Goal: Information Seeking & Learning: Learn about a topic

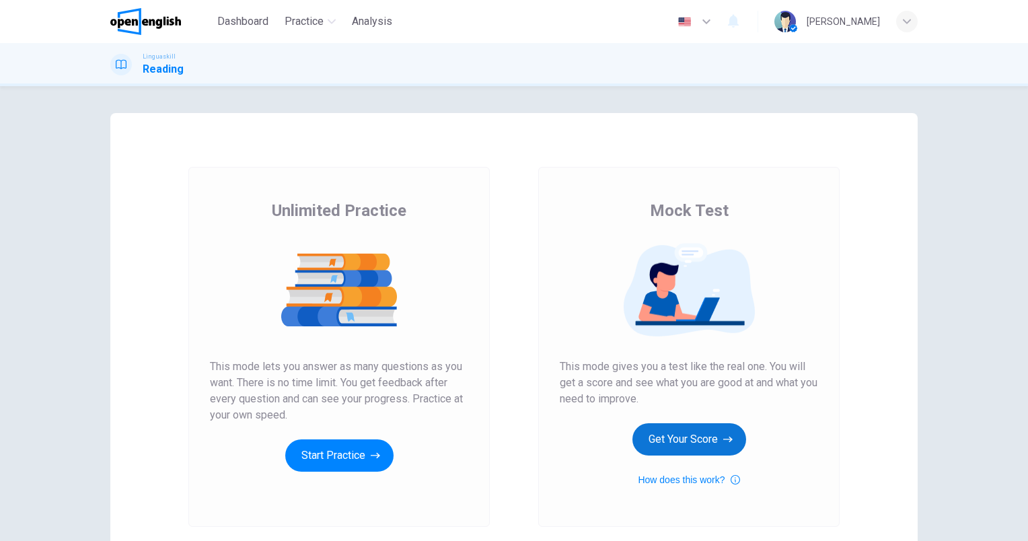
click at [678, 433] on button "Get Your Score" at bounding box center [690, 439] width 114 height 32
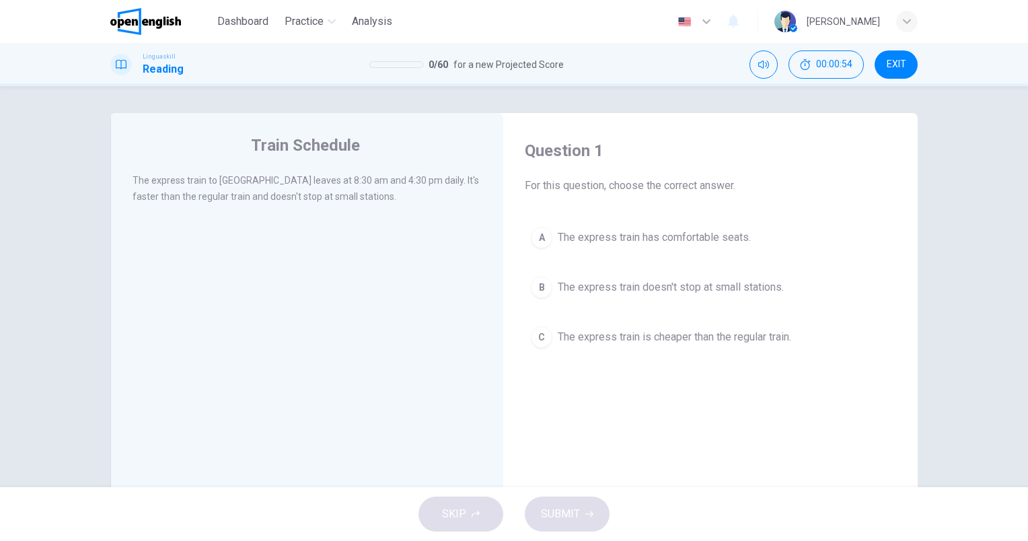
click at [747, 289] on span "The express train doesn't stop at small stations." at bounding box center [671, 287] width 226 height 16
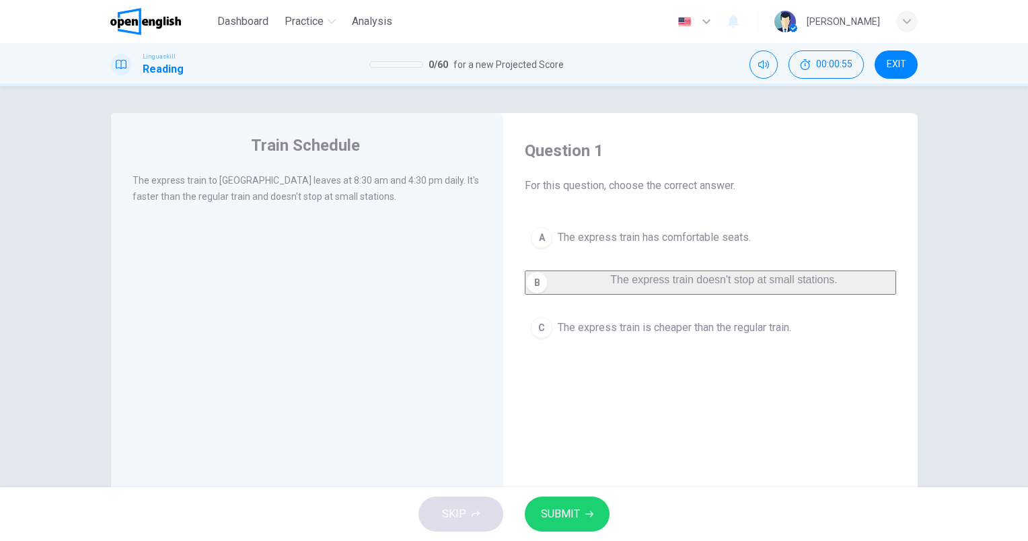
click at [567, 511] on span "SUBMIT" at bounding box center [560, 514] width 39 height 19
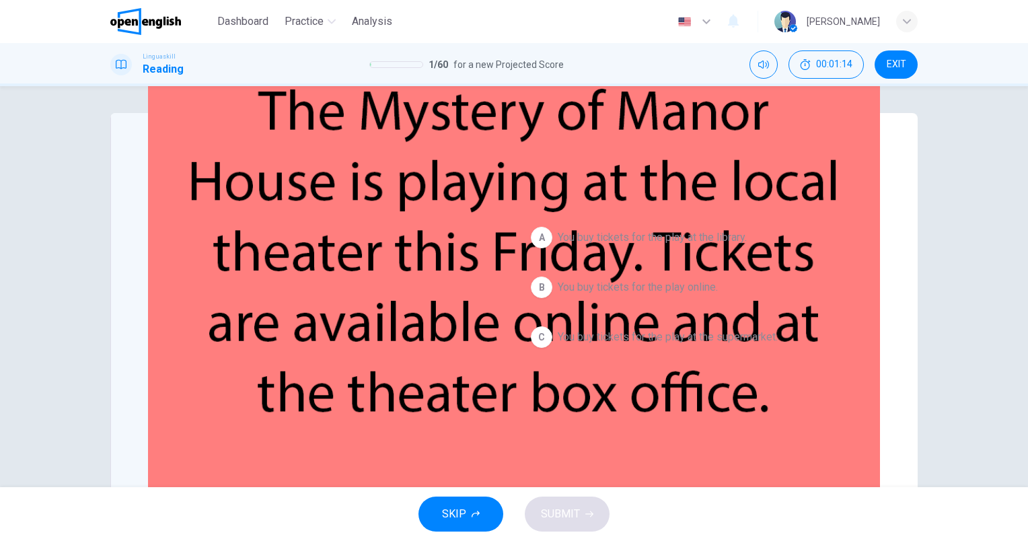
click at [654, 285] on span "You buy tickets for the play online." at bounding box center [638, 287] width 160 height 16
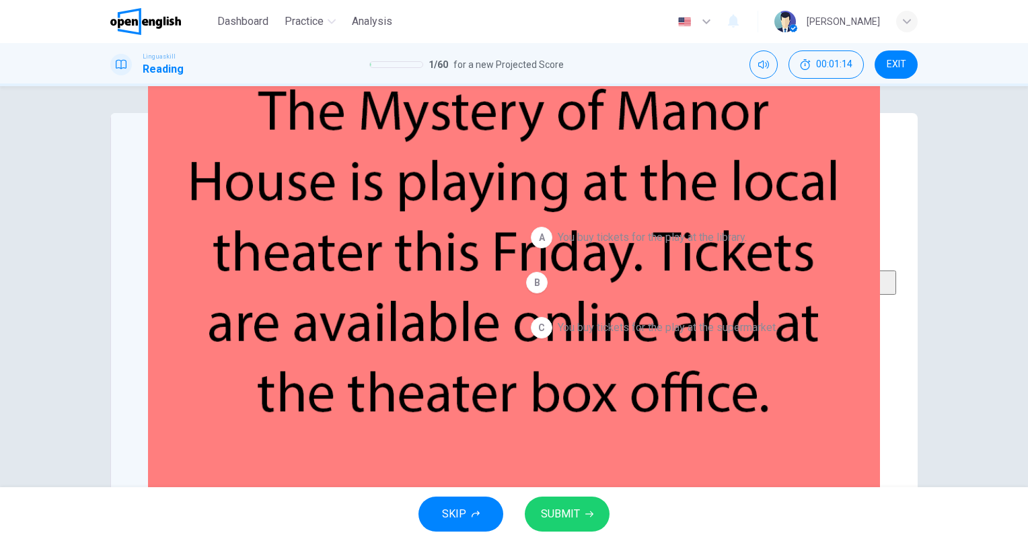
click at [569, 521] on span "SUBMIT" at bounding box center [560, 514] width 39 height 19
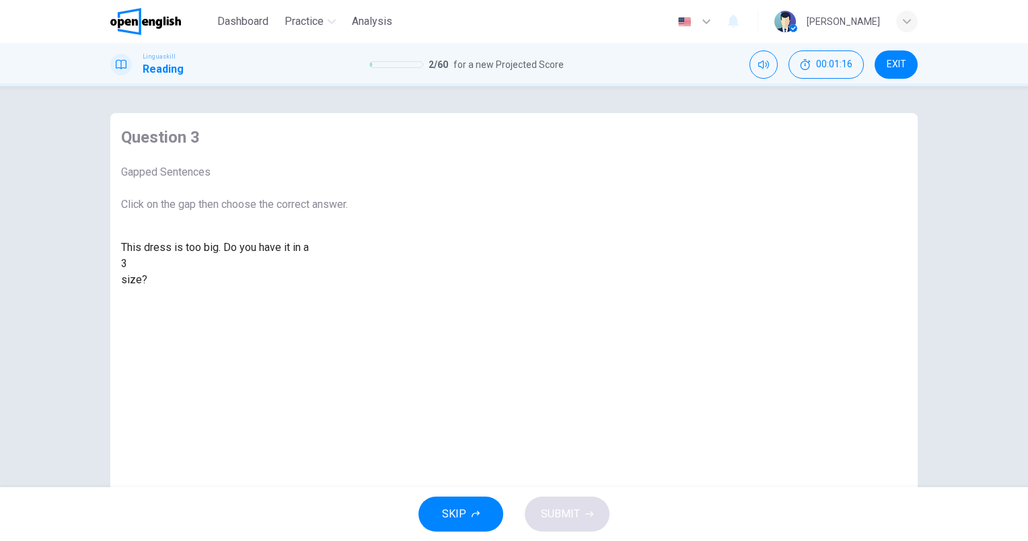
click at [127, 264] on div at bounding box center [127, 264] width 0 height 0
click at [348, 304] on div "smaller" at bounding box center [234, 296] width 227 height 16
click at [587, 501] on button "SUBMIT" at bounding box center [567, 514] width 85 height 35
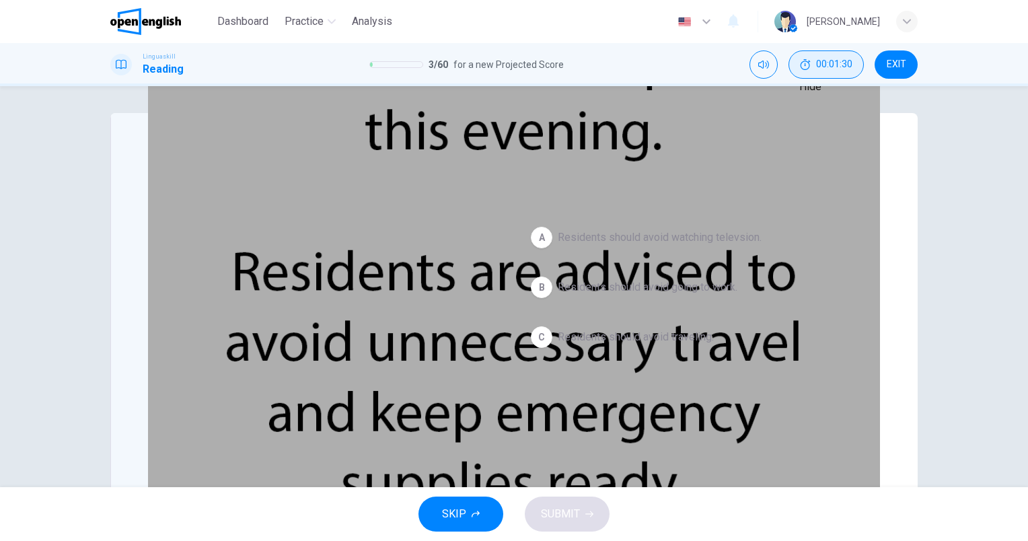
click at [826, 71] on button "00:01:30" at bounding box center [826, 64] width 75 height 28
click at [852, 63] on icon "Show" at bounding box center [857, 57] width 11 height 11
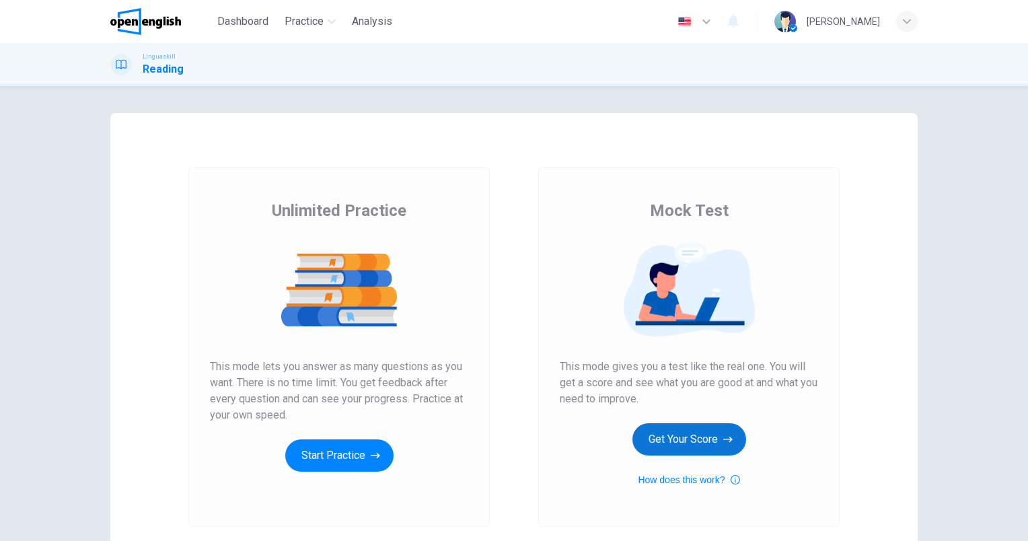
click at [712, 447] on button "Get Your Score" at bounding box center [690, 439] width 114 height 32
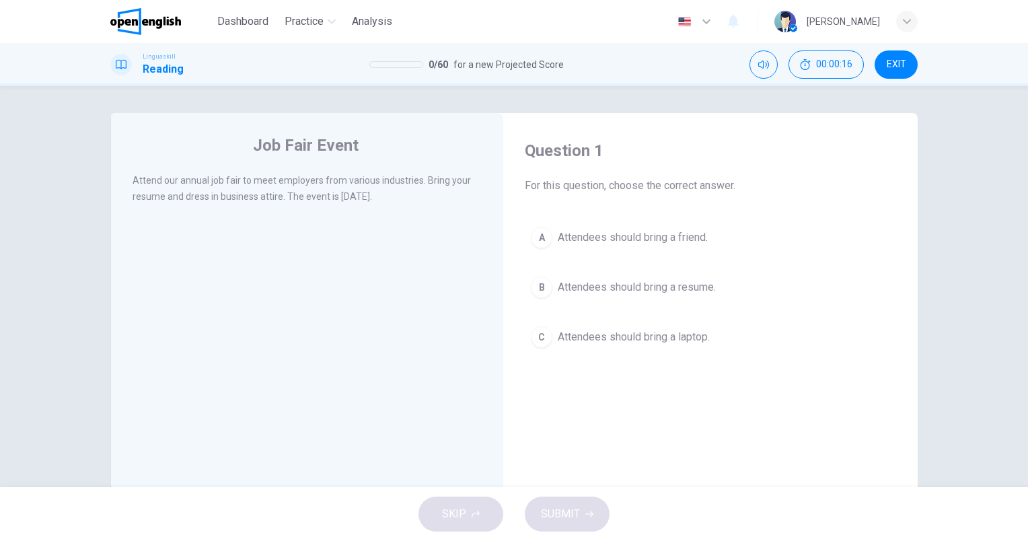
click at [672, 285] on span "Attendees should bring a resume." at bounding box center [637, 287] width 158 height 16
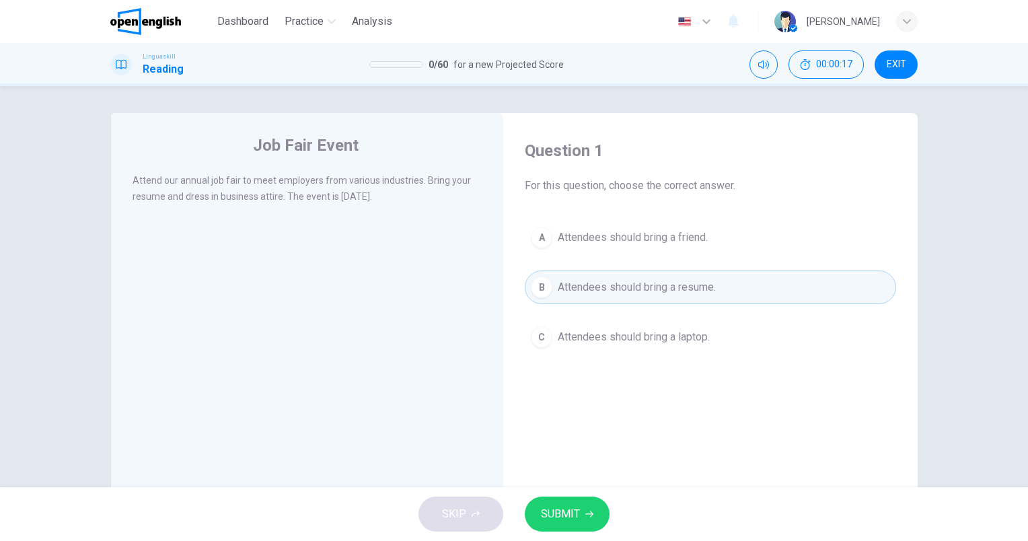
click at [558, 501] on button "SUBMIT" at bounding box center [567, 514] width 85 height 35
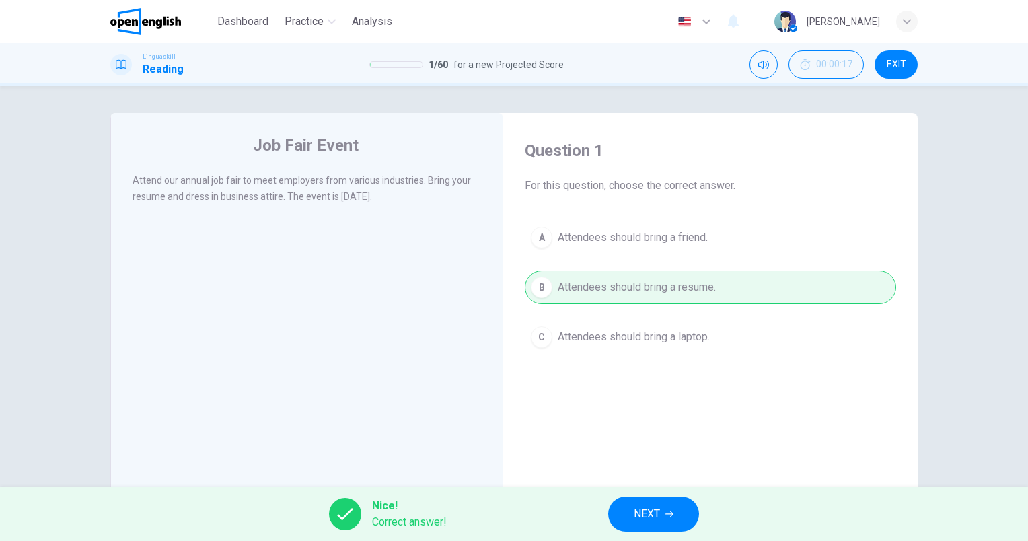
click at [635, 514] on button "NEXT" at bounding box center [653, 514] width 91 height 35
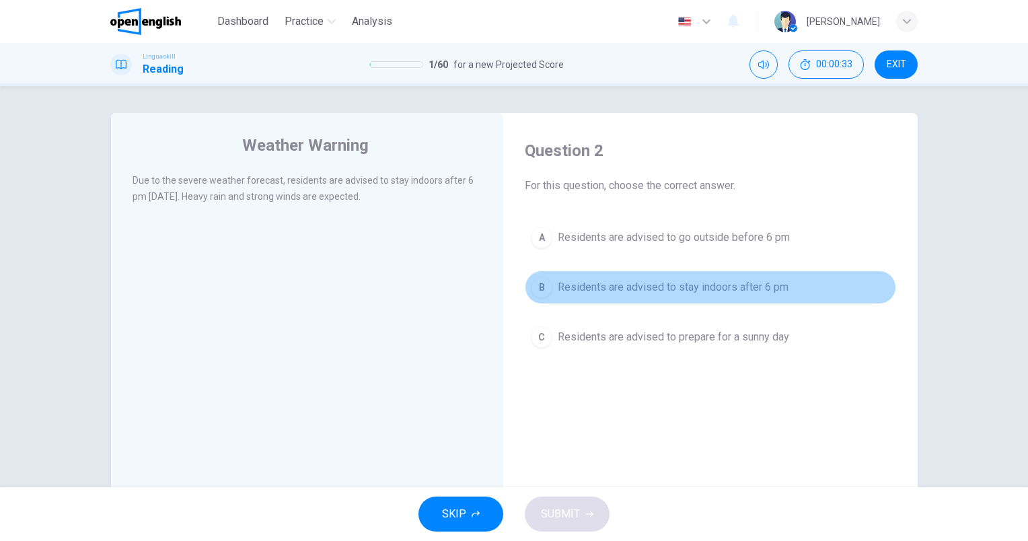
click at [654, 283] on span "Residents are advised to stay indoors after 6 pm" at bounding box center [673, 287] width 231 height 16
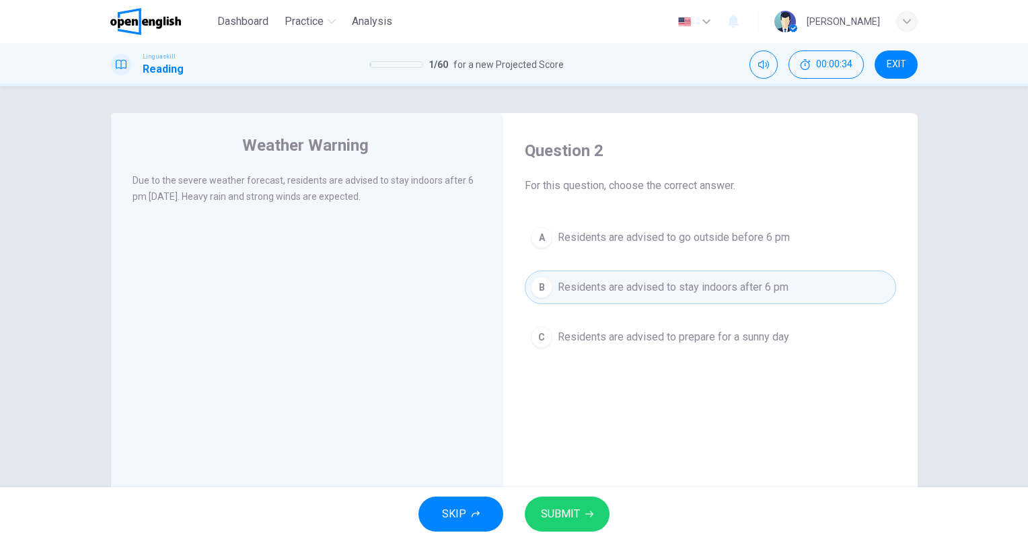
click at [592, 512] on icon "button" at bounding box center [590, 514] width 8 height 8
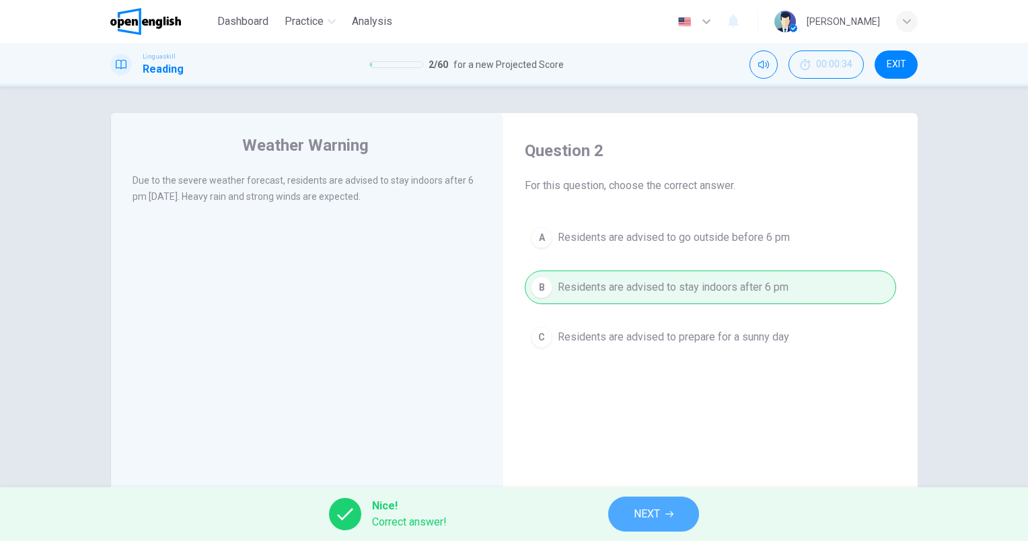
click at [616, 510] on button "NEXT" at bounding box center [653, 514] width 91 height 35
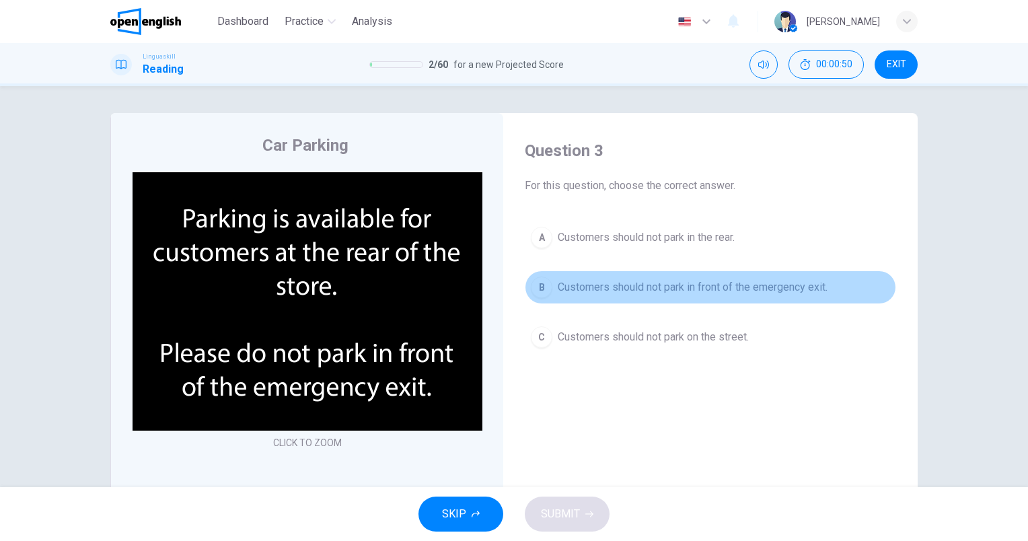
click at [758, 283] on span "Customers should not park in front of the emergency exit." at bounding box center [693, 287] width 270 height 16
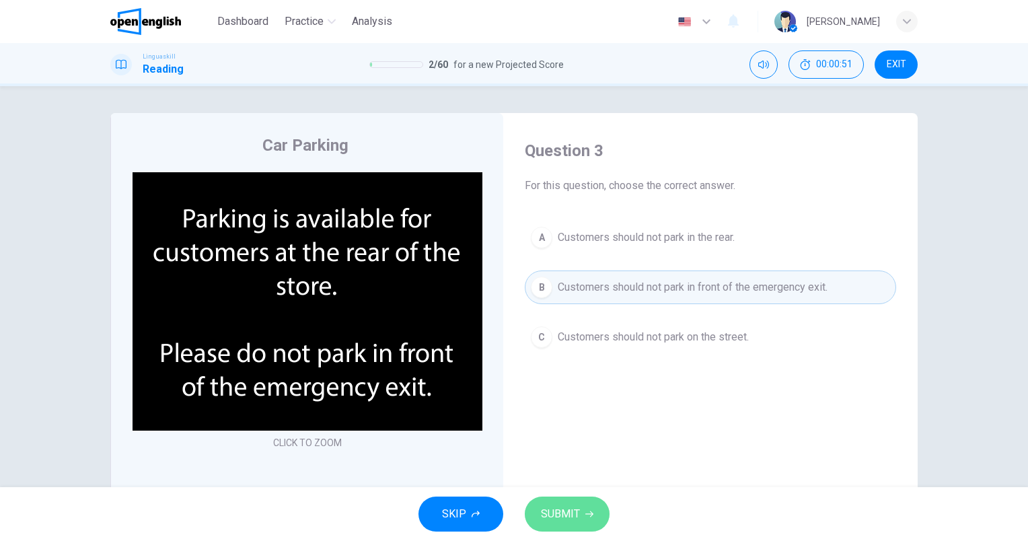
click at [557, 522] on span "SUBMIT" at bounding box center [560, 514] width 39 height 19
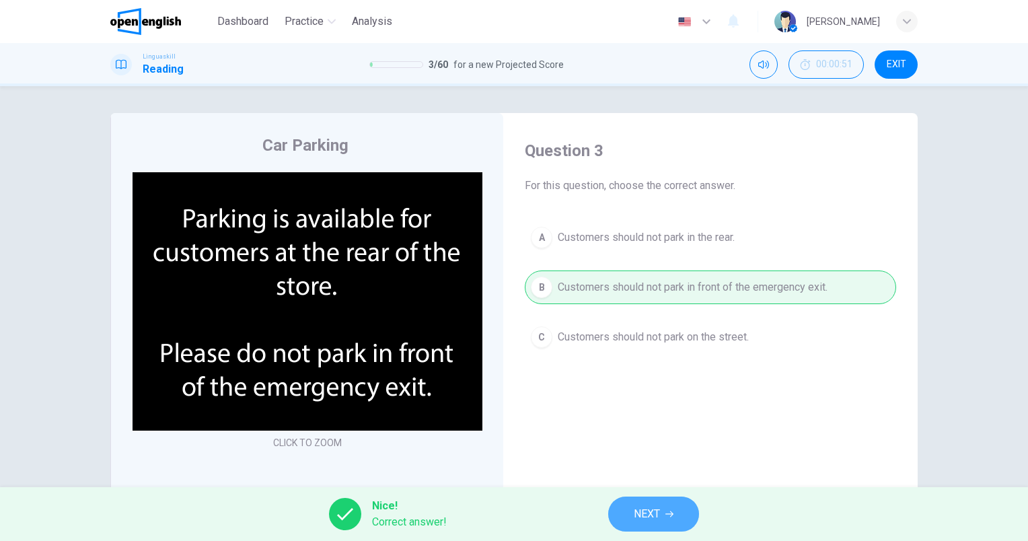
click at [638, 515] on span "NEXT" at bounding box center [647, 514] width 26 height 19
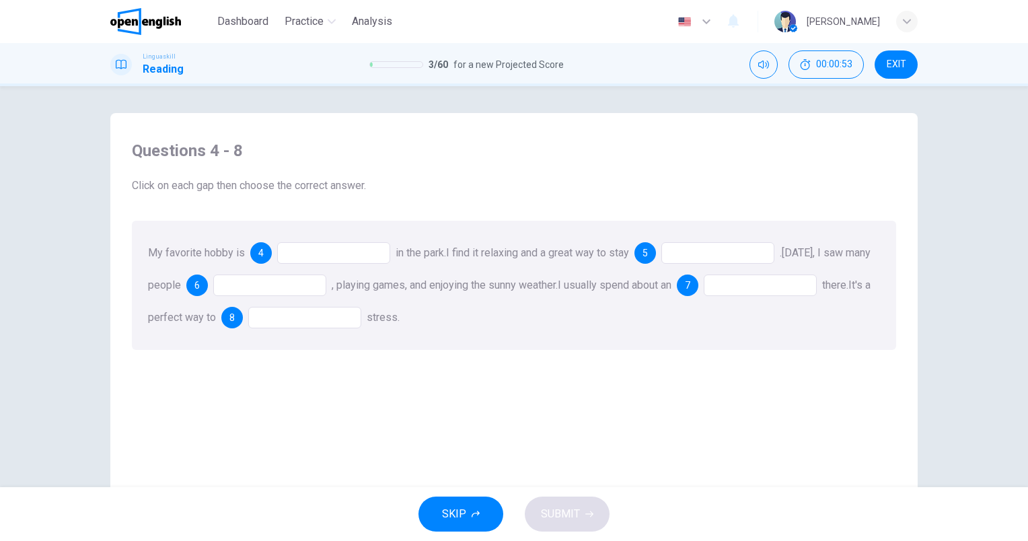
click at [326, 258] on div at bounding box center [333, 253] width 113 height 22
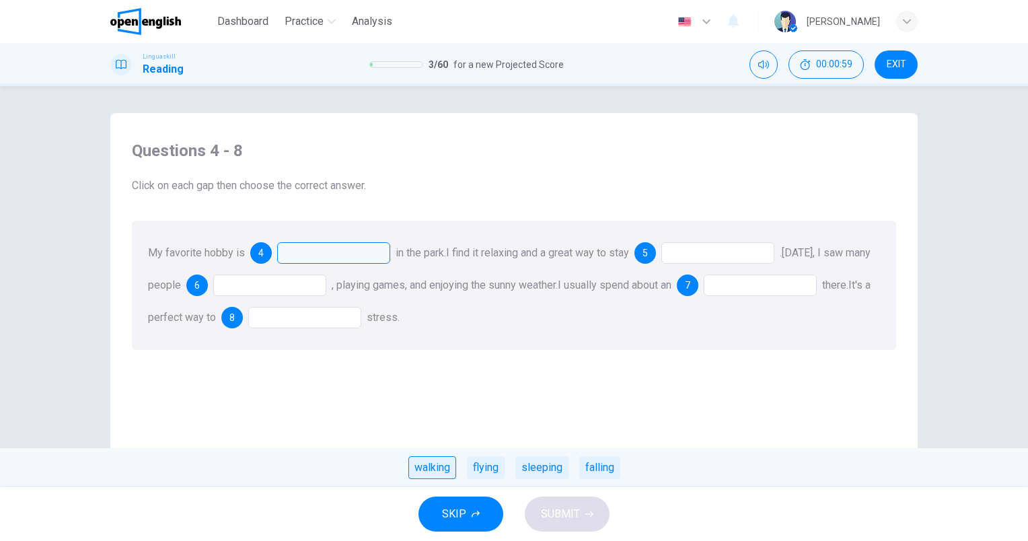
click at [411, 466] on div "walking" at bounding box center [433, 467] width 48 height 23
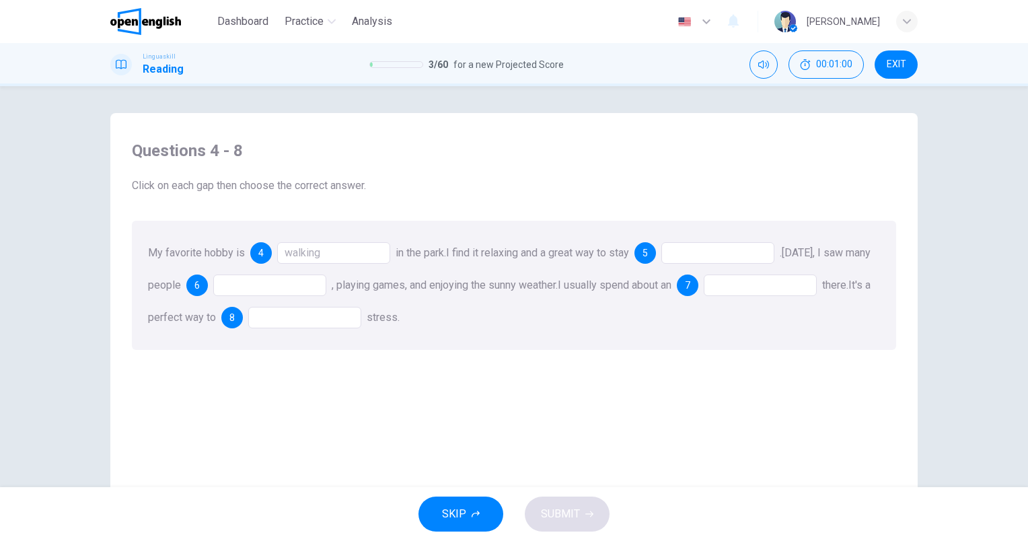
click at [743, 244] on div at bounding box center [718, 253] width 113 height 22
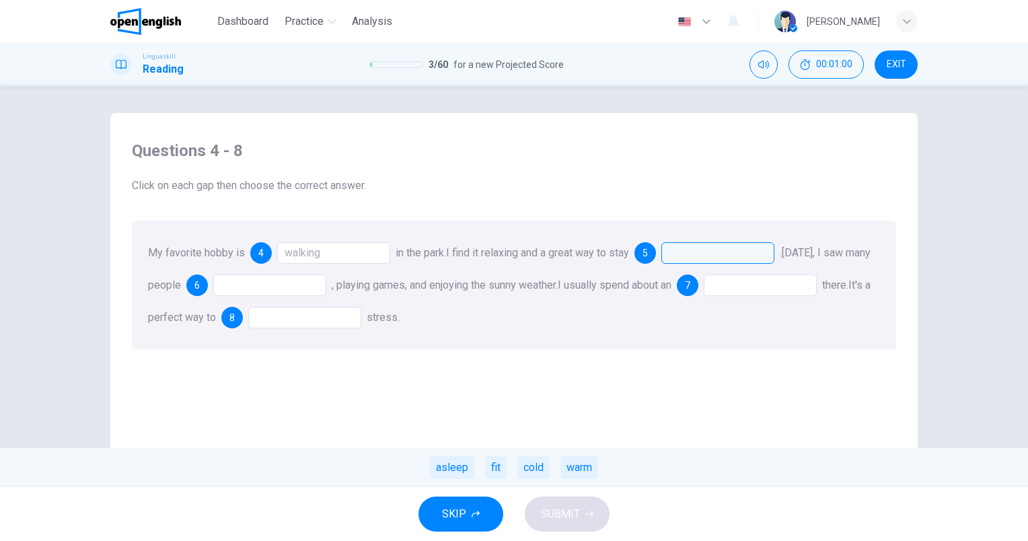
click at [740, 260] on div at bounding box center [718, 253] width 113 height 22
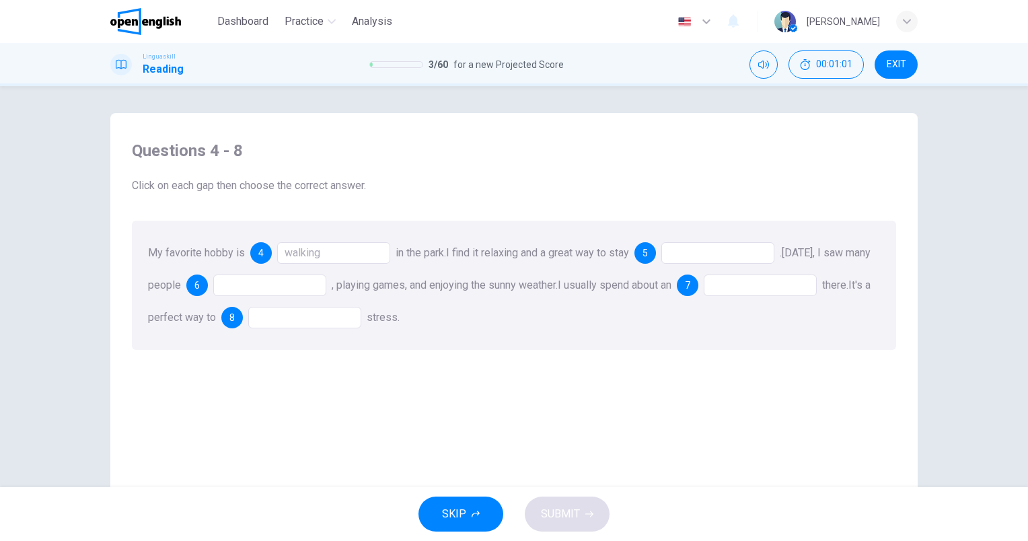
click at [741, 257] on div at bounding box center [718, 253] width 113 height 22
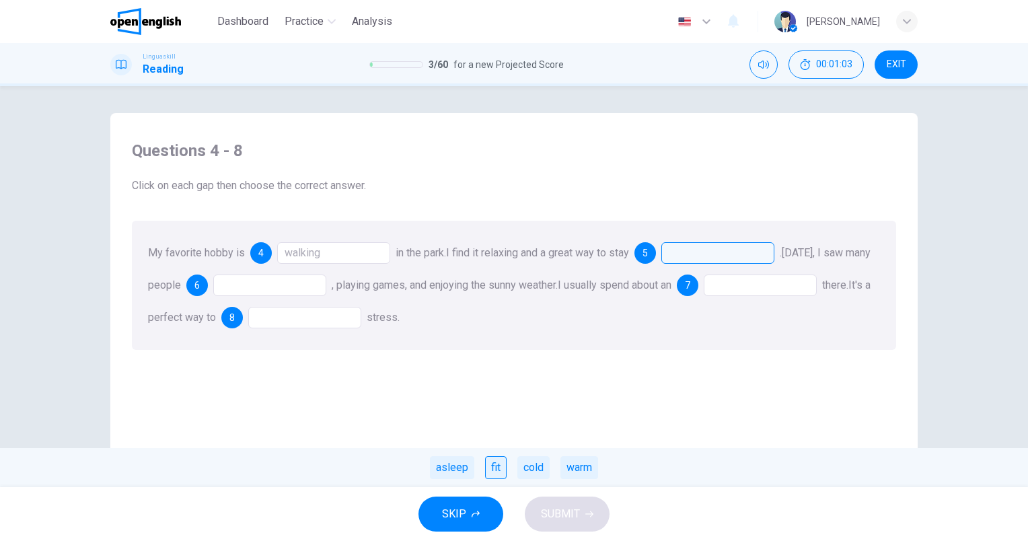
click at [485, 464] on div "fit" at bounding box center [496, 467] width 22 height 23
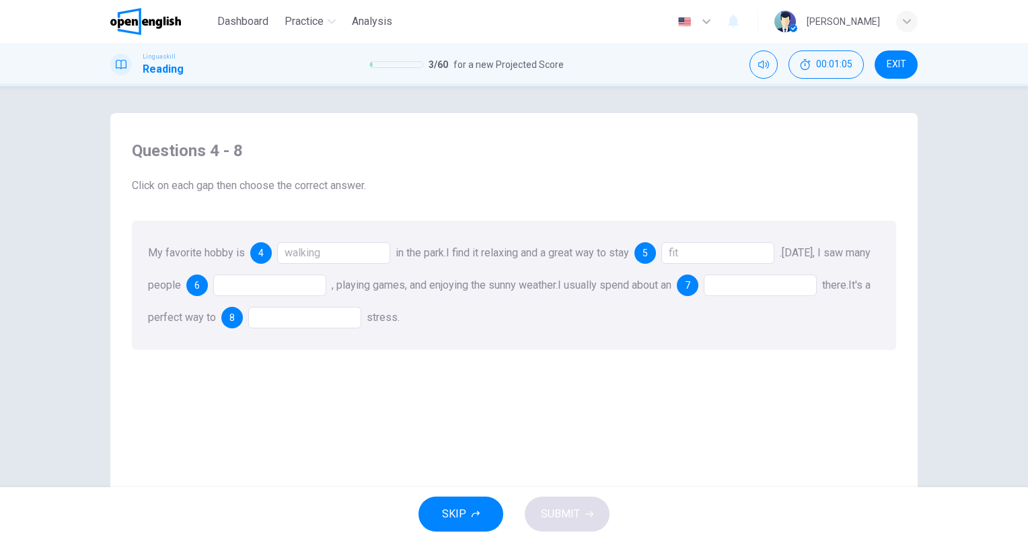
click at [307, 286] on div at bounding box center [269, 286] width 113 height 22
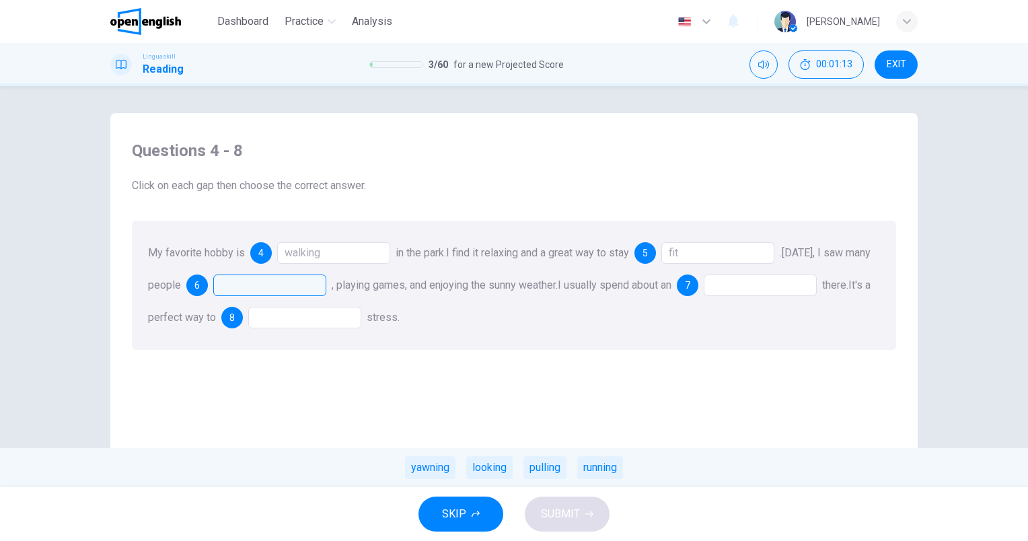
click at [586, 463] on div "running" at bounding box center [600, 467] width 46 height 23
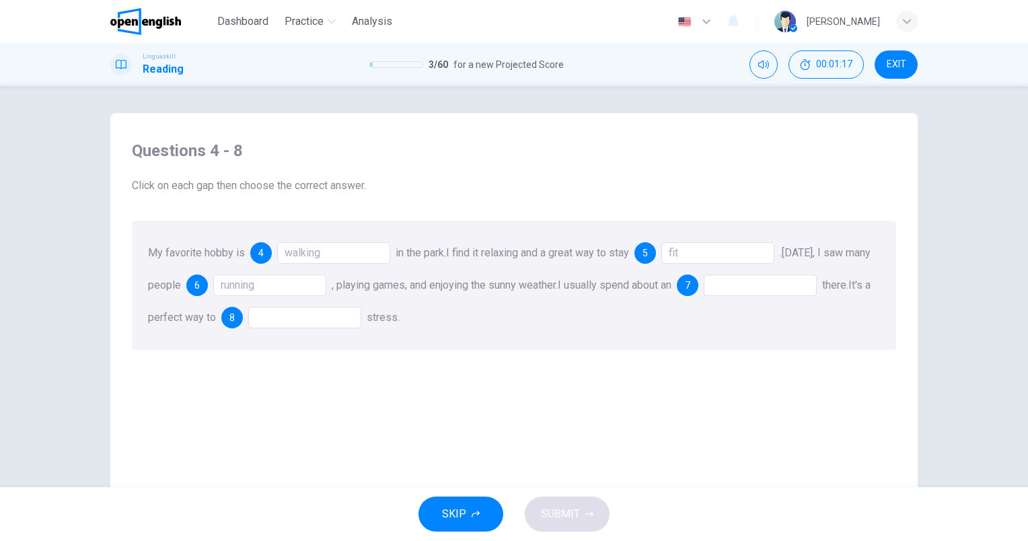
click at [776, 290] on div at bounding box center [760, 286] width 113 height 22
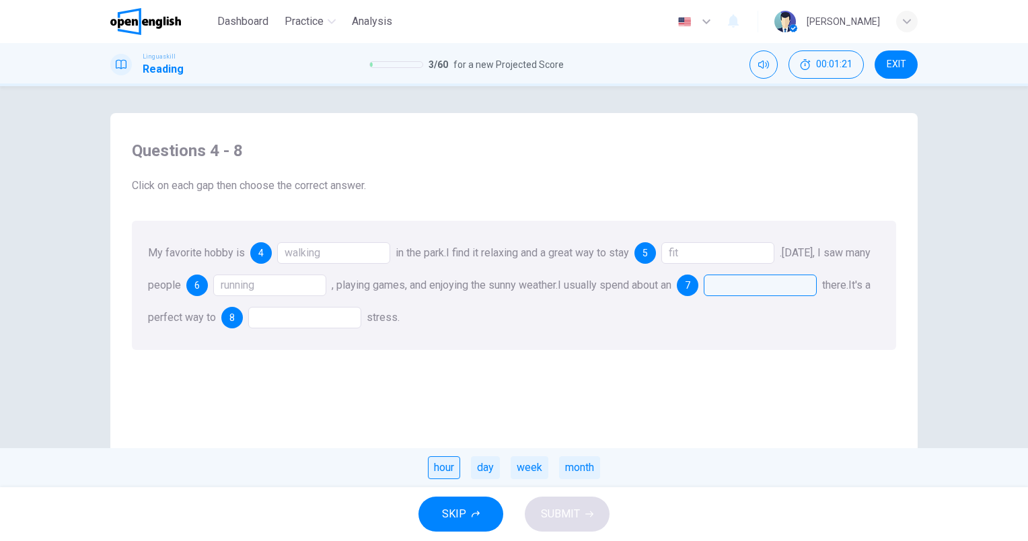
click at [447, 462] on div "hour" at bounding box center [444, 467] width 32 height 23
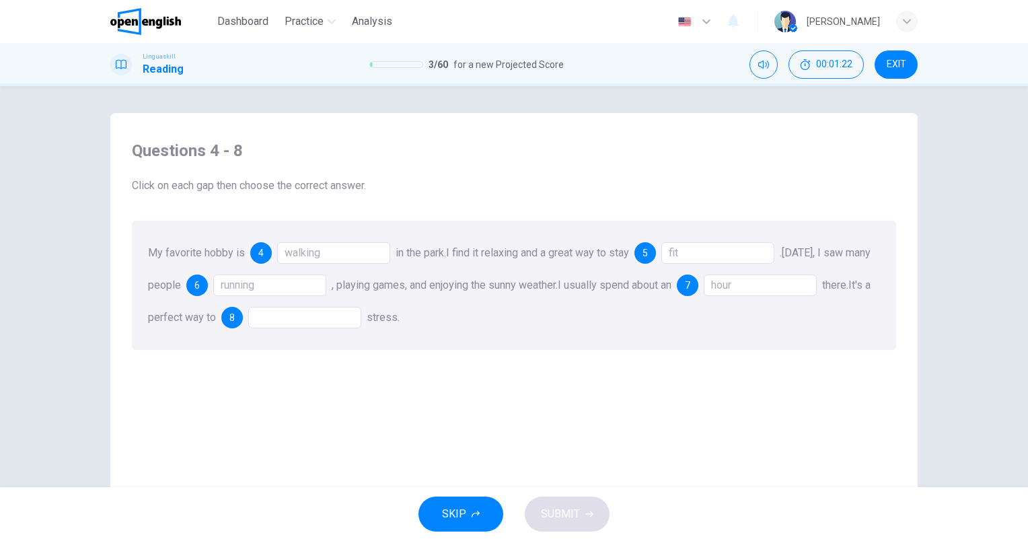
click at [355, 321] on div at bounding box center [304, 318] width 113 height 22
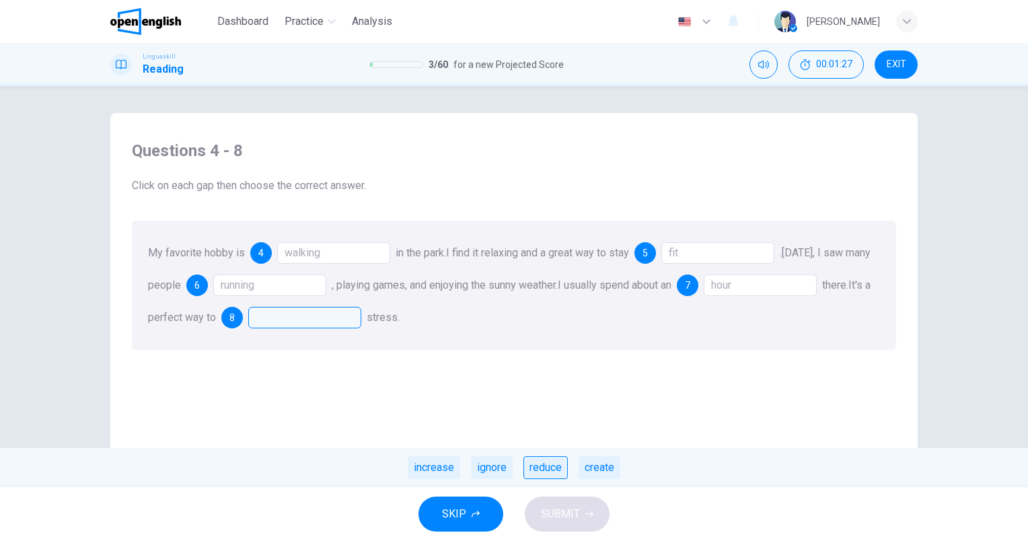
click at [533, 468] on div "reduce" at bounding box center [546, 467] width 44 height 23
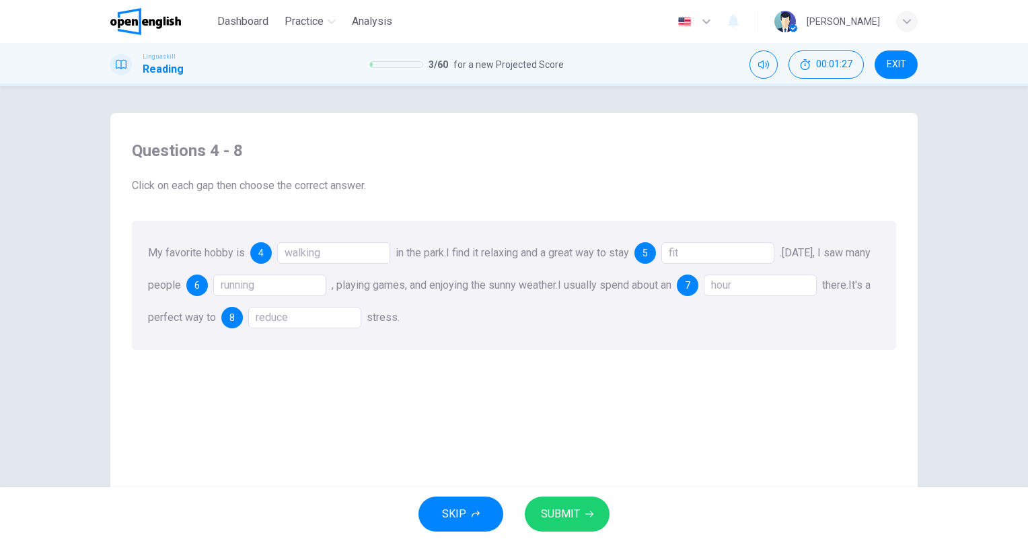
click at [571, 510] on span "SUBMIT" at bounding box center [560, 514] width 39 height 19
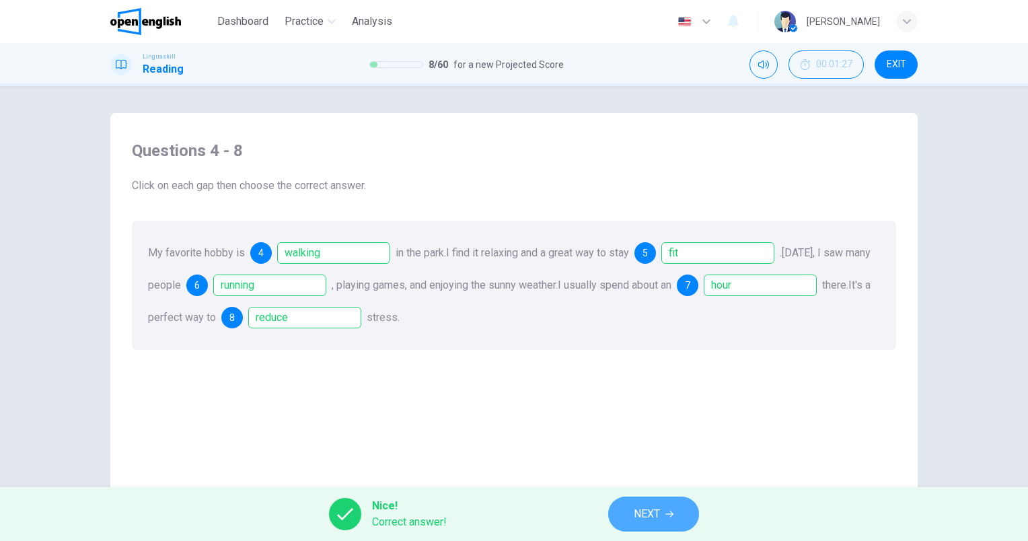
click at [623, 509] on button "NEXT" at bounding box center [653, 514] width 91 height 35
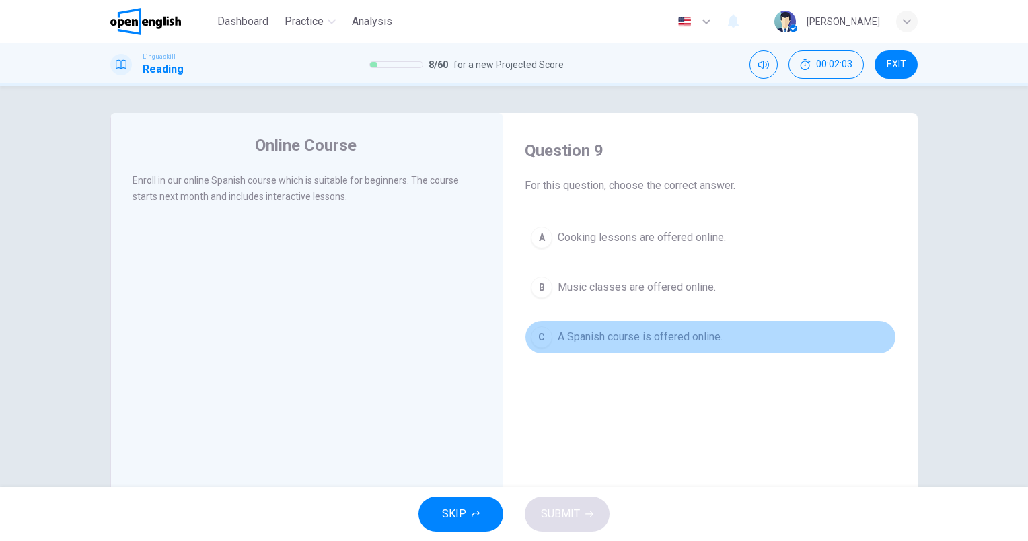
click at [701, 350] on button "C A Spanish course is offered online." at bounding box center [711, 337] width 372 height 34
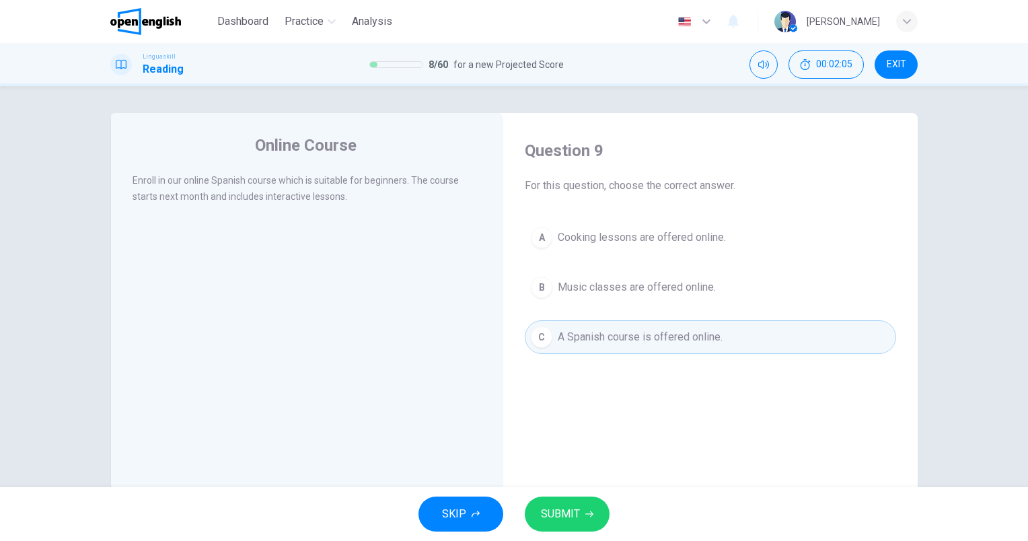
click at [577, 512] on span "SUBMIT" at bounding box center [560, 514] width 39 height 19
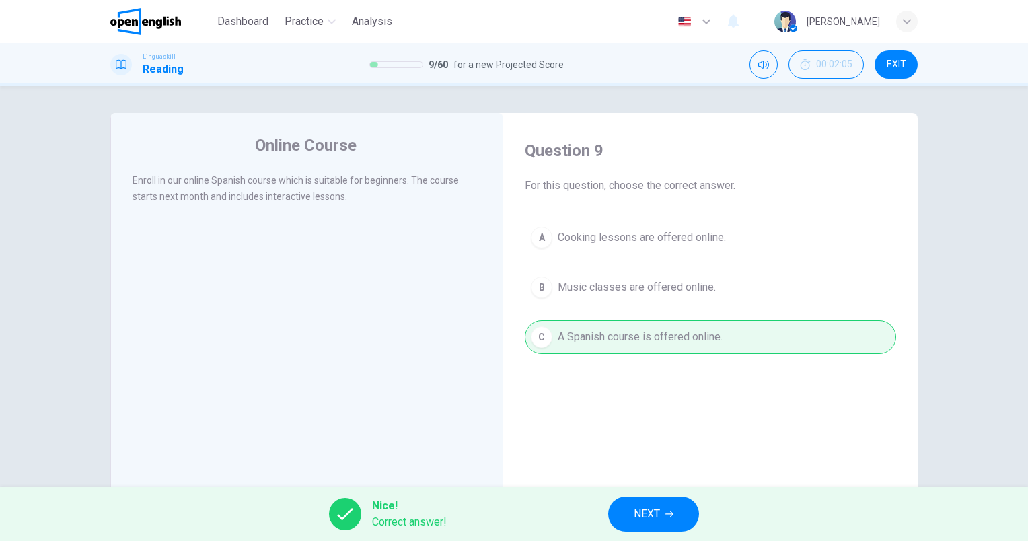
click at [622, 517] on button "NEXT" at bounding box center [653, 514] width 91 height 35
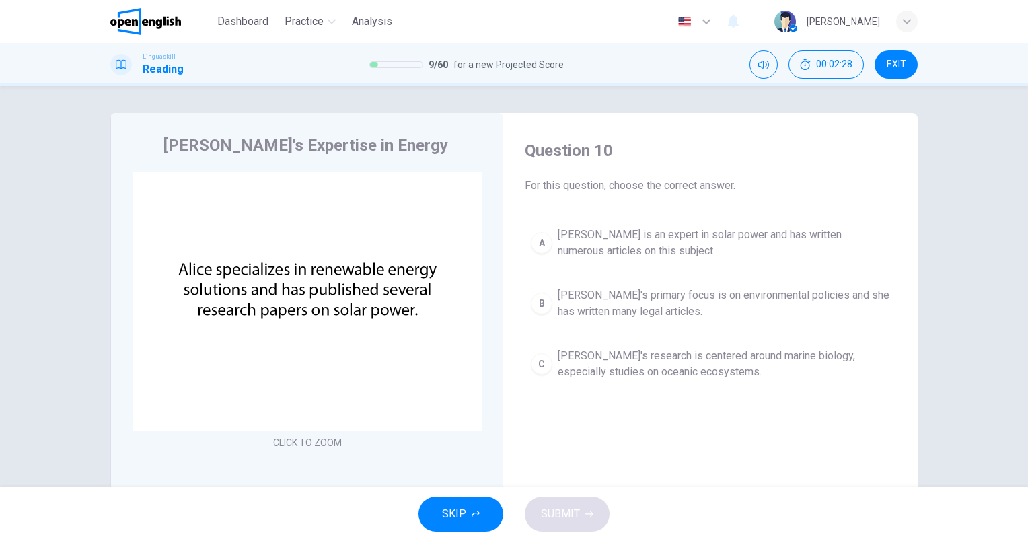
click at [640, 237] on span "[PERSON_NAME] is an expert in solar power and has written numerous articles on …" at bounding box center [724, 243] width 332 height 32
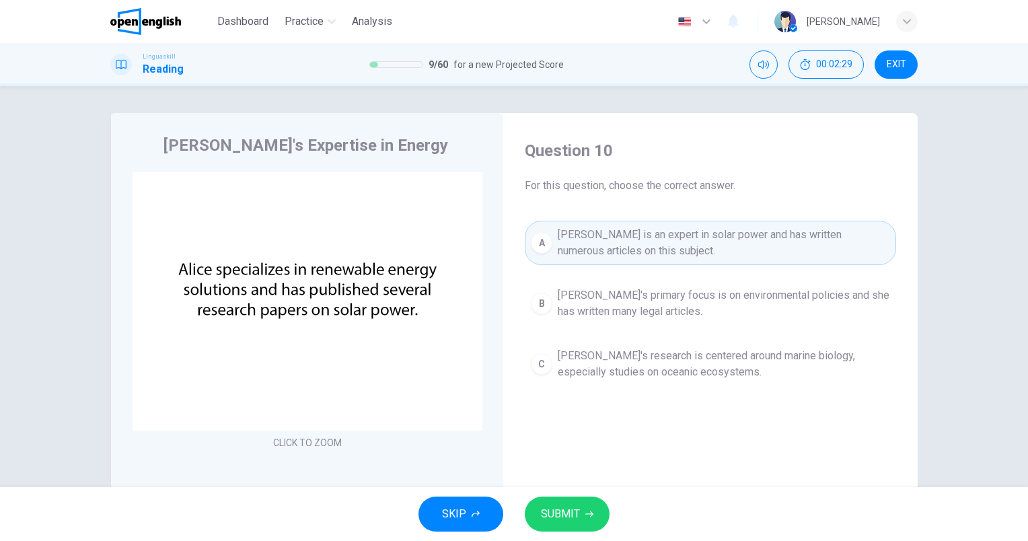
click at [582, 506] on button "SUBMIT" at bounding box center [567, 514] width 85 height 35
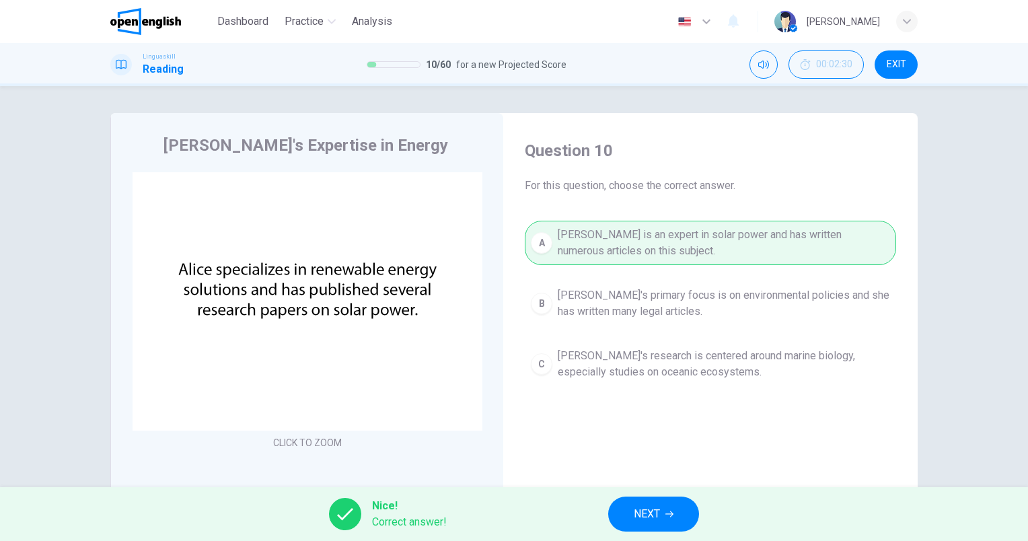
click at [685, 512] on button "NEXT" at bounding box center [653, 514] width 91 height 35
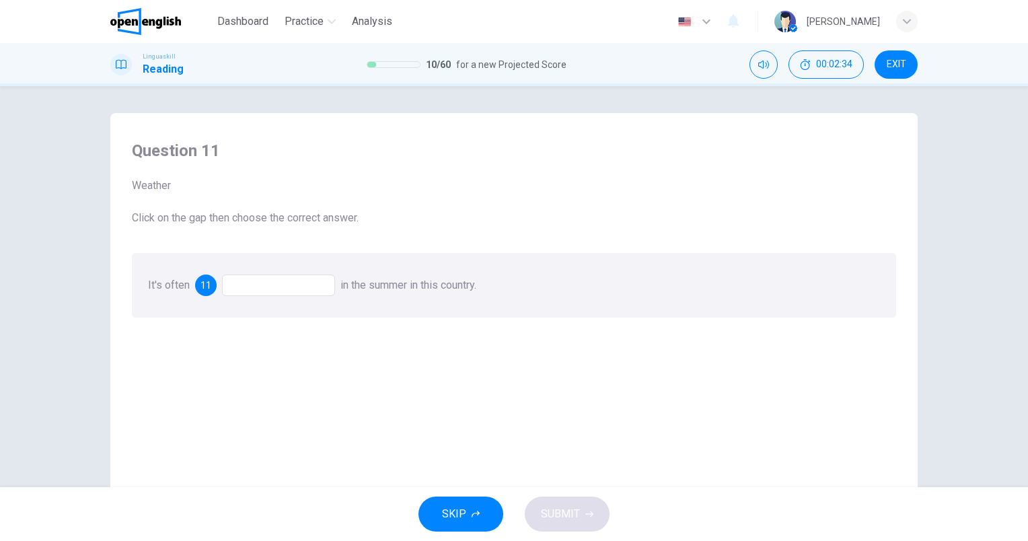
click at [262, 285] on div at bounding box center [278, 286] width 113 height 22
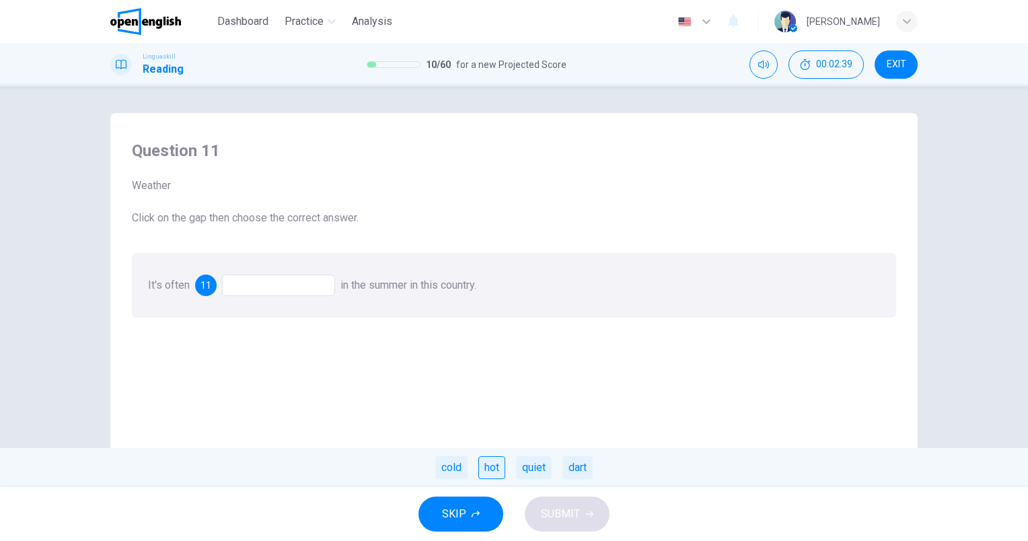
click at [490, 474] on div "hot" at bounding box center [492, 467] width 27 height 23
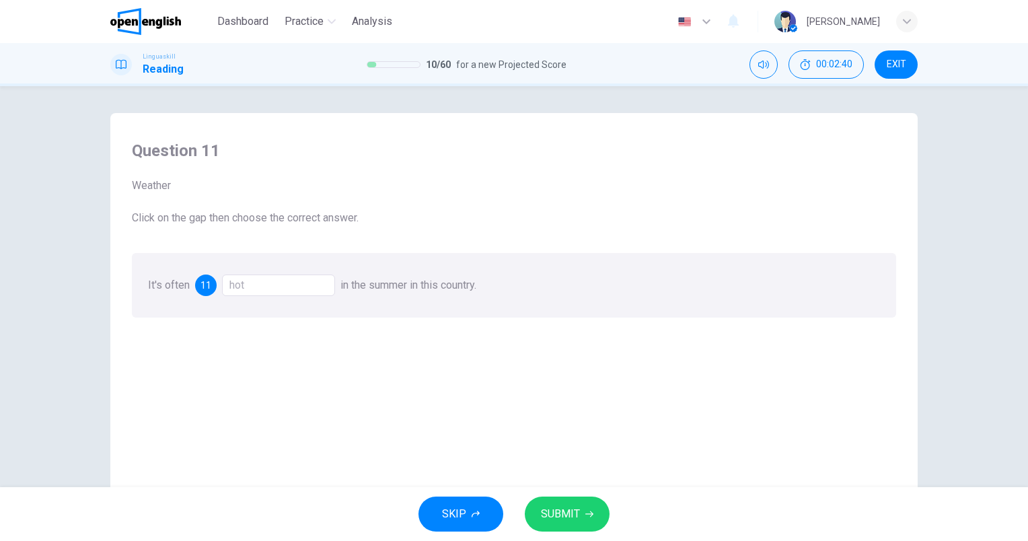
click at [576, 520] on span "SUBMIT" at bounding box center [560, 514] width 39 height 19
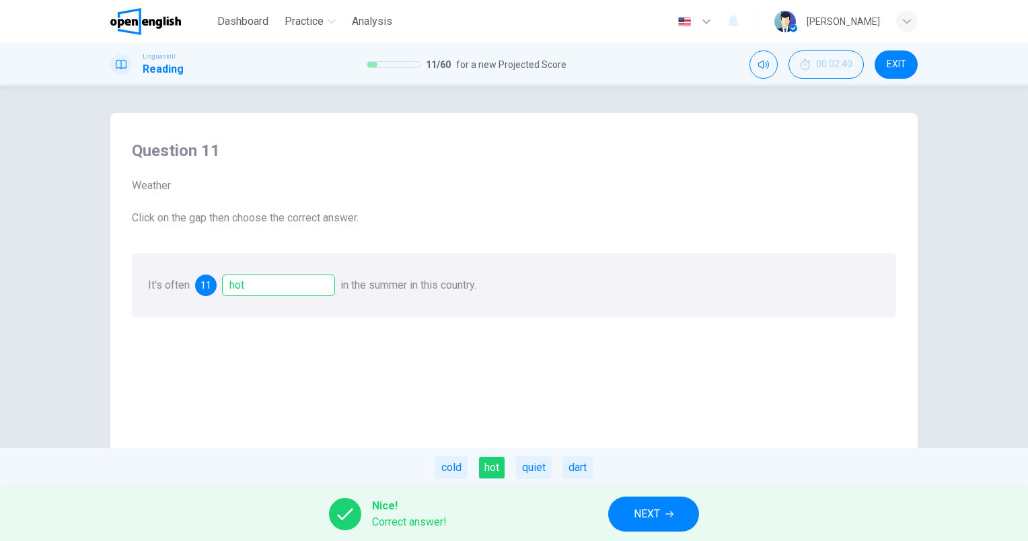
click at [660, 508] on span "NEXT" at bounding box center [647, 514] width 26 height 19
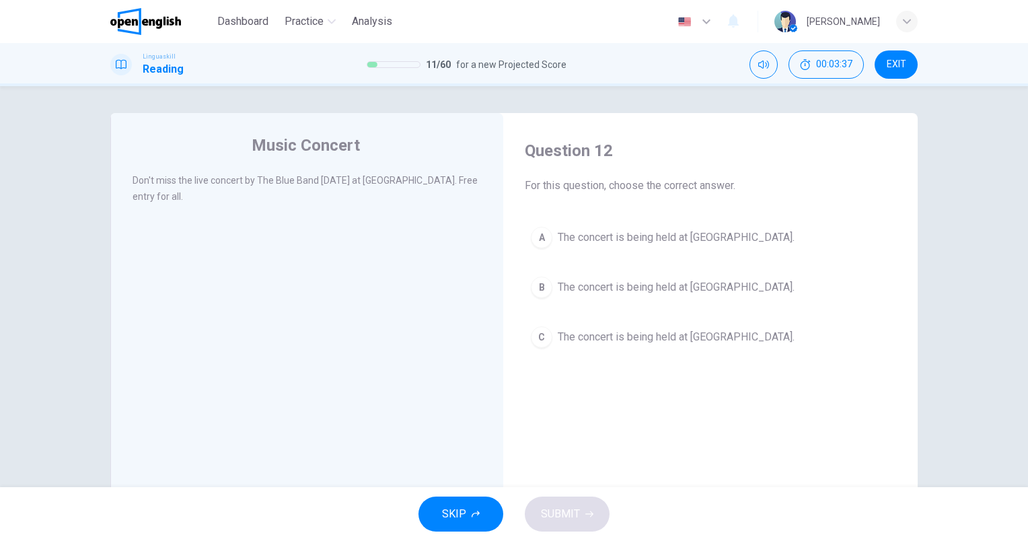
click at [686, 334] on span "The concert is being held at [GEOGRAPHIC_DATA]." at bounding box center [676, 337] width 237 height 16
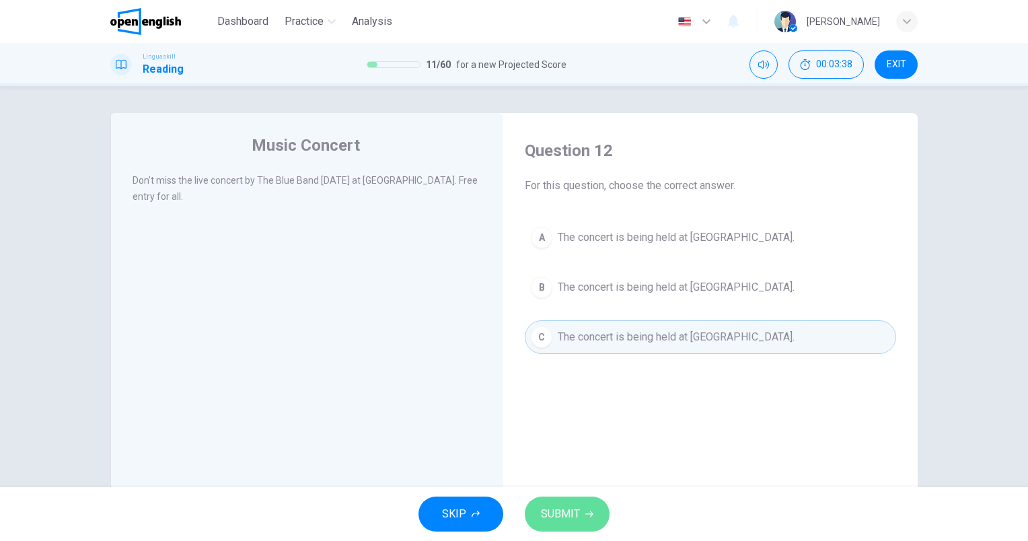
click at [549, 521] on span "SUBMIT" at bounding box center [560, 514] width 39 height 19
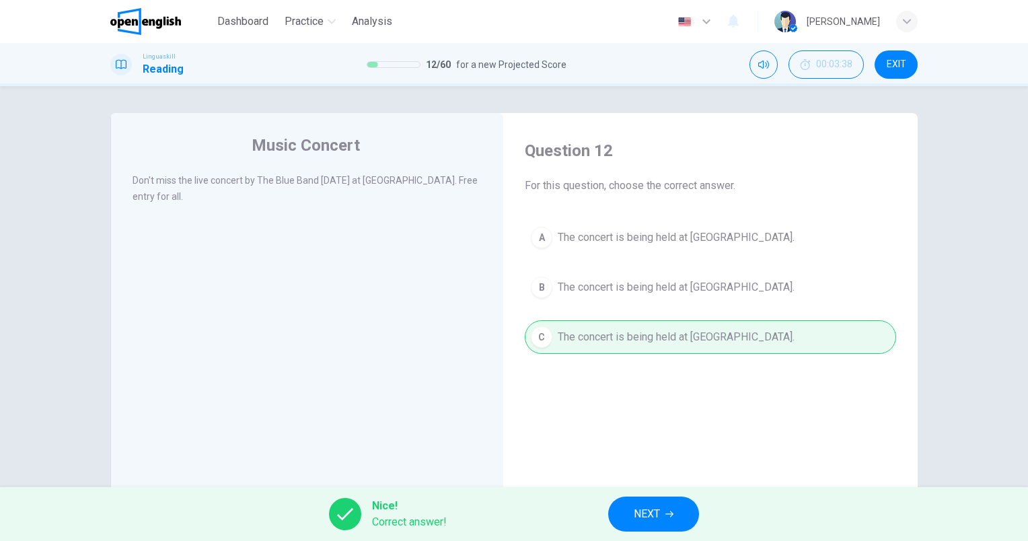
click at [673, 519] on button "NEXT" at bounding box center [653, 514] width 91 height 35
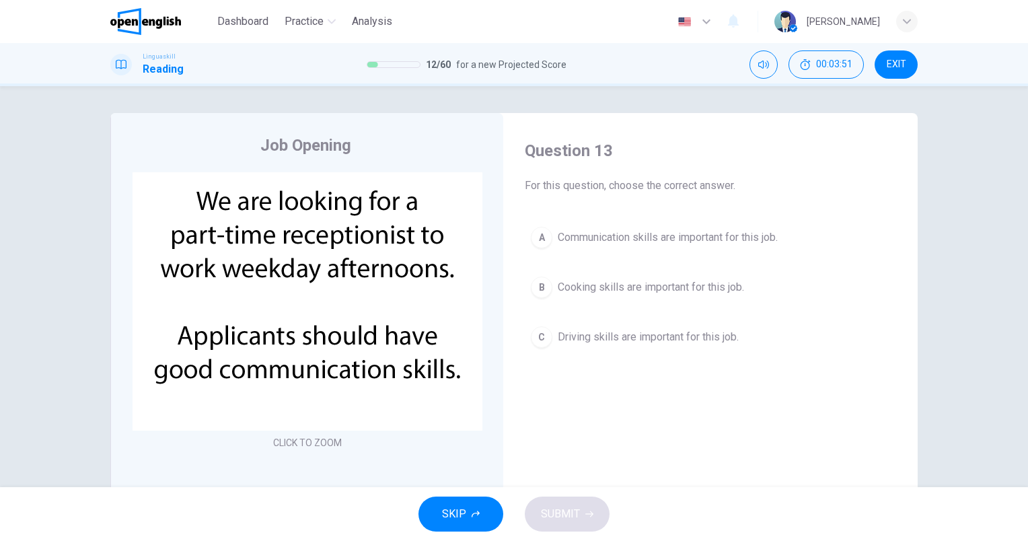
click at [766, 201] on div "Question 13 For this question, choose the correct answer. A Communication skill…" at bounding box center [710, 247] width 393 height 241
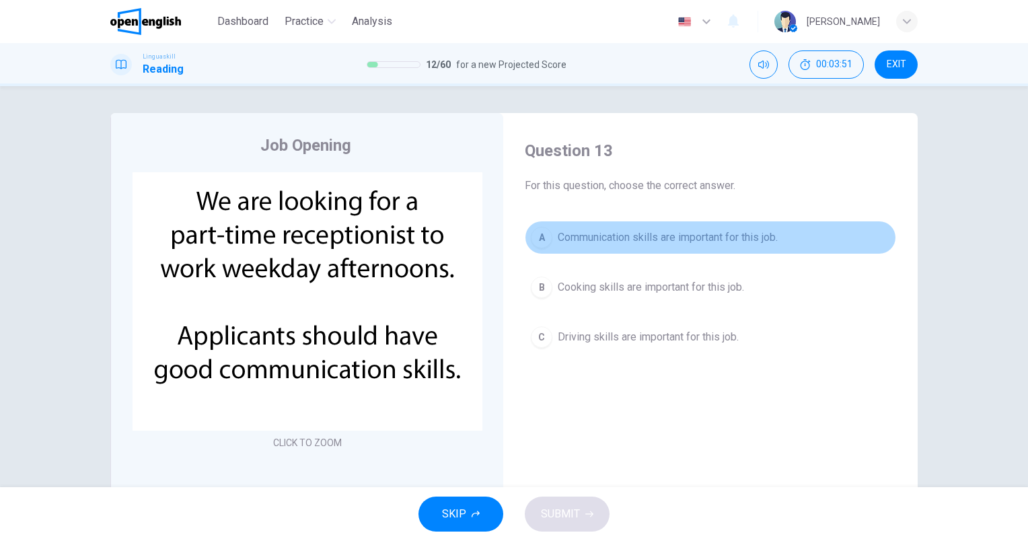
click at [759, 235] on span "Communication skills are important for this job." at bounding box center [668, 238] width 220 height 16
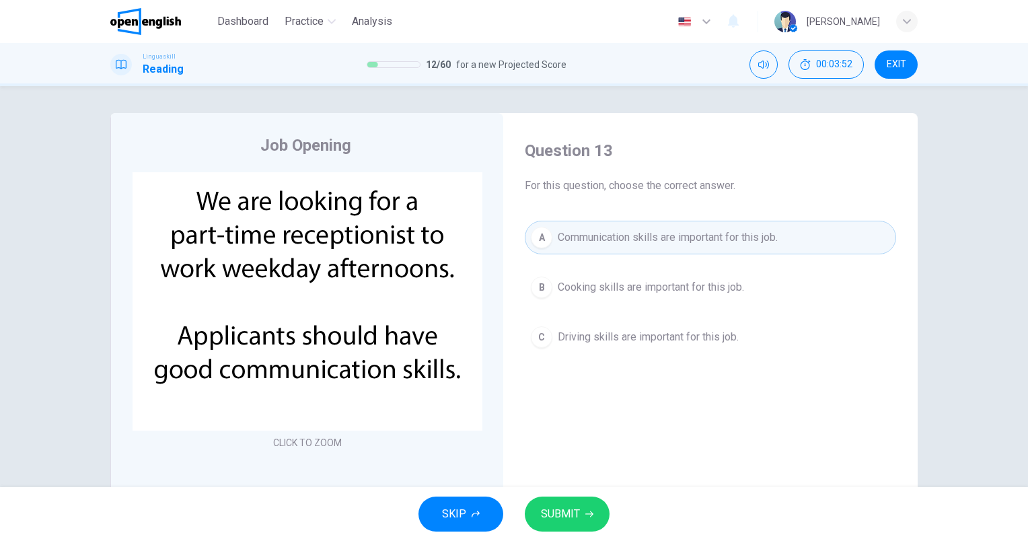
click at [547, 536] on div "SKIP SUBMIT" at bounding box center [514, 514] width 1028 height 54
click at [553, 526] on button "SUBMIT" at bounding box center [567, 514] width 85 height 35
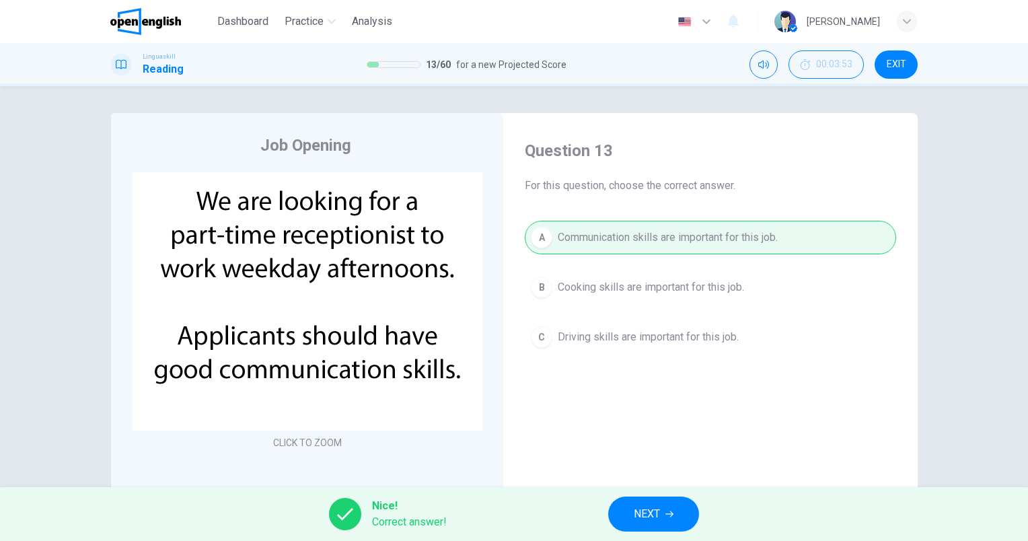
click at [652, 510] on span "NEXT" at bounding box center [647, 514] width 26 height 19
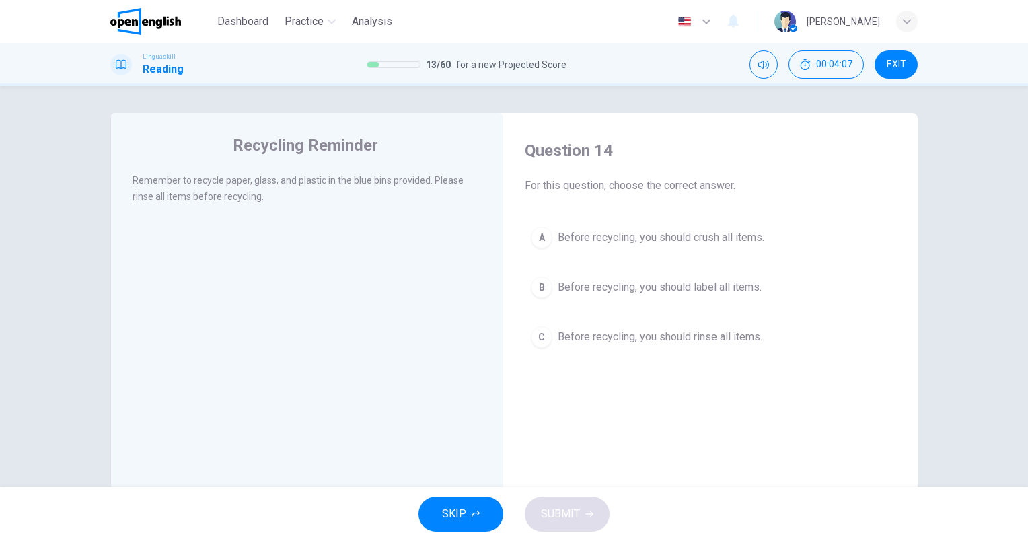
click at [748, 338] on span "Before recycling, you should rinse all items." at bounding box center [660, 337] width 205 height 16
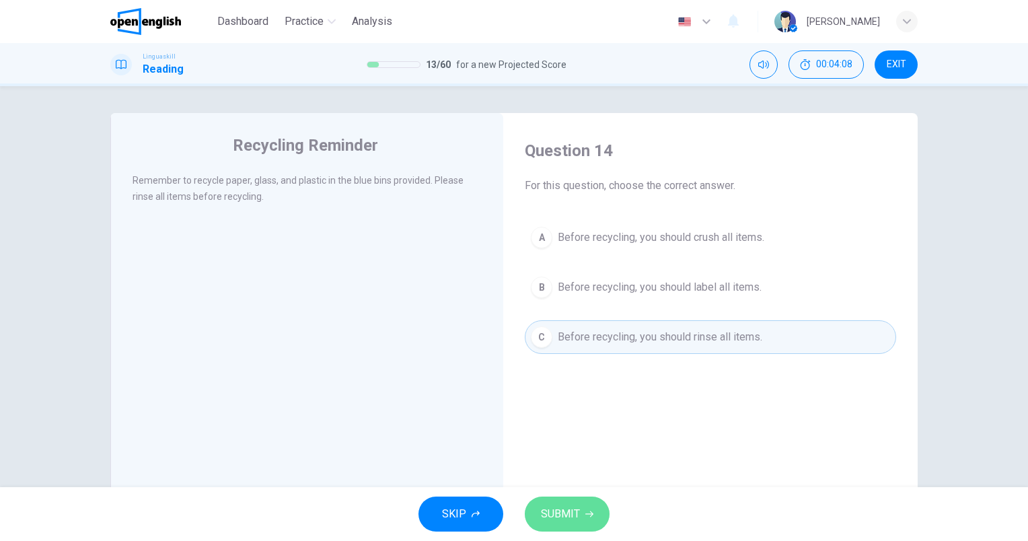
click at [565, 528] on button "SUBMIT" at bounding box center [567, 514] width 85 height 35
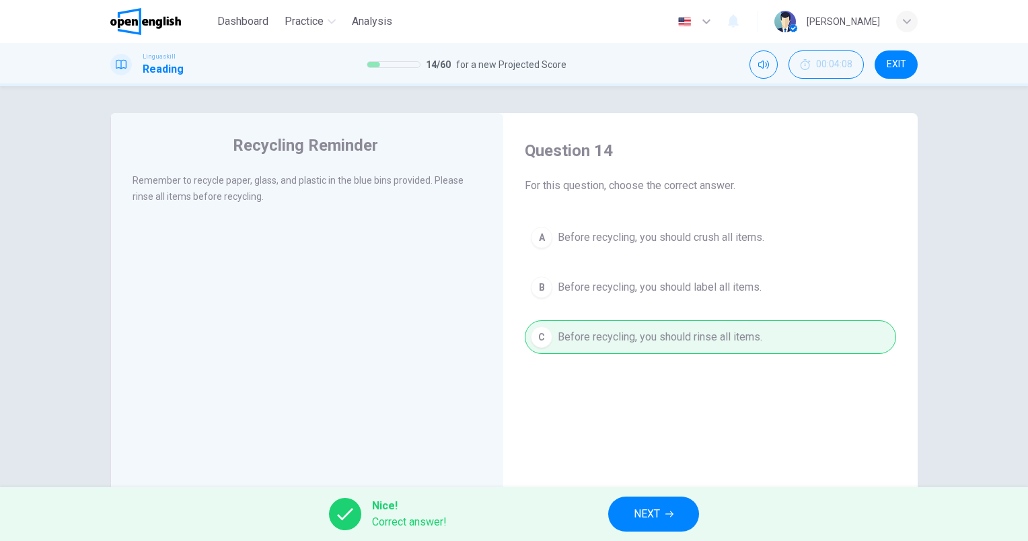
click at [635, 521] on span "NEXT" at bounding box center [647, 514] width 26 height 19
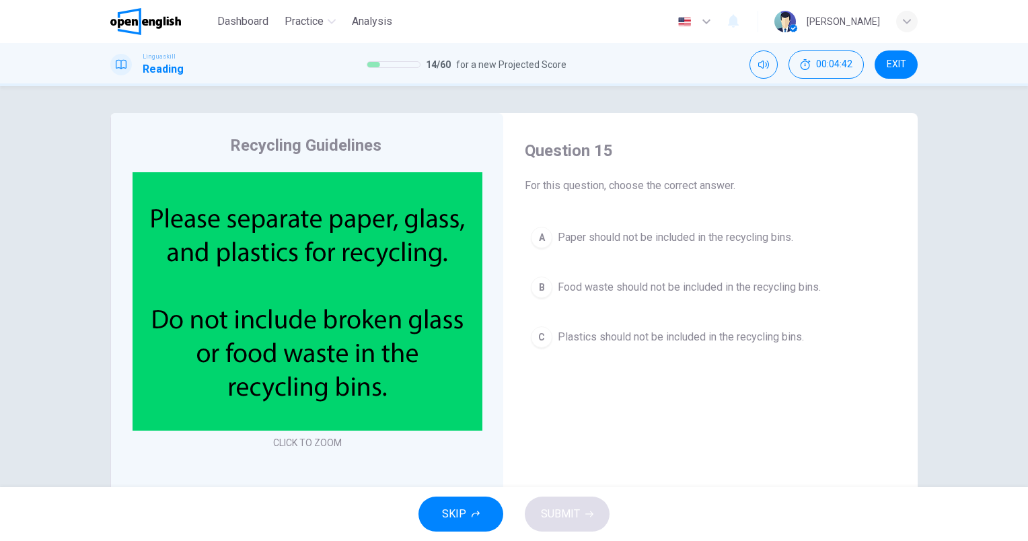
click at [724, 291] on span "Food waste should not be included in the recycling bins." at bounding box center [689, 287] width 263 height 16
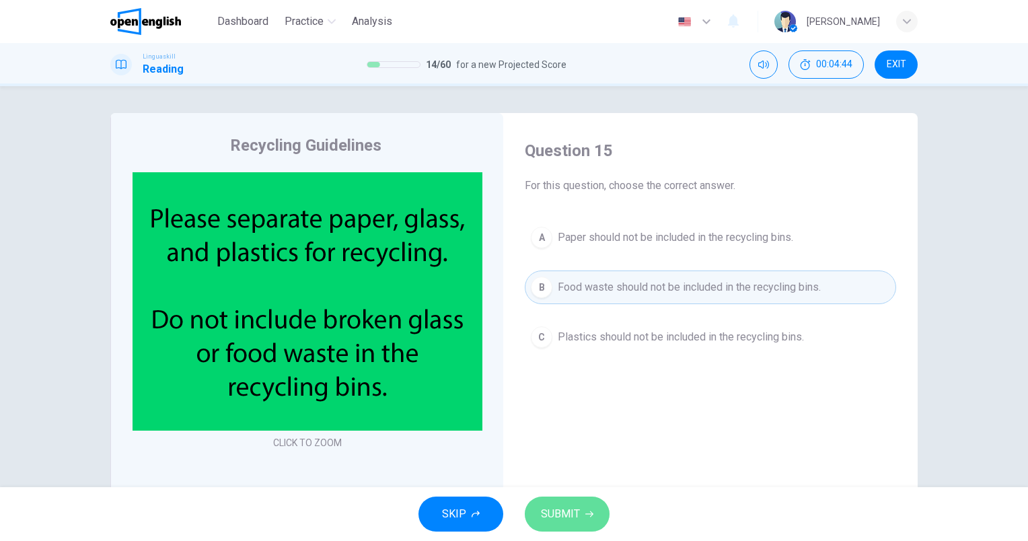
click at [575, 512] on span "SUBMIT" at bounding box center [560, 514] width 39 height 19
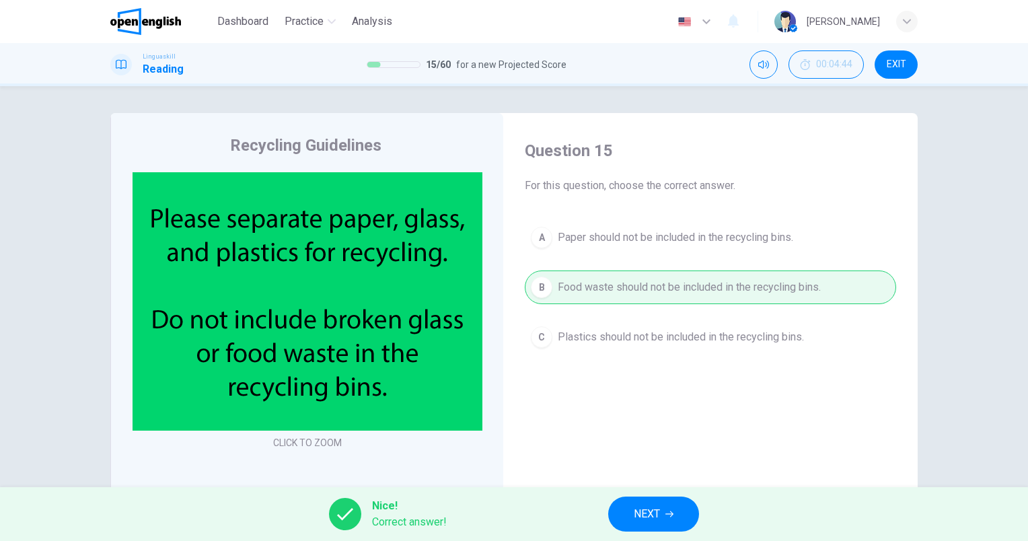
click at [634, 510] on span "NEXT" at bounding box center [647, 514] width 26 height 19
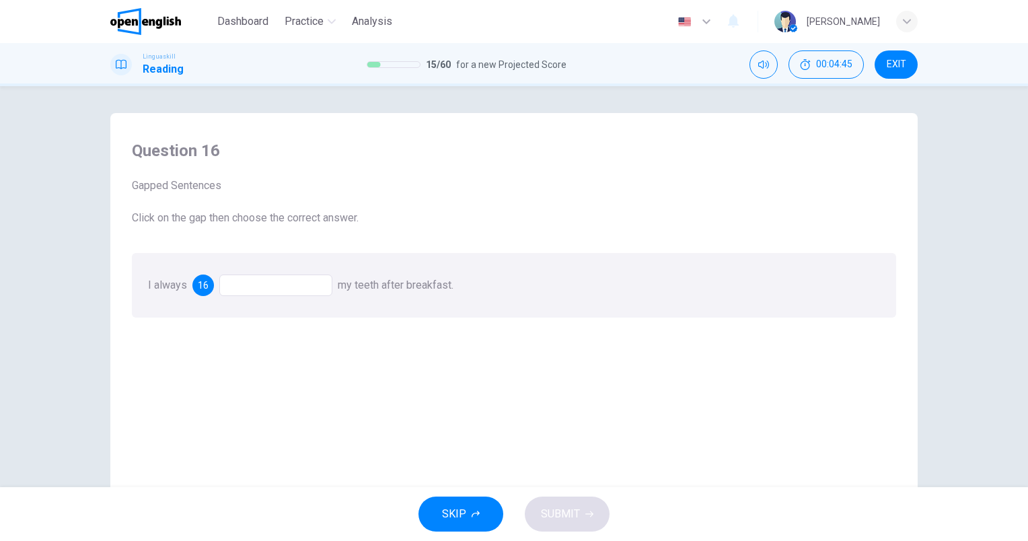
click at [264, 285] on div at bounding box center [275, 286] width 113 height 22
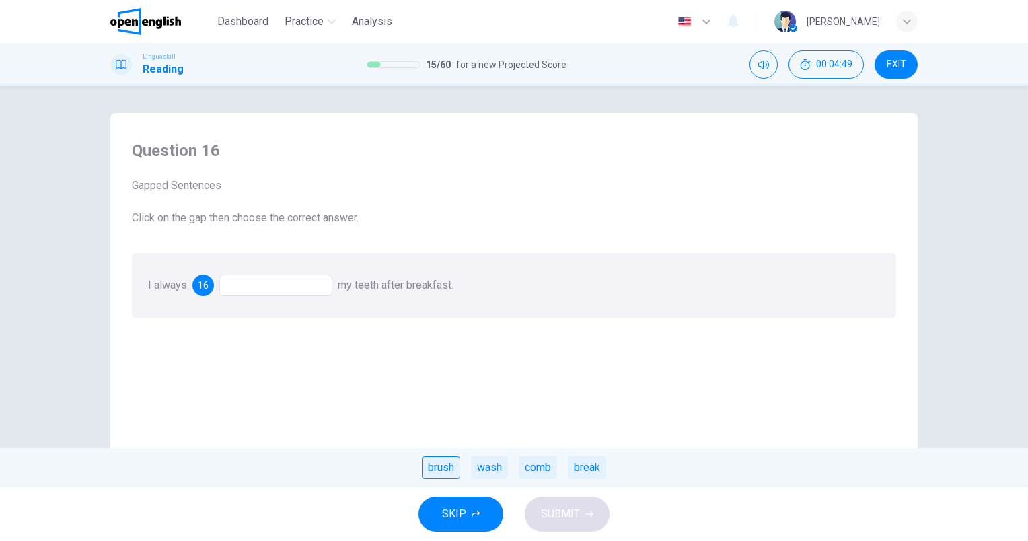
click at [447, 465] on div "brush" at bounding box center [441, 467] width 38 height 23
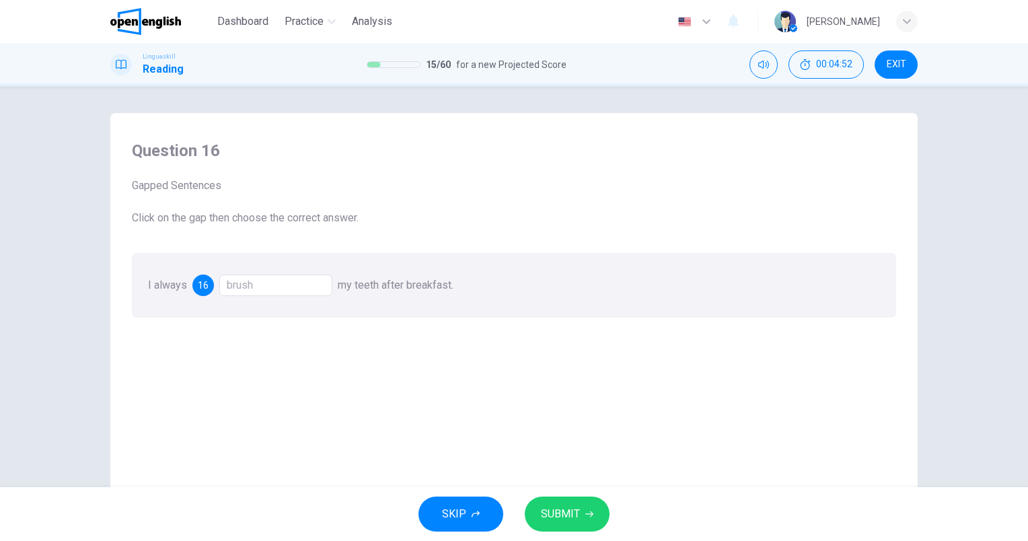
click at [565, 506] on span "SUBMIT" at bounding box center [560, 514] width 39 height 19
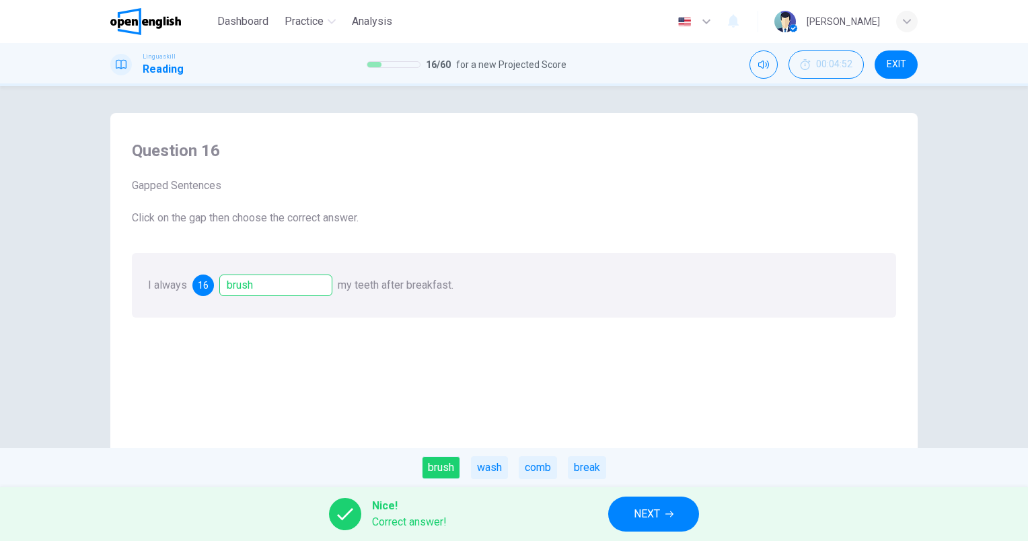
click at [640, 512] on span "NEXT" at bounding box center [647, 514] width 26 height 19
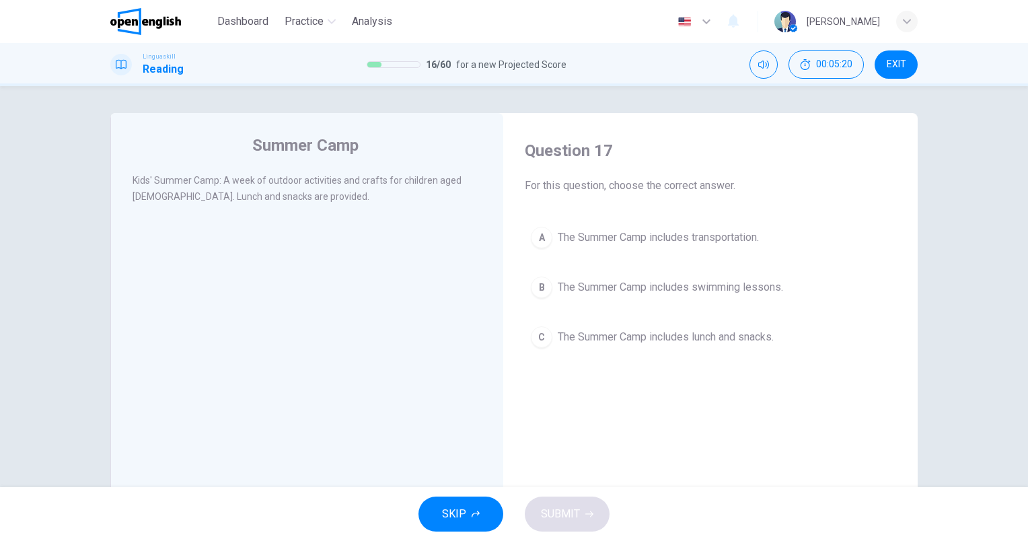
click at [746, 340] on span "The Summer Camp includes lunch and snacks." at bounding box center [666, 337] width 216 height 16
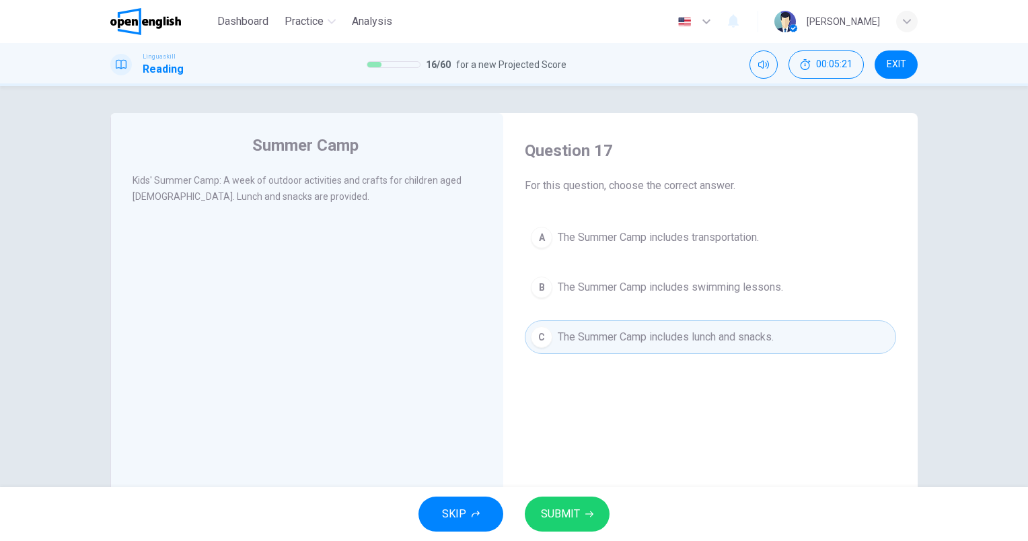
click at [592, 512] on icon "button" at bounding box center [590, 514] width 8 height 8
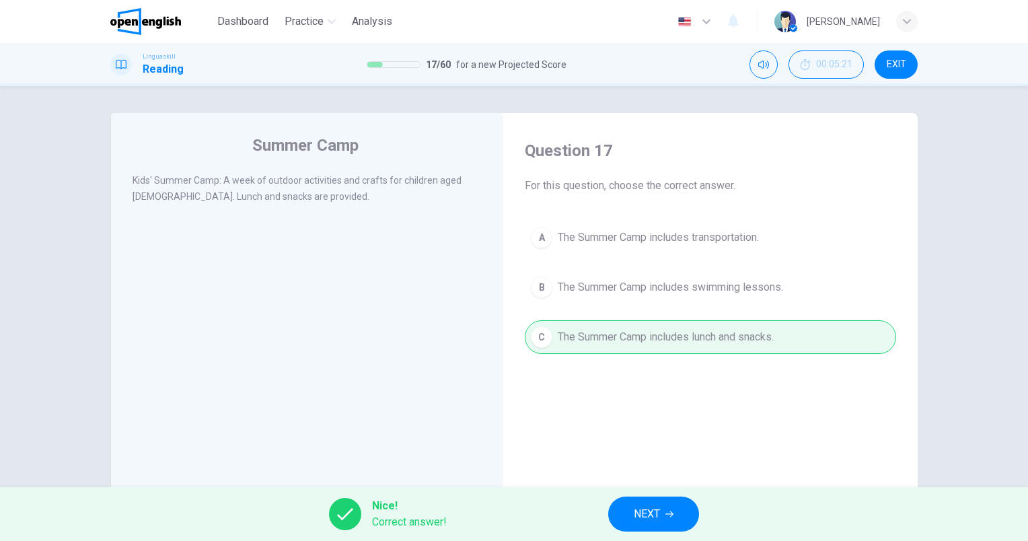
click at [665, 519] on button "NEXT" at bounding box center [653, 514] width 91 height 35
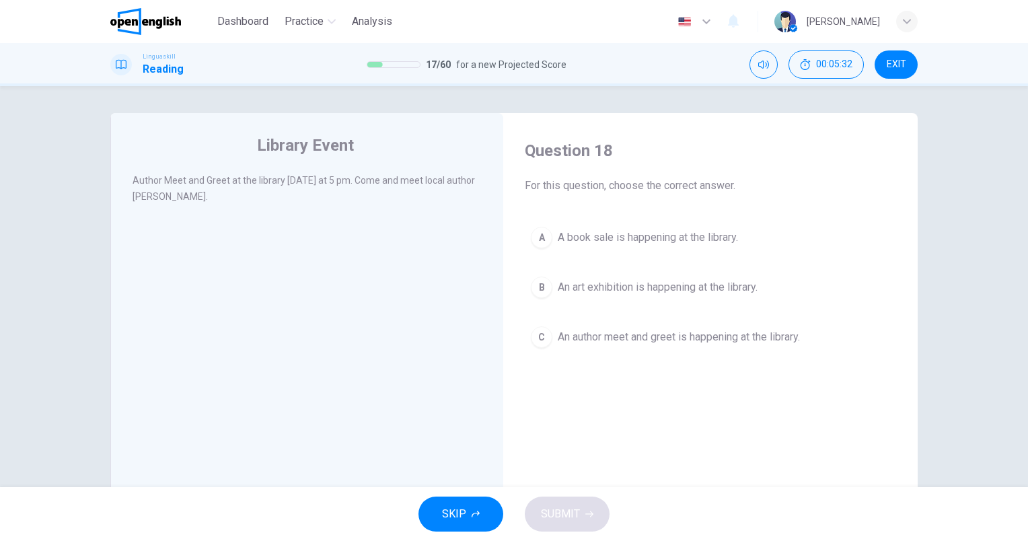
click at [677, 339] on span "An author meet and greet is happening at the library." at bounding box center [679, 337] width 242 height 16
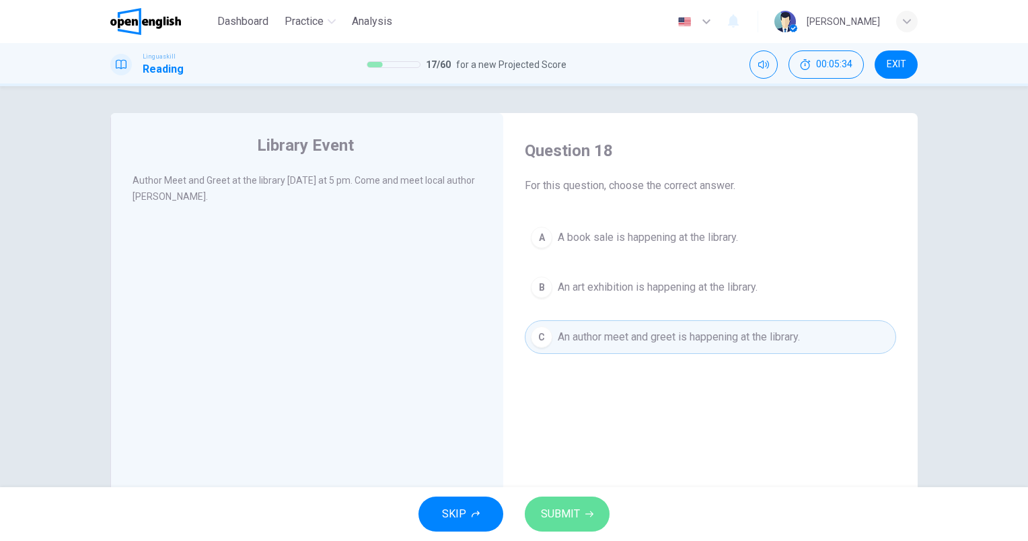
click at [600, 515] on button "SUBMIT" at bounding box center [567, 514] width 85 height 35
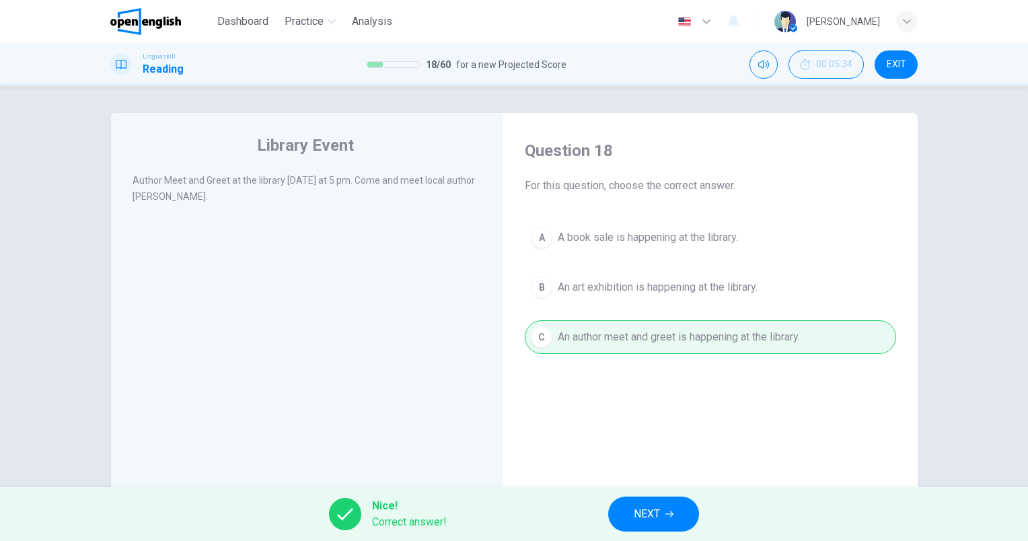
click at [657, 520] on span "NEXT" at bounding box center [647, 514] width 26 height 19
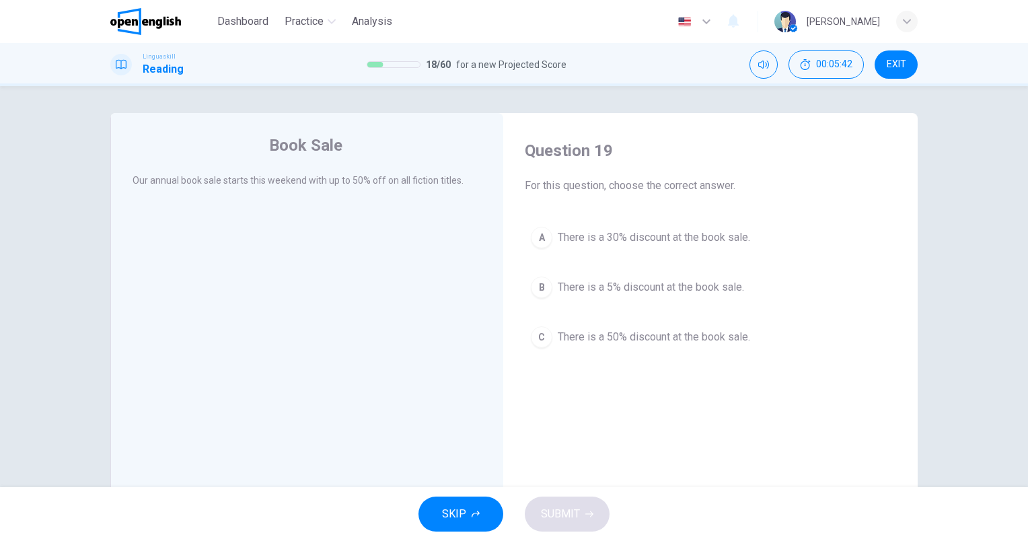
click at [745, 329] on span "There is a 50% discount at the book sale." at bounding box center [654, 337] width 192 height 16
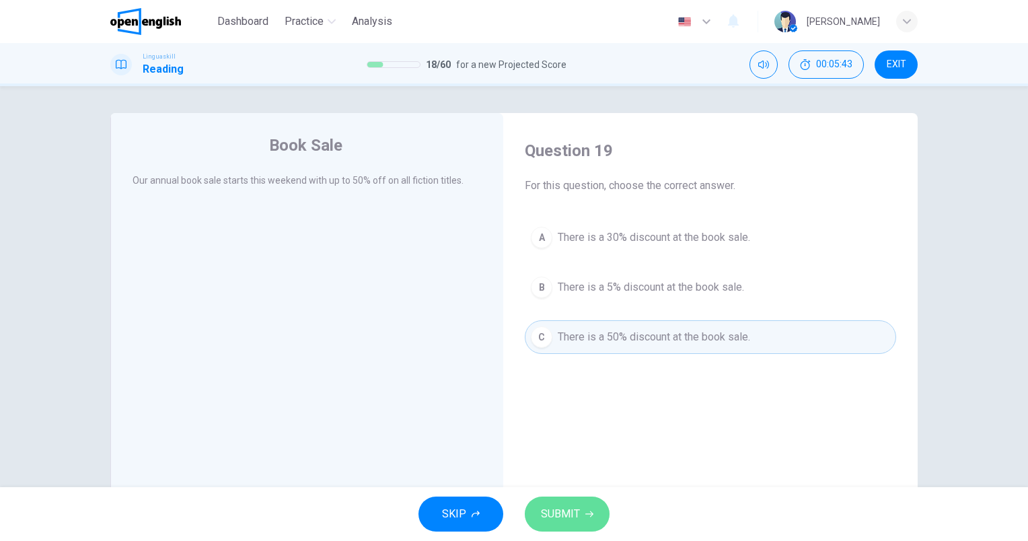
click at [590, 522] on button "SUBMIT" at bounding box center [567, 514] width 85 height 35
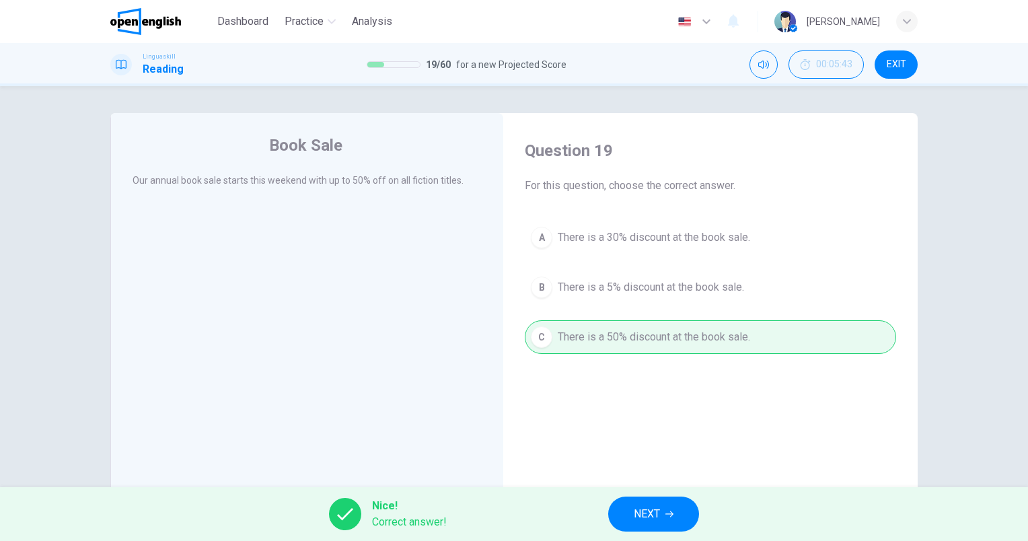
click at [662, 510] on button "NEXT" at bounding box center [653, 514] width 91 height 35
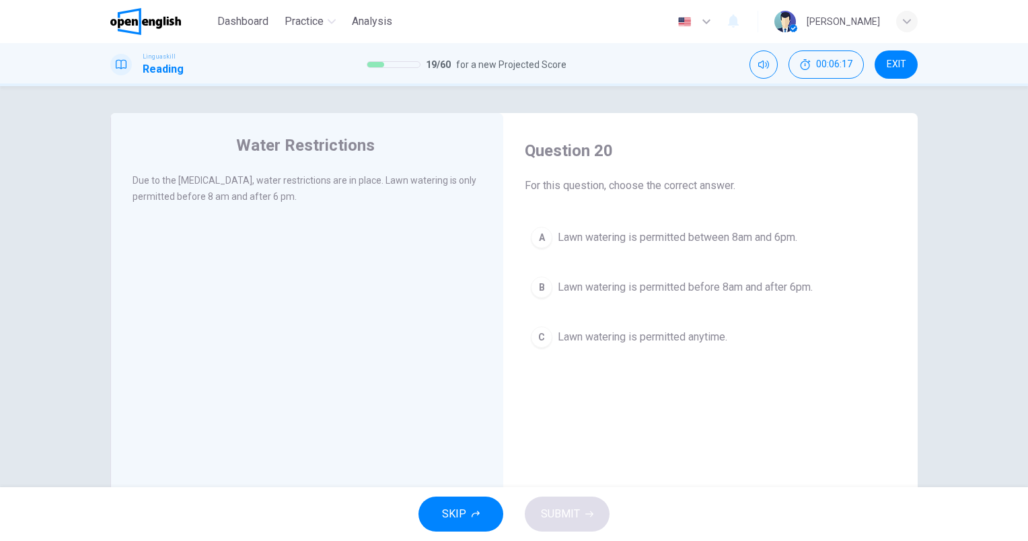
click at [775, 287] on span "Lawn watering is permitted before 8am and after 6pm." at bounding box center [685, 287] width 255 height 16
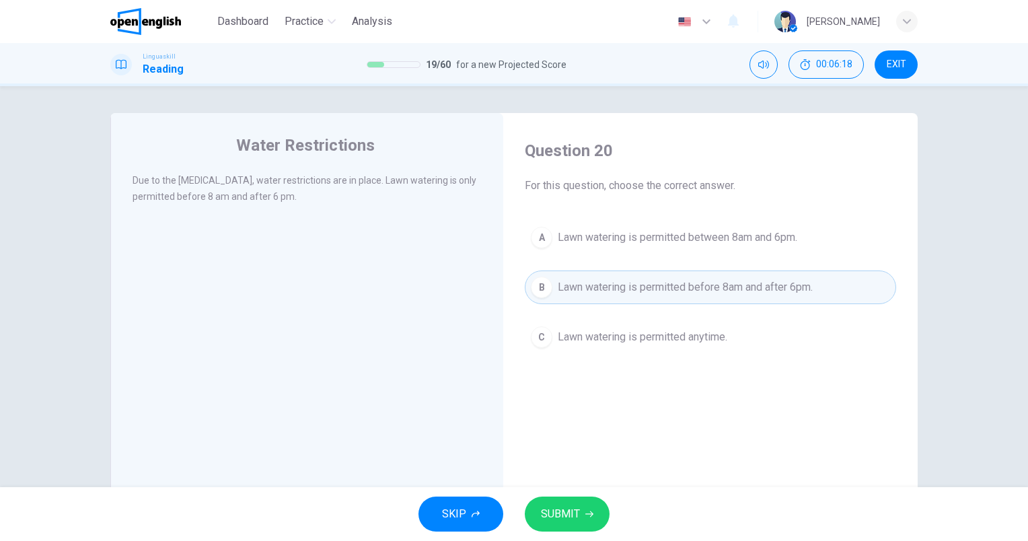
click at [568, 497] on button "SUBMIT" at bounding box center [567, 514] width 85 height 35
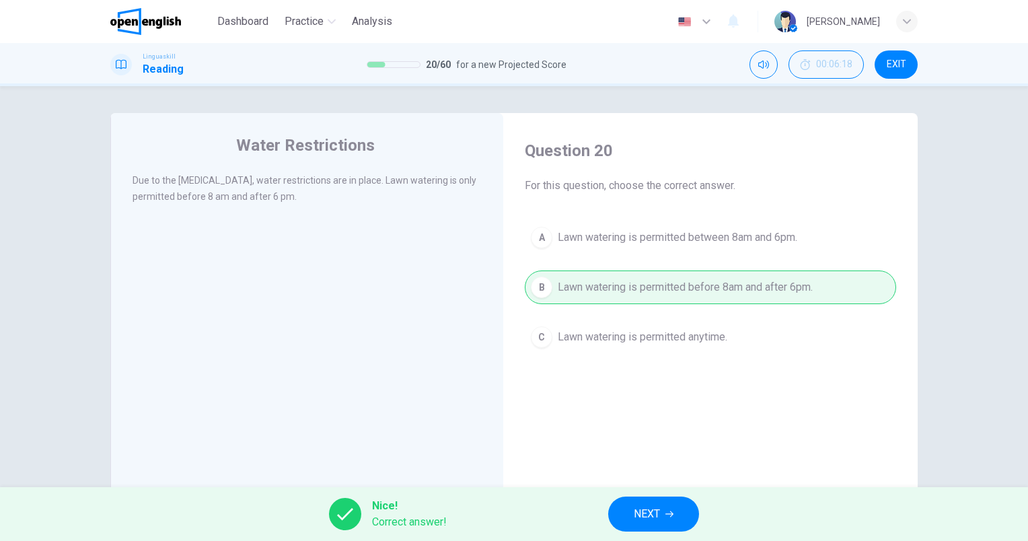
click at [646, 495] on div "Nice! Correct answer! NEXT" at bounding box center [514, 514] width 1028 height 54
click at [650, 510] on span "NEXT" at bounding box center [647, 514] width 26 height 19
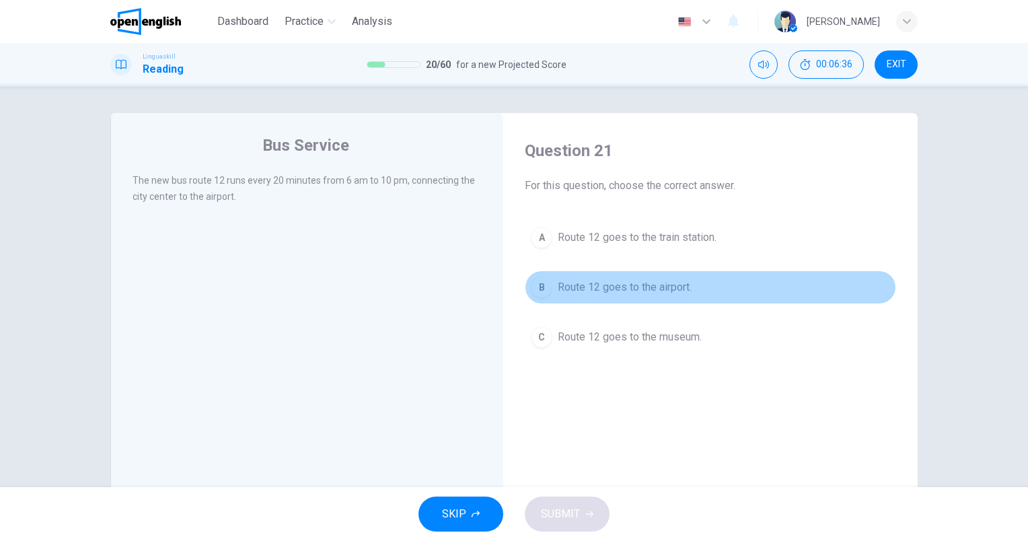
click at [625, 283] on span "Route 12 goes to the airport." at bounding box center [625, 287] width 134 height 16
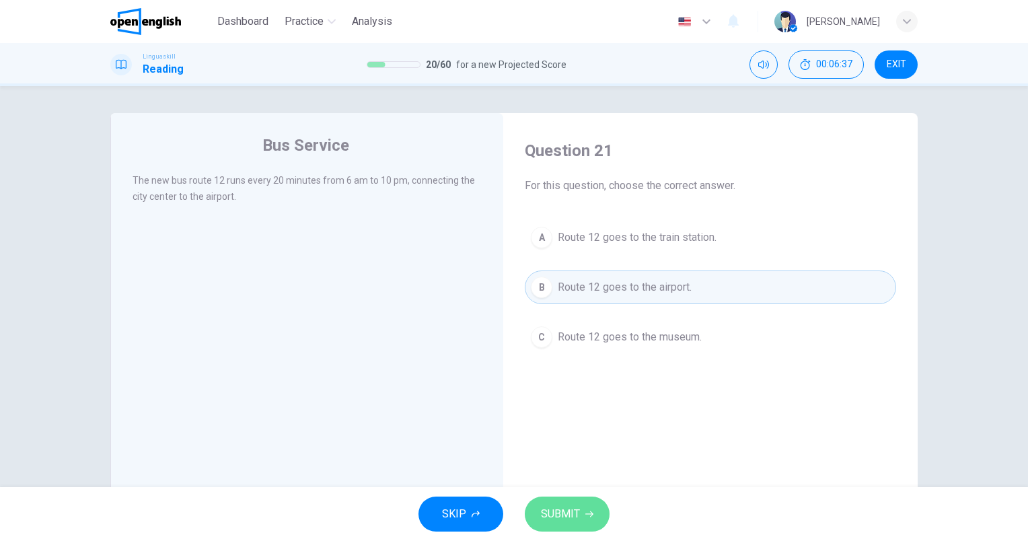
click at [560, 528] on button "SUBMIT" at bounding box center [567, 514] width 85 height 35
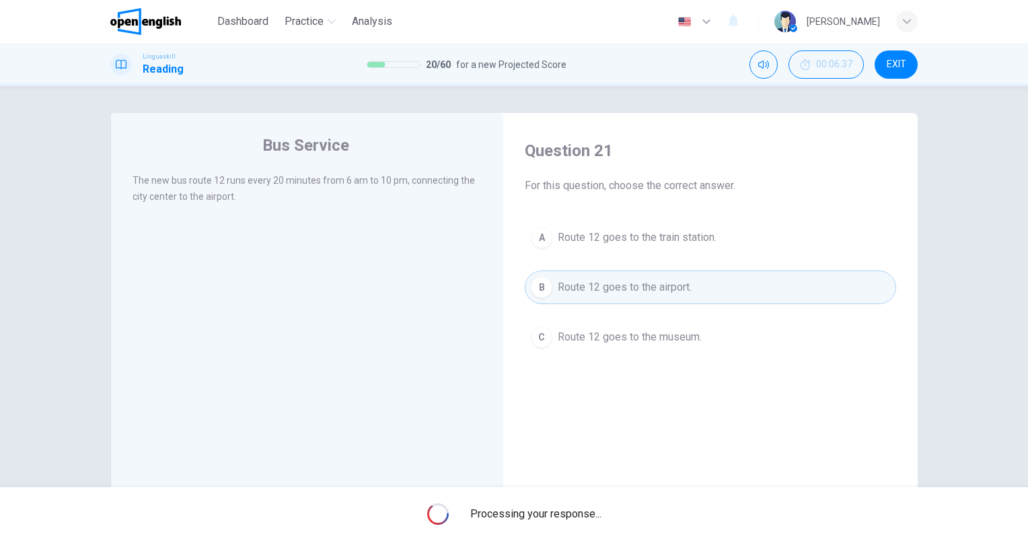
click at [565, 511] on span "Processing your response..." at bounding box center [535, 514] width 131 height 16
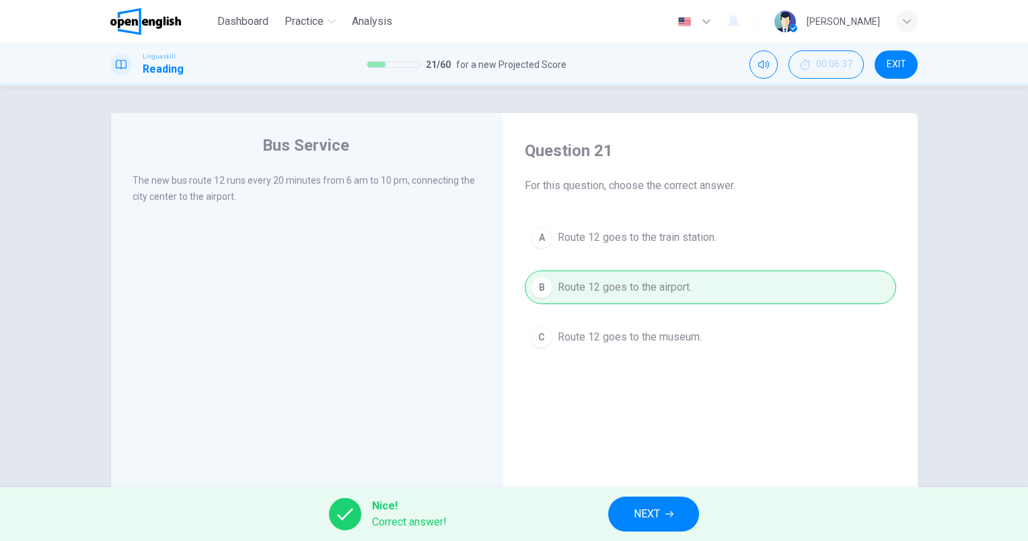
click at [667, 517] on icon "button" at bounding box center [670, 514] width 8 height 8
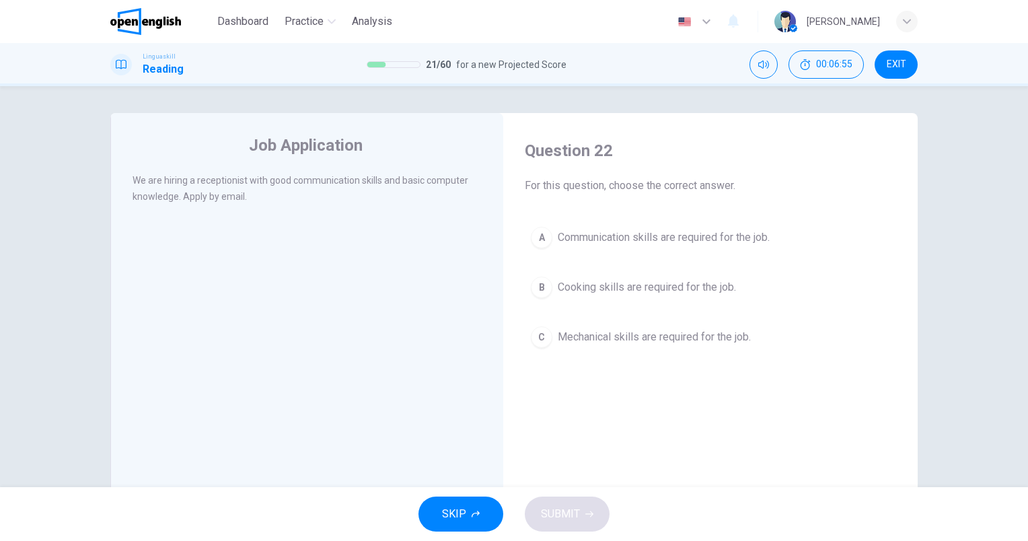
click at [723, 239] on span "Communication skills are required for the job." at bounding box center [664, 238] width 212 height 16
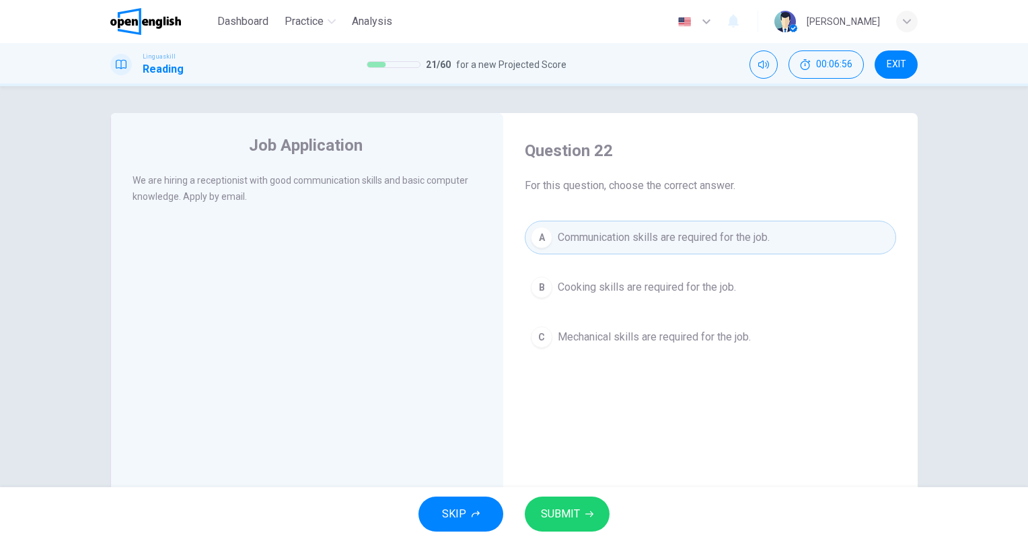
click at [560, 522] on span "SUBMIT" at bounding box center [560, 514] width 39 height 19
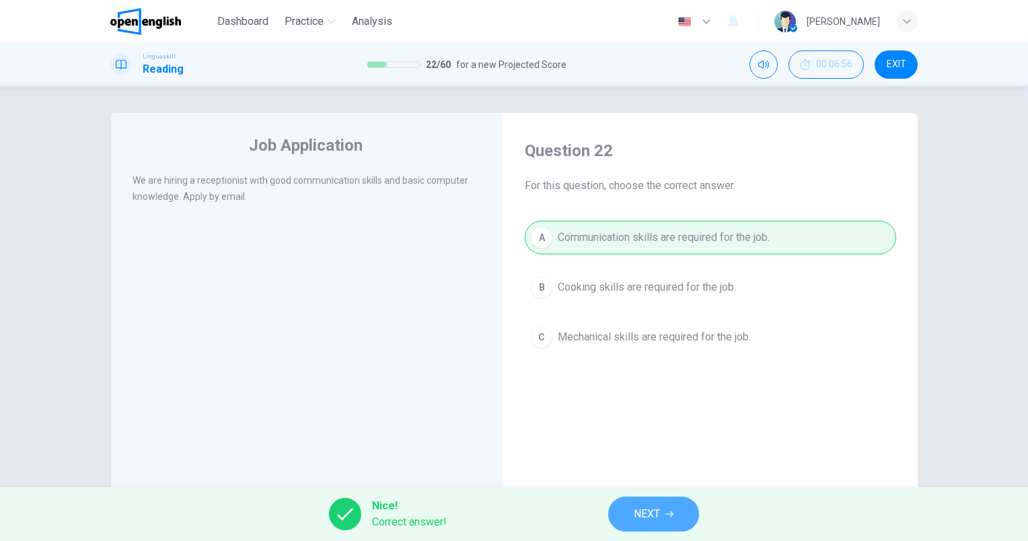
click at [668, 507] on button "NEXT" at bounding box center [653, 514] width 91 height 35
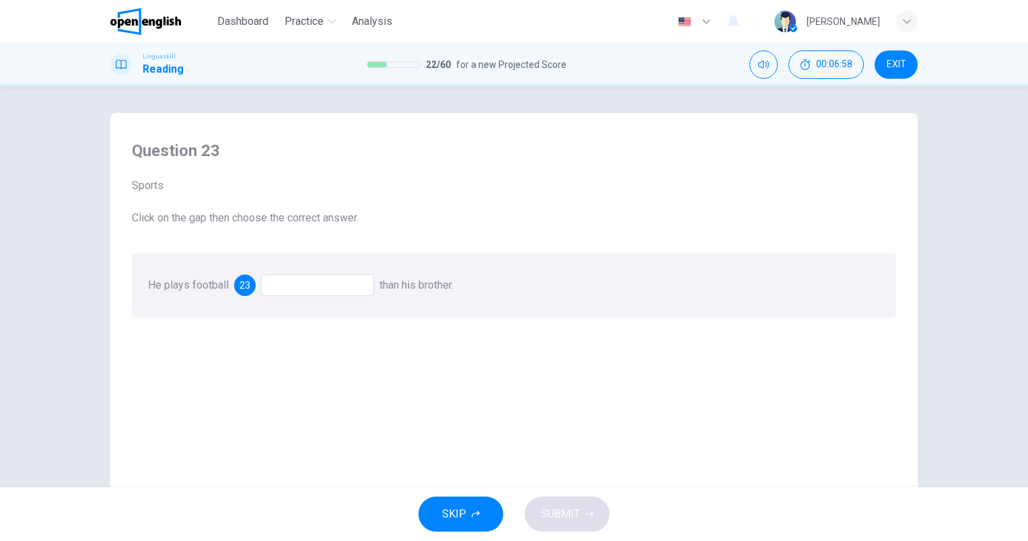
click at [297, 283] on div at bounding box center [317, 286] width 113 height 22
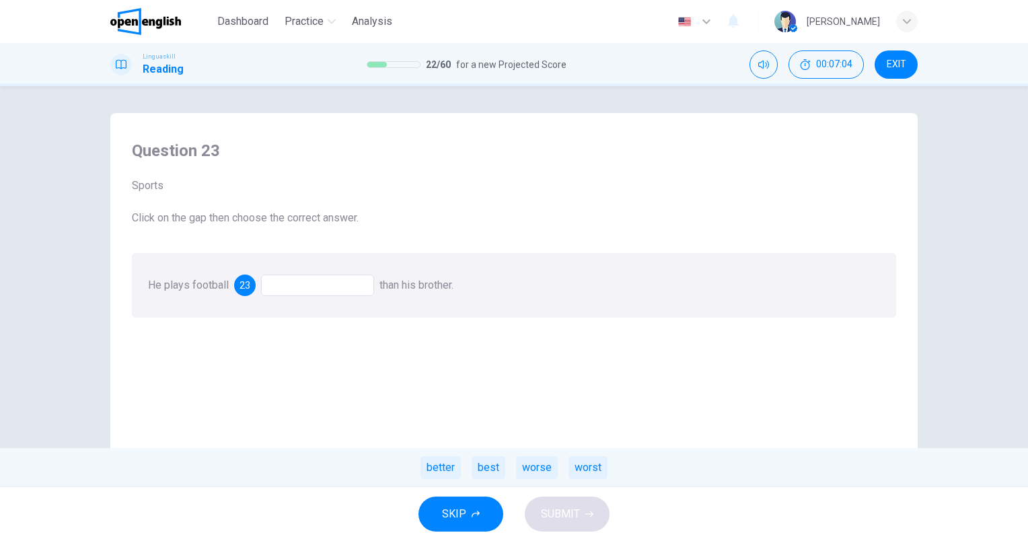
click at [439, 468] on div "better" at bounding box center [441, 467] width 40 height 23
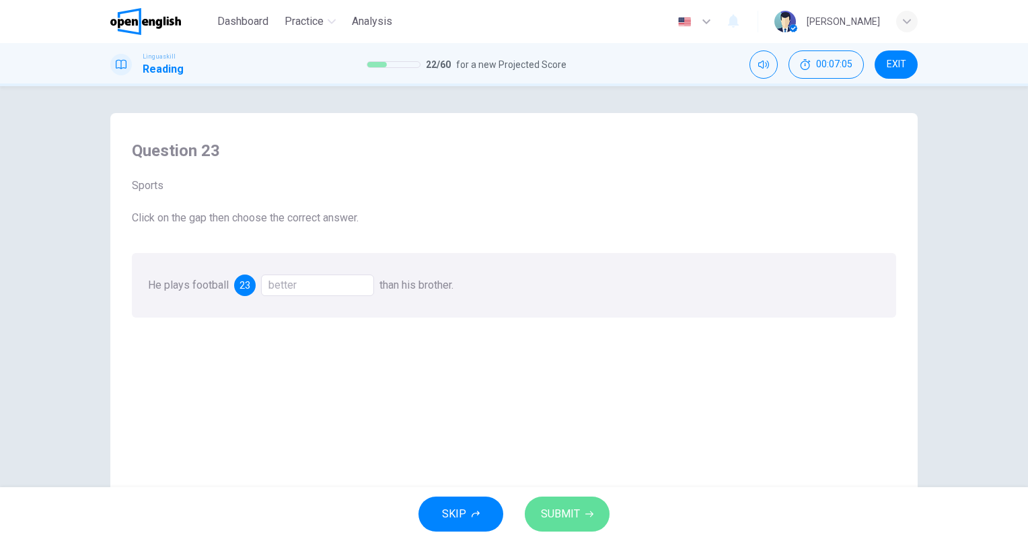
click at [548, 526] on button "SUBMIT" at bounding box center [567, 514] width 85 height 35
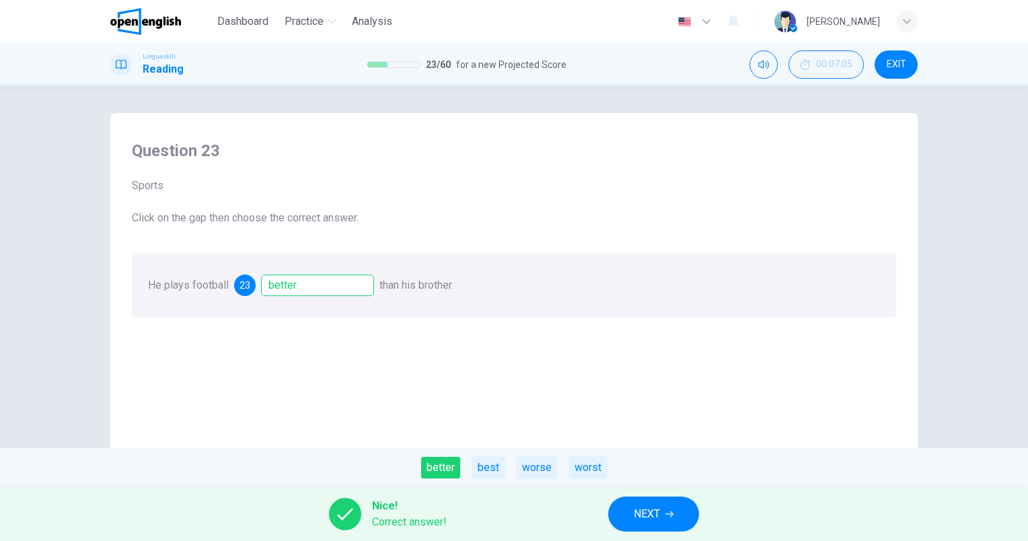
click at [638, 518] on span "NEXT" at bounding box center [647, 514] width 26 height 19
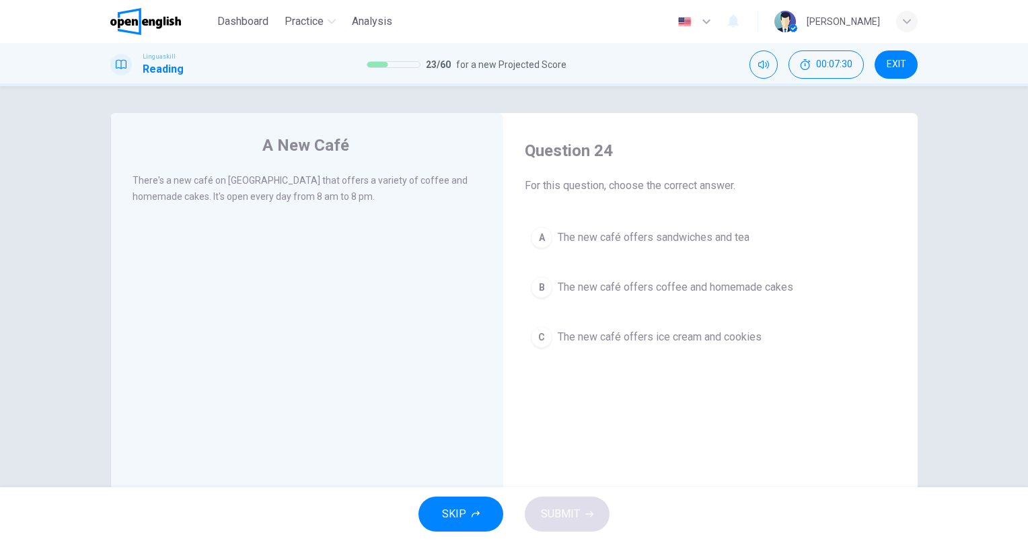
click at [695, 282] on span "The new café offers coffee and homemade cakes" at bounding box center [676, 287] width 236 height 16
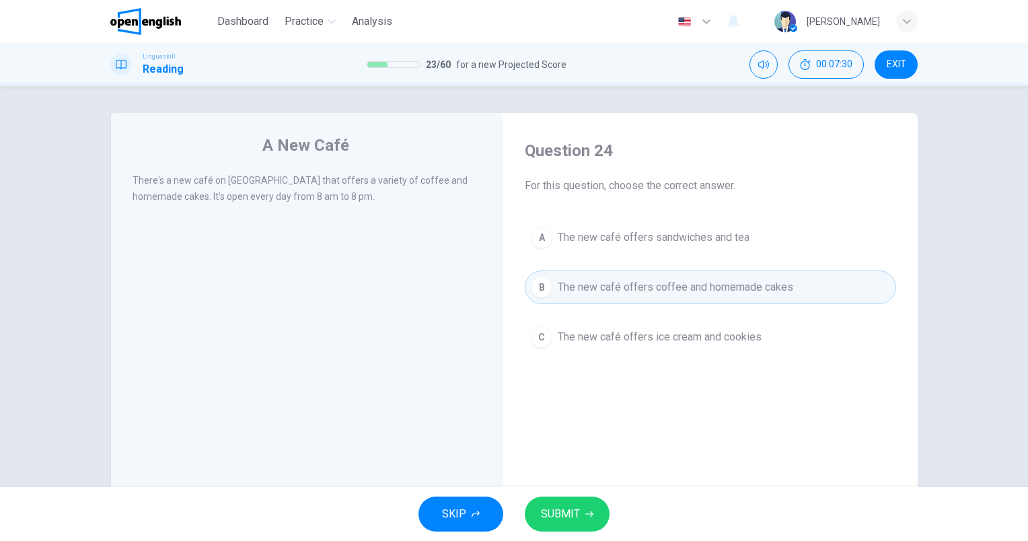
click at [562, 521] on span "SUBMIT" at bounding box center [560, 514] width 39 height 19
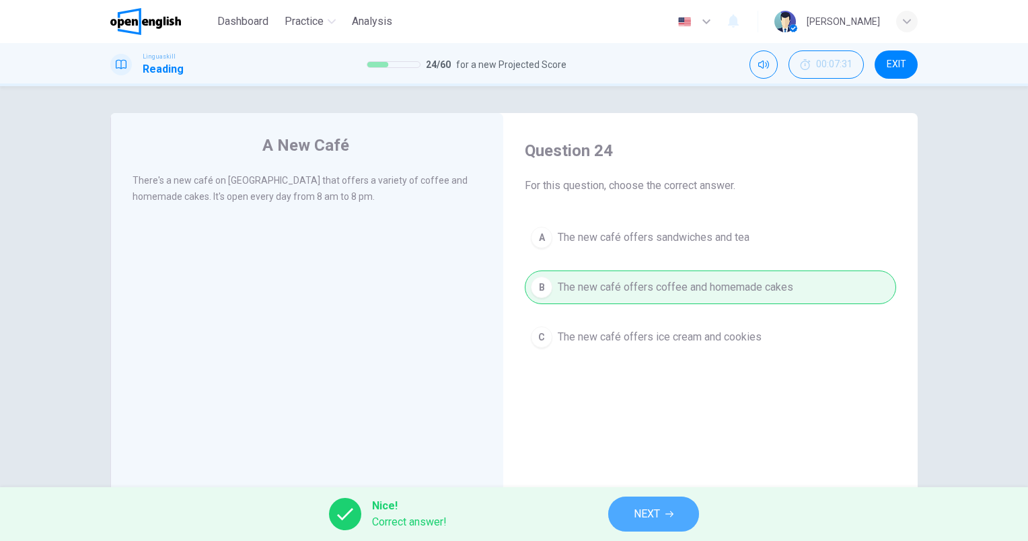
click at [629, 514] on button "NEXT" at bounding box center [653, 514] width 91 height 35
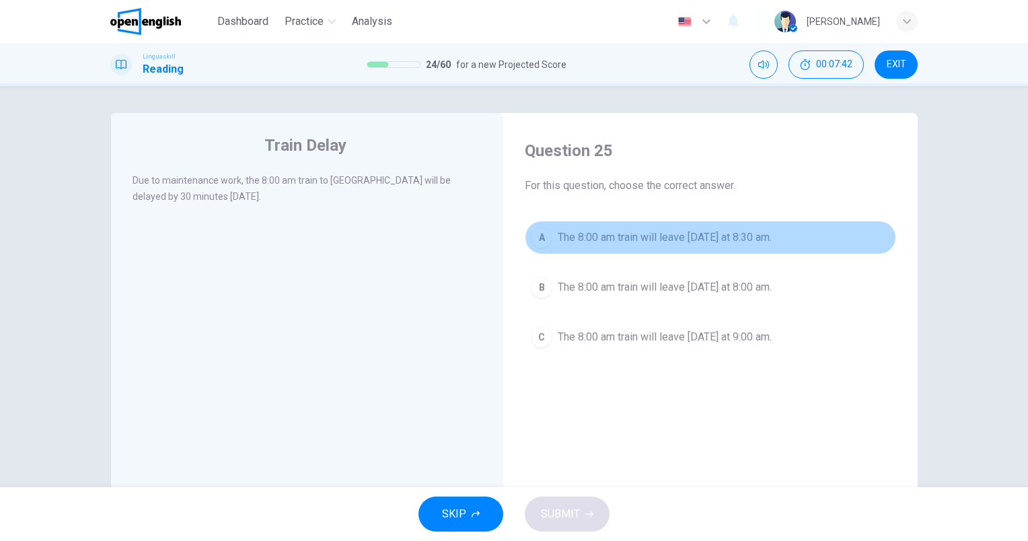
click at [661, 245] on button "A The 8:00 am train will leave [DATE] at 8:30 am." at bounding box center [711, 238] width 372 height 34
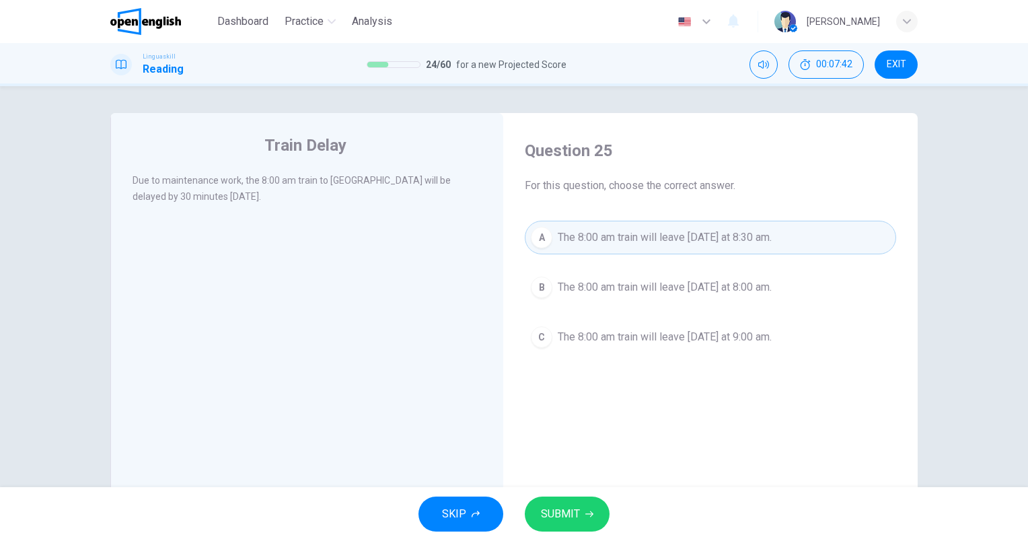
click at [568, 513] on span "SUBMIT" at bounding box center [560, 514] width 39 height 19
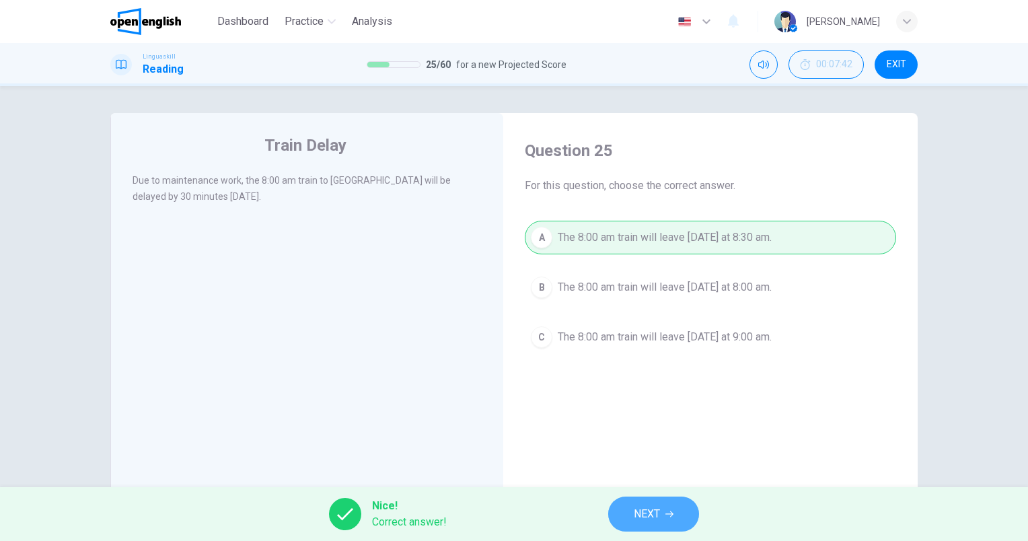
click at [633, 507] on button "NEXT" at bounding box center [653, 514] width 91 height 35
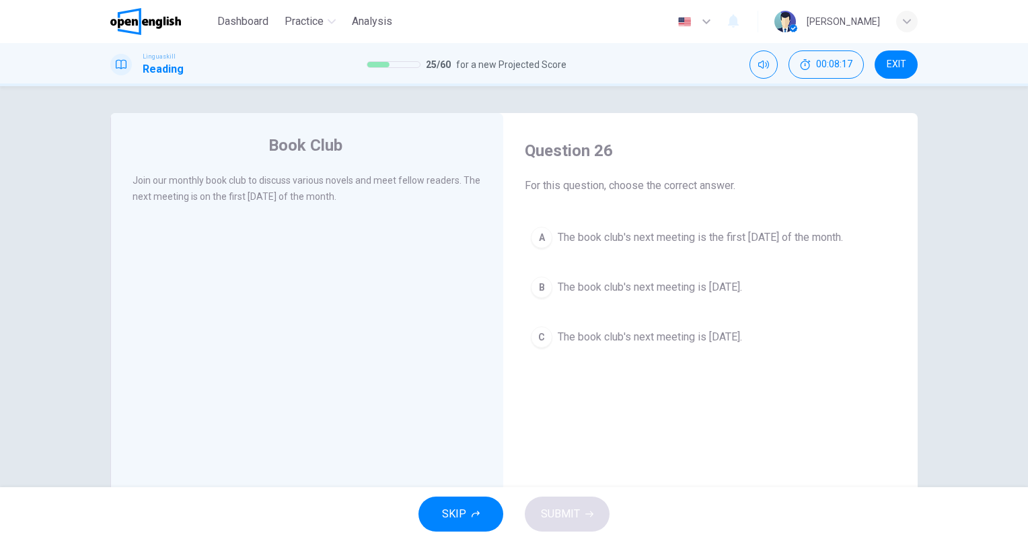
click at [775, 236] on span "The book club's next meeting is the first [DATE] of the month." at bounding box center [700, 238] width 285 height 16
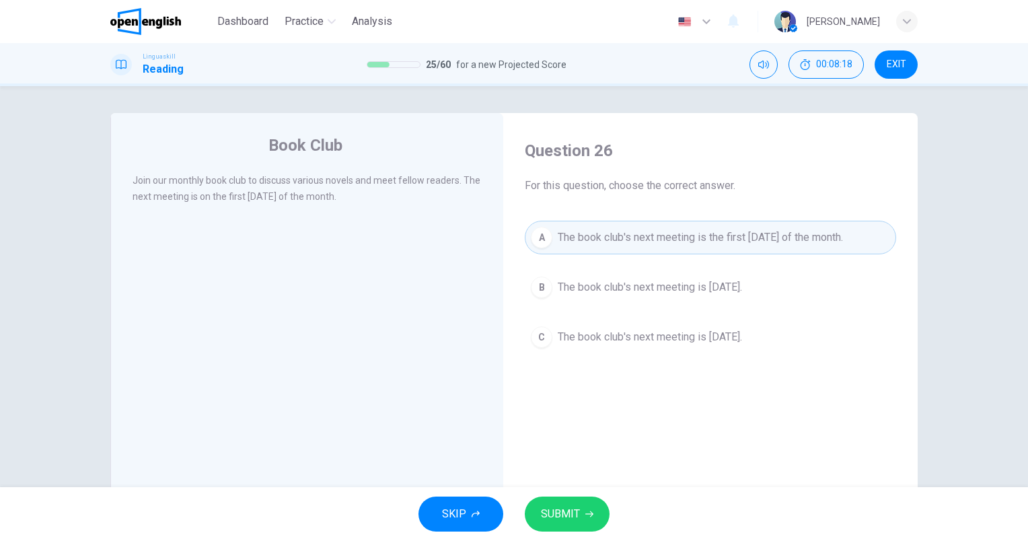
click at [576, 517] on button "SUBMIT" at bounding box center [567, 514] width 85 height 35
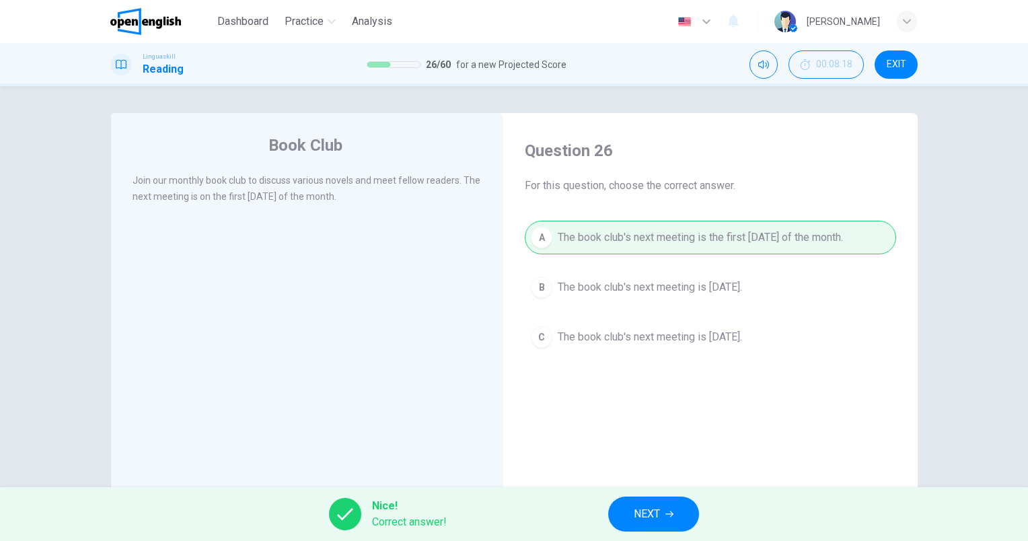
click at [649, 512] on span "NEXT" at bounding box center [647, 514] width 26 height 19
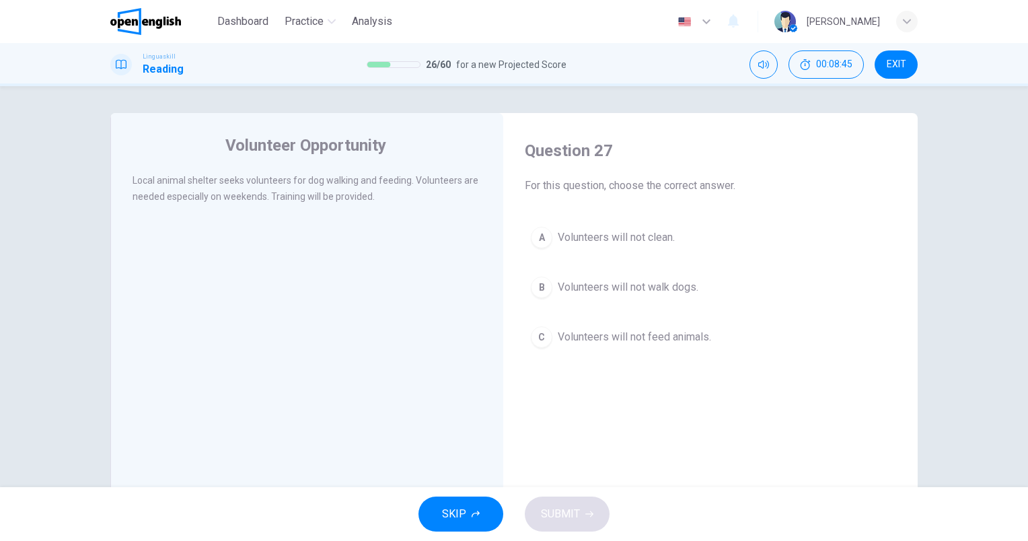
click at [670, 254] on div "A Volunteers will not clean. B Volunteers will not walk dogs. C Volunteers will…" at bounding box center [711, 287] width 372 height 133
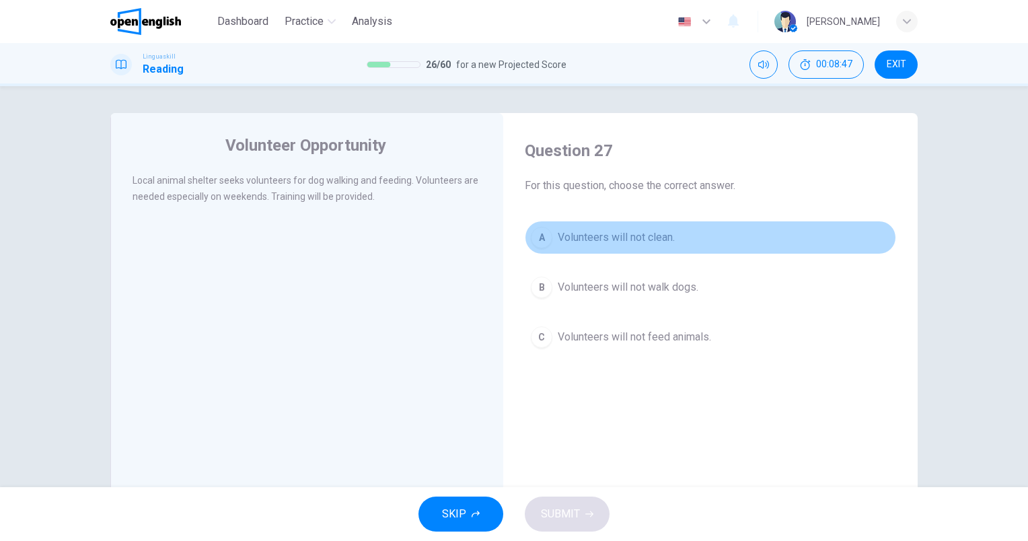
click at [670, 234] on span "Volunteers will not clean." at bounding box center [616, 238] width 117 height 16
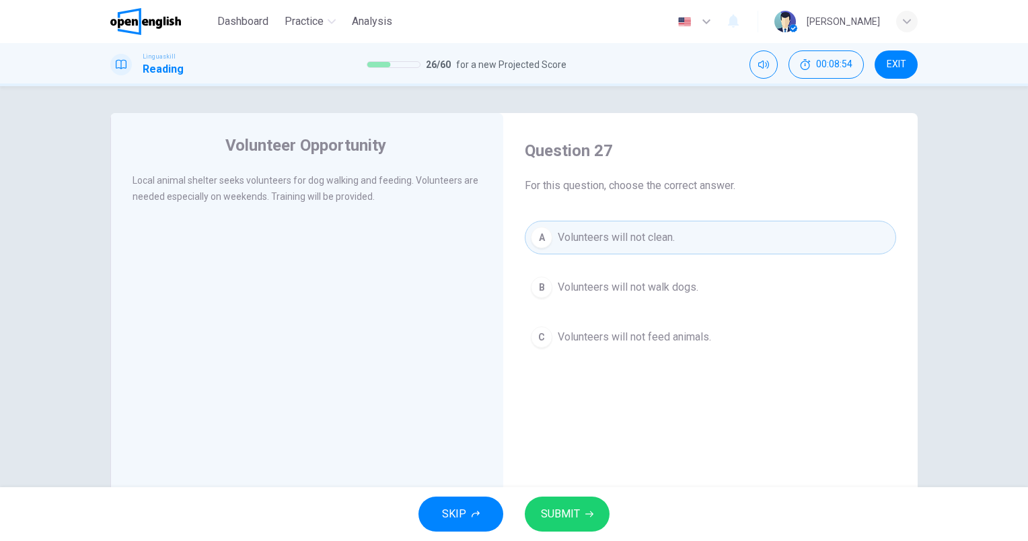
click at [589, 511] on icon "button" at bounding box center [590, 514] width 8 height 8
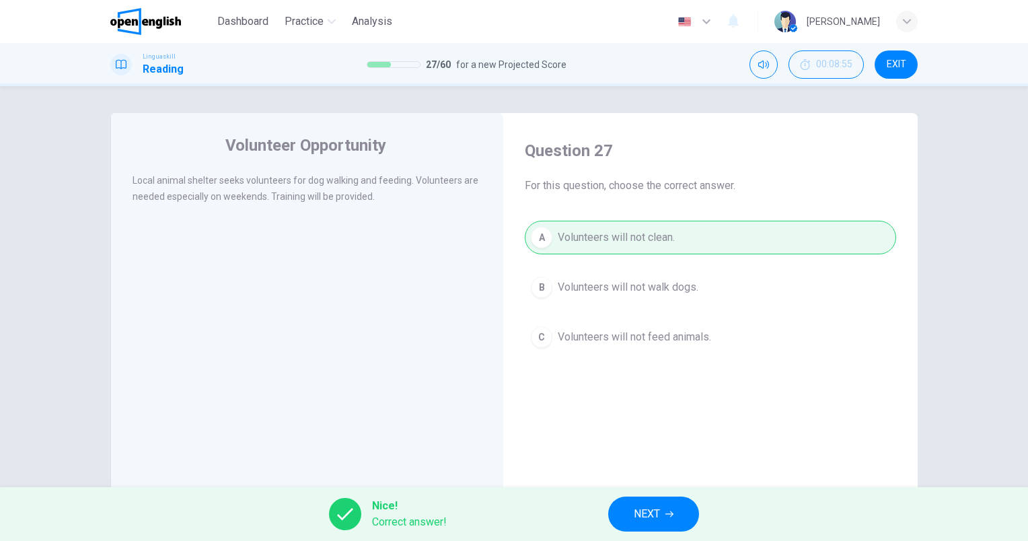
click at [649, 514] on span "NEXT" at bounding box center [647, 514] width 26 height 19
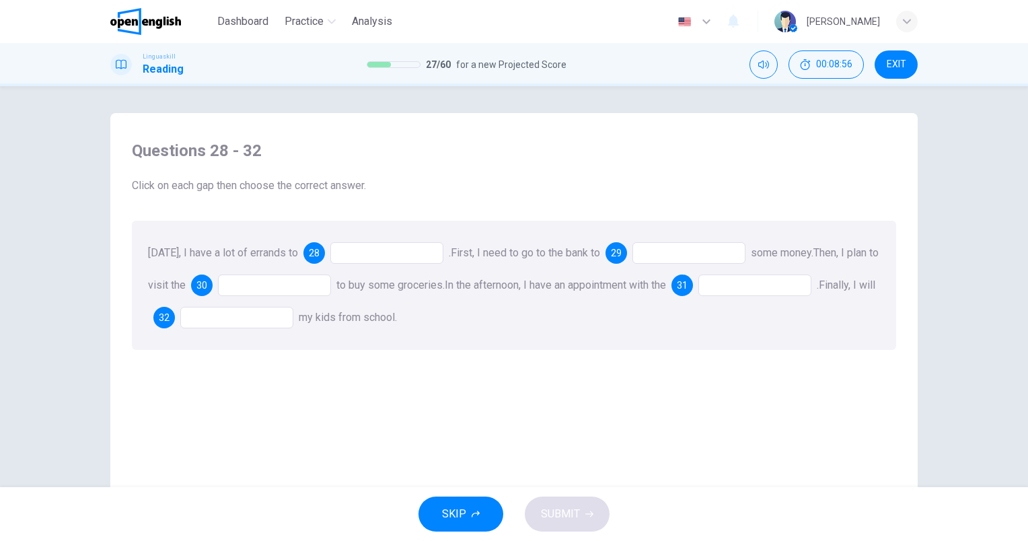
click at [386, 255] on div at bounding box center [386, 253] width 113 height 22
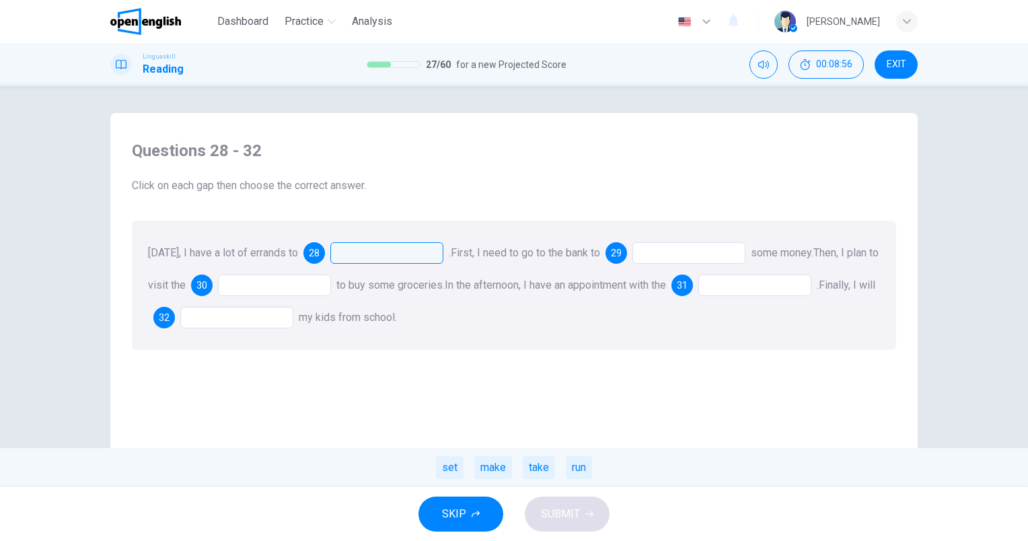
click at [402, 243] on div at bounding box center [386, 253] width 113 height 22
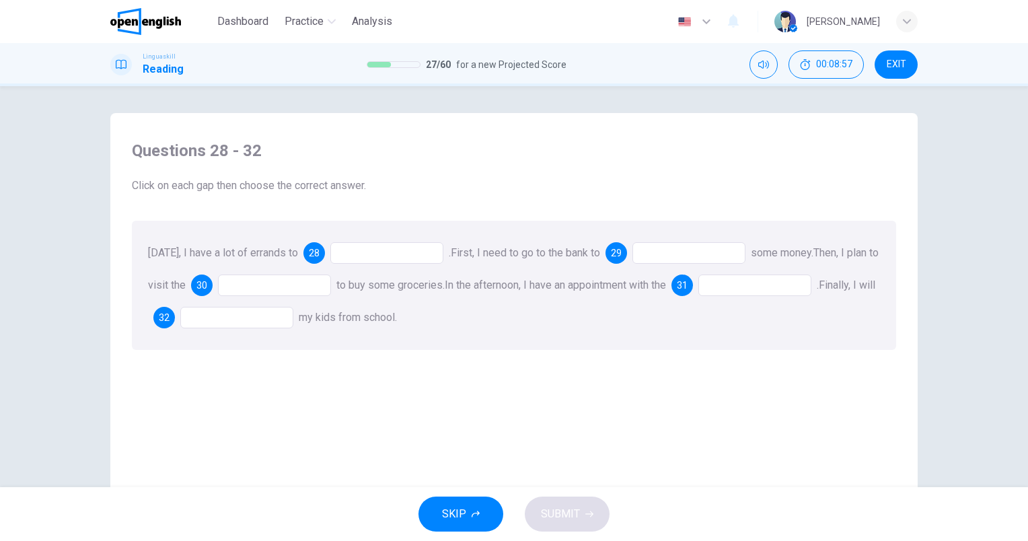
click at [429, 256] on div at bounding box center [386, 253] width 113 height 22
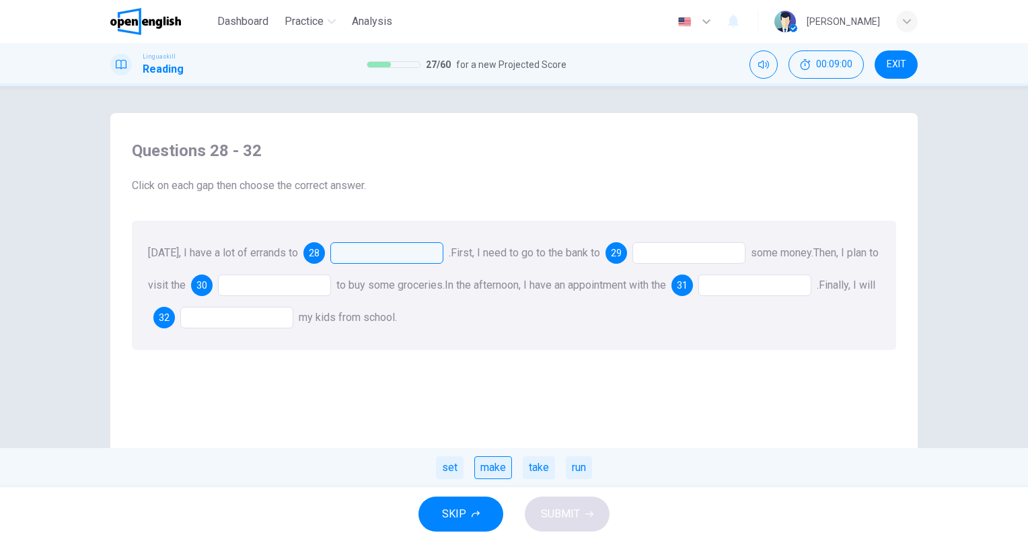
click at [501, 464] on div "make" at bounding box center [494, 467] width 38 height 23
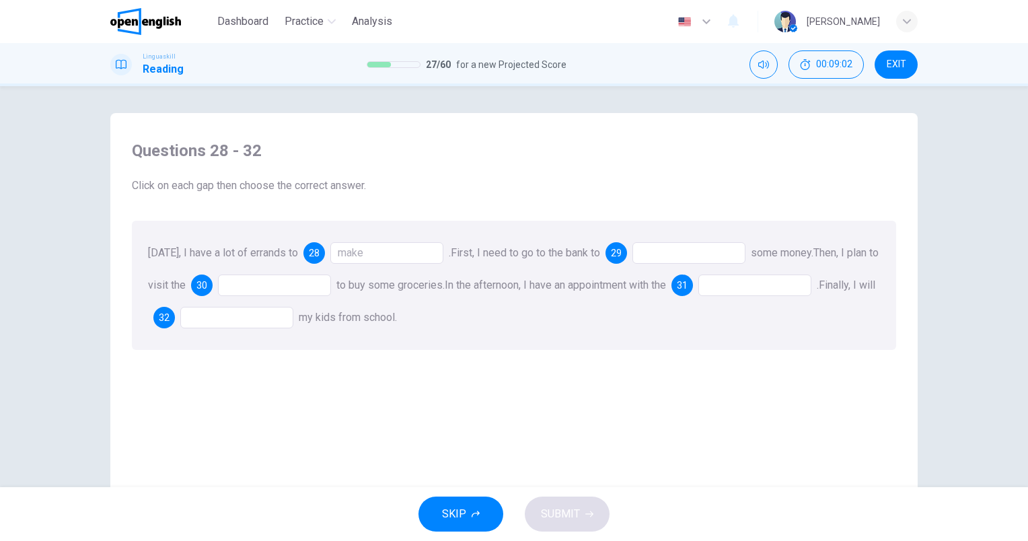
click at [670, 253] on div at bounding box center [689, 253] width 113 height 22
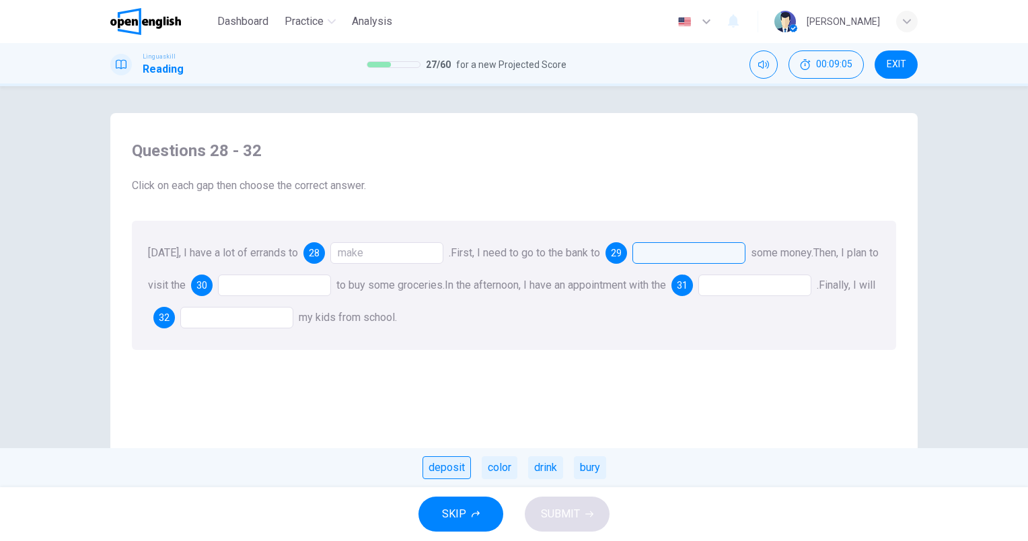
click at [447, 473] on div "deposit" at bounding box center [447, 467] width 48 height 23
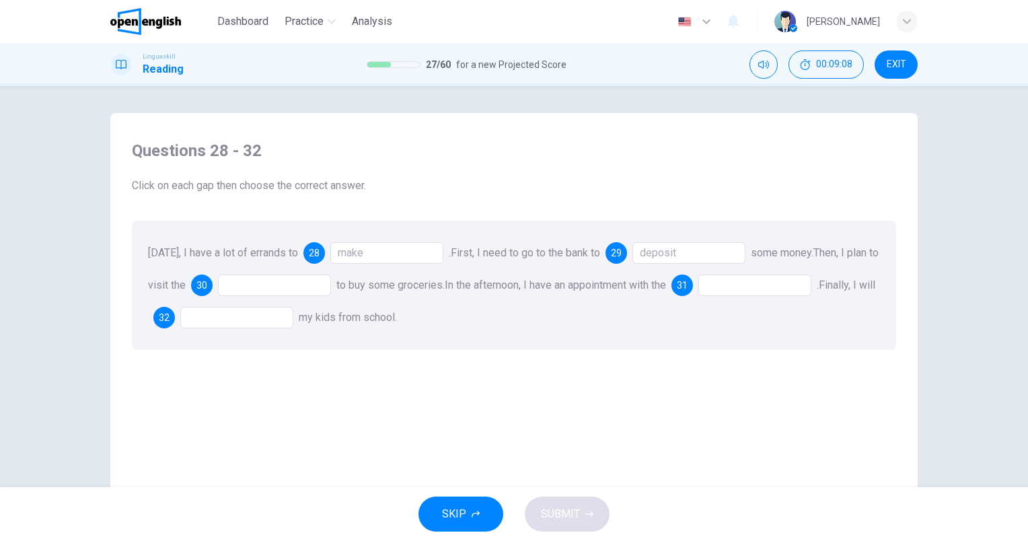
click at [288, 283] on div at bounding box center [274, 286] width 113 height 22
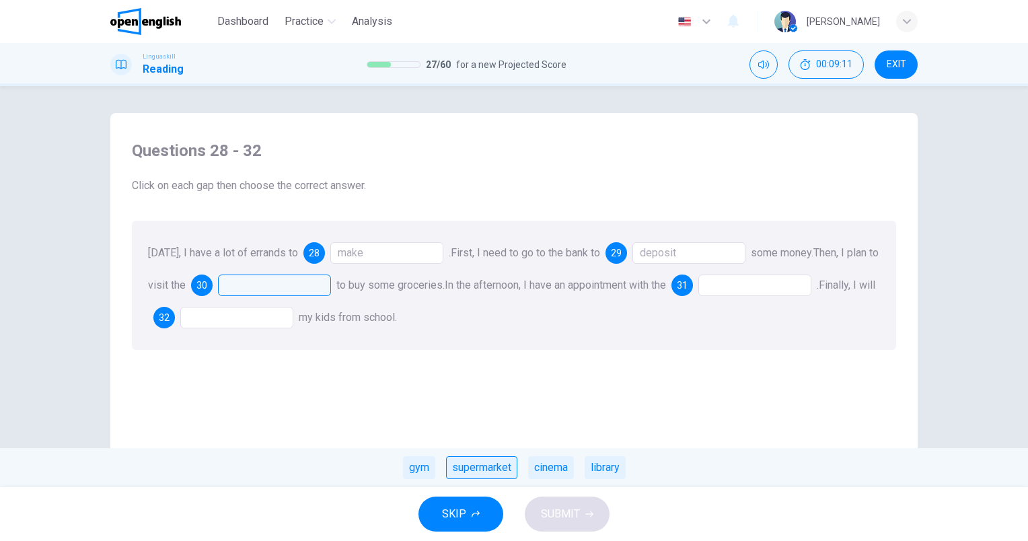
click at [467, 466] on div "supermarket" at bounding box center [481, 467] width 71 height 23
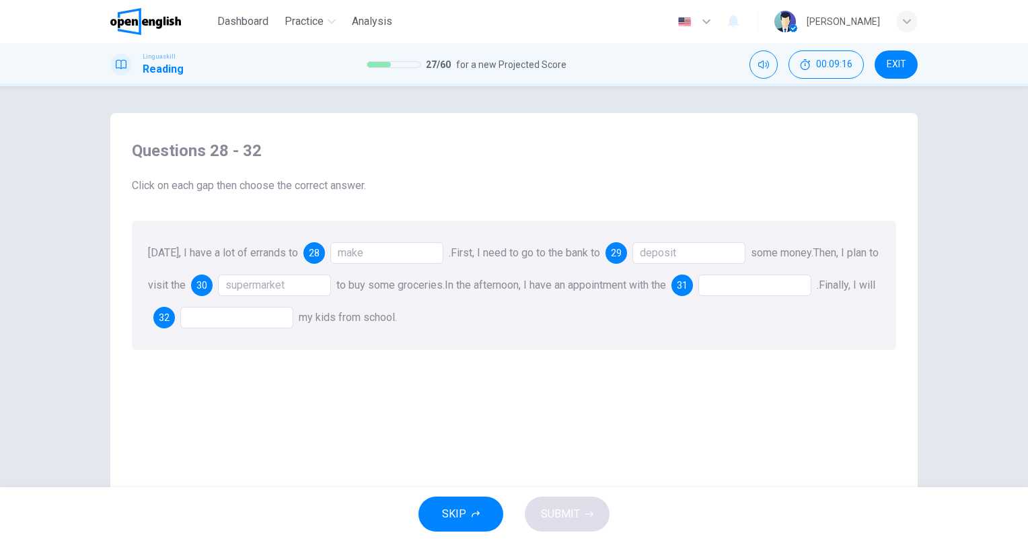
click at [755, 284] on div at bounding box center [755, 286] width 113 height 22
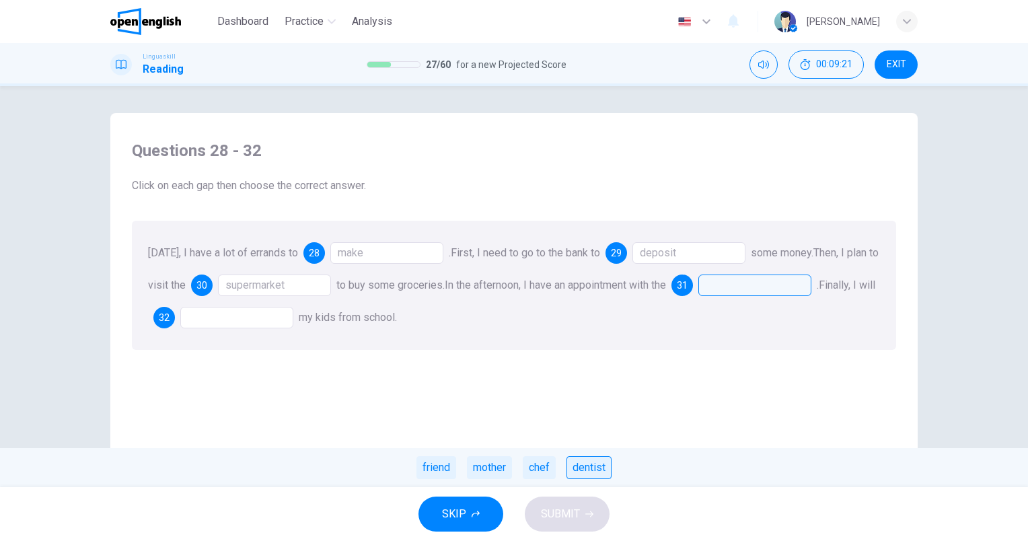
click at [598, 471] on div "dentist" at bounding box center [589, 467] width 45 height 23
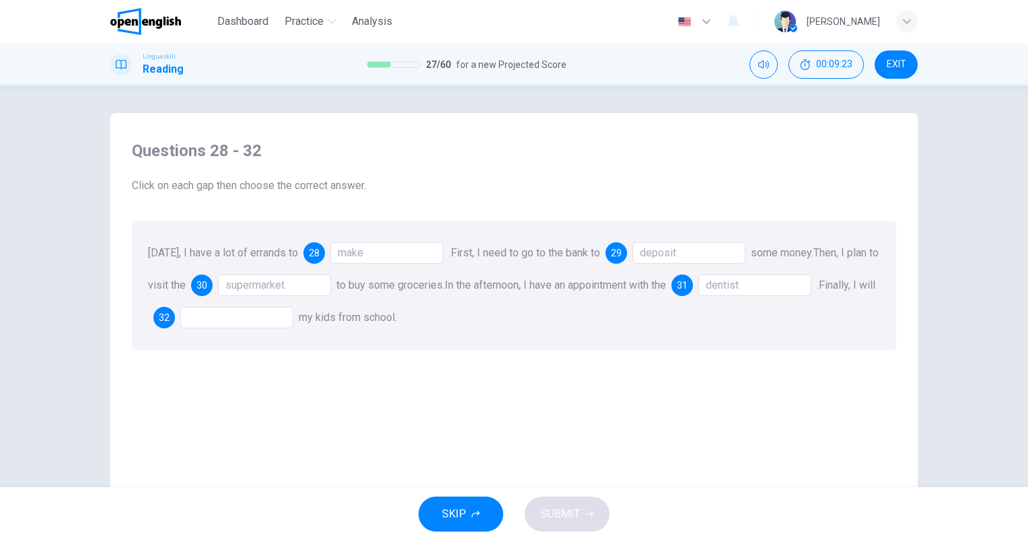
click at [241, 320] on div at bounding box center [236, 318] width 113 height 22
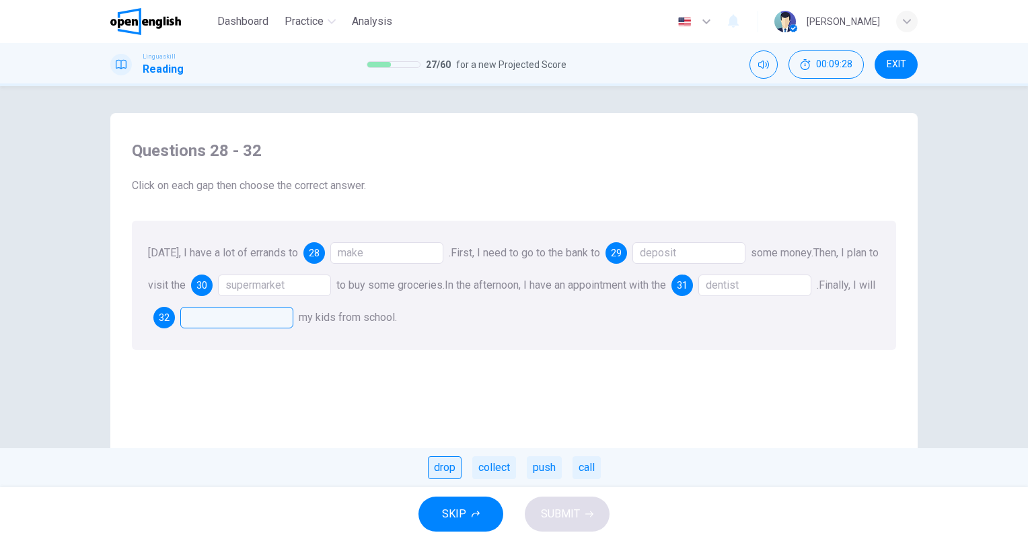
click at [450, 468] on div "drop" at bounding box center [445, 467] width 34 height 23
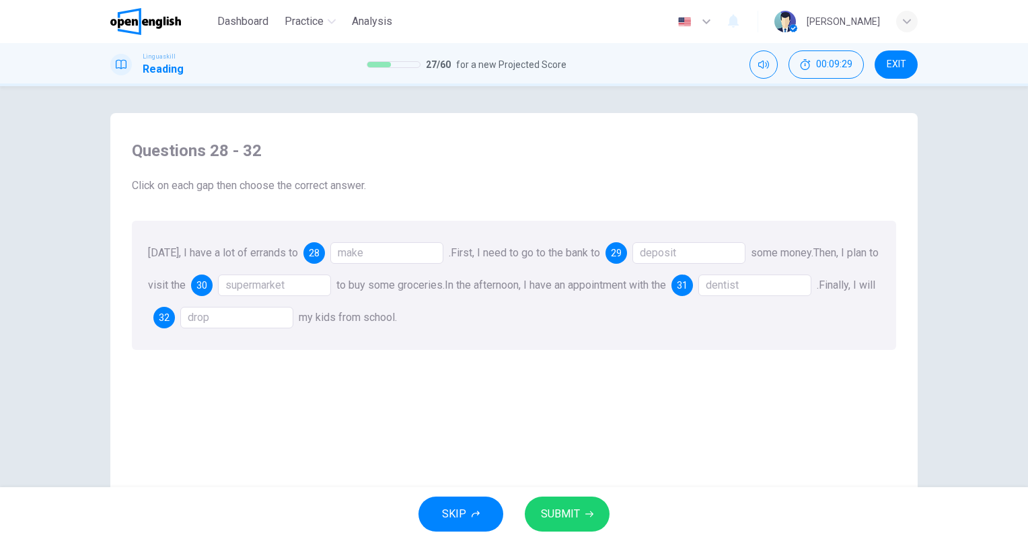
click at [281, 320] on div "drop" at bounding box center [236, 318] width 113 height 22
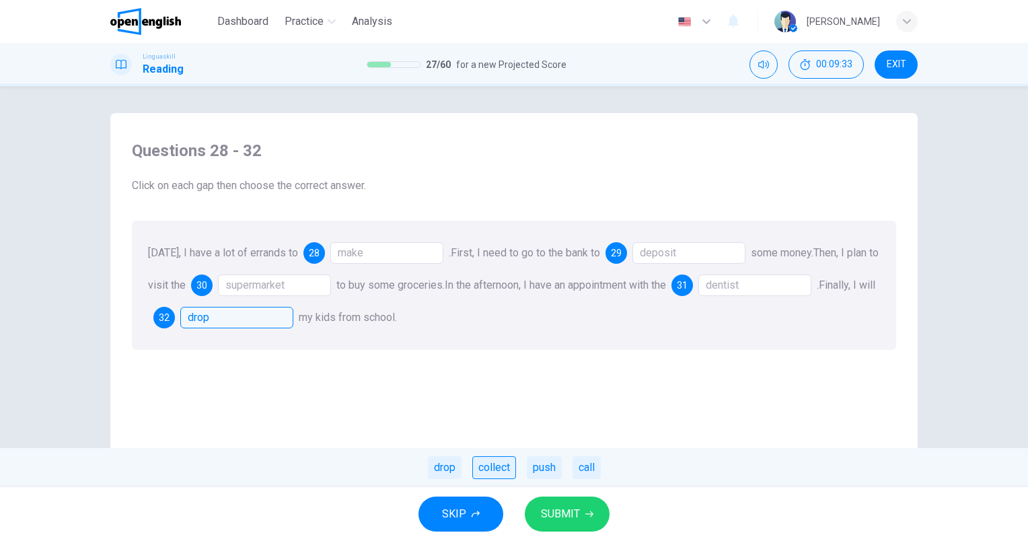
click at [500, 472] on div "collect" at bounding box center [494, 467] width 44 height 23
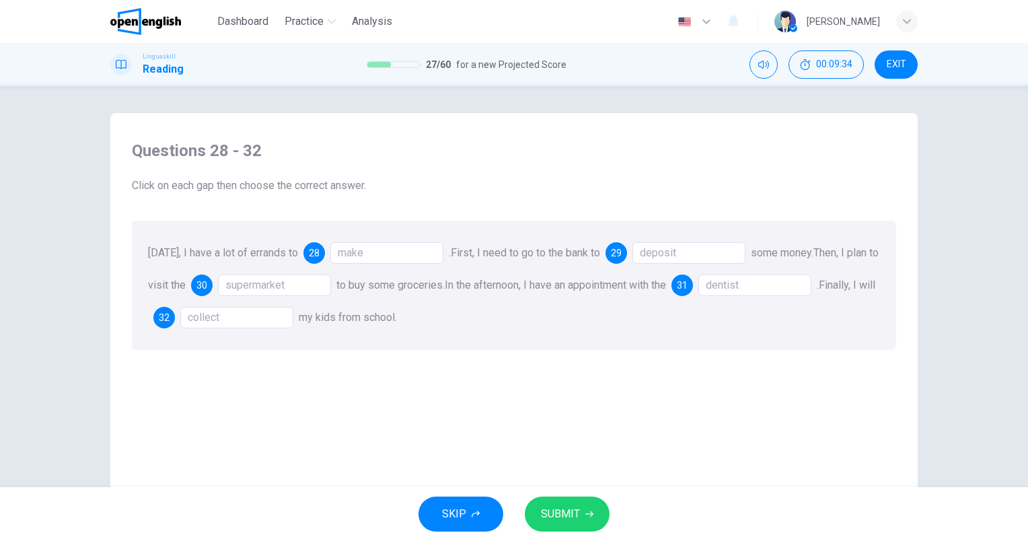
click at [573, 497] on button "SUBMIT" at bounding box center [567, 514] width 85 height 35
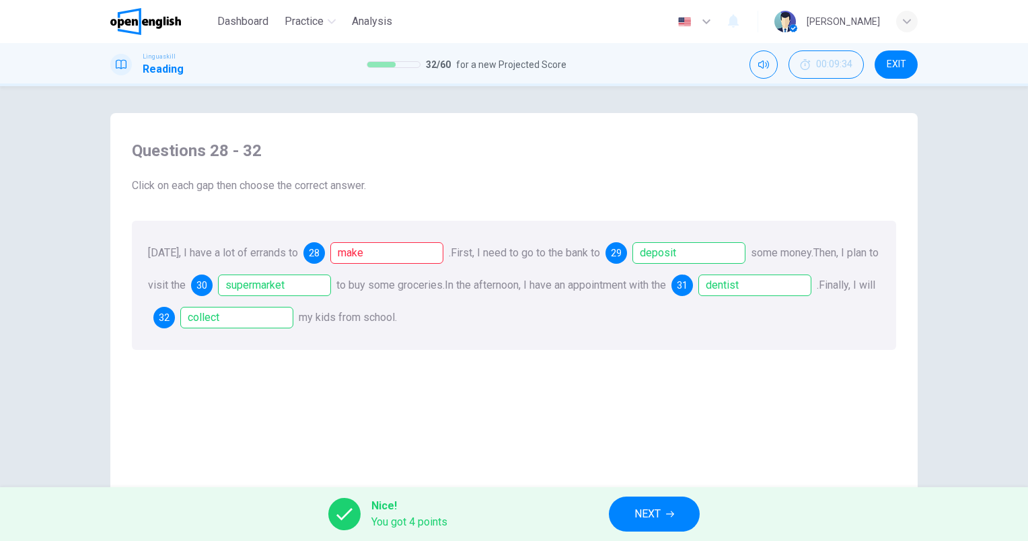
click at [384, 253] on div "make" at bounding box center [386, 253] width 113 height 22
click at [454, 256] on div "run" at bounding box center [473, 254] width 46 height 22
click at [664, 508] on button "NEXT" at bounding box center [654, 514] width 91 height 35
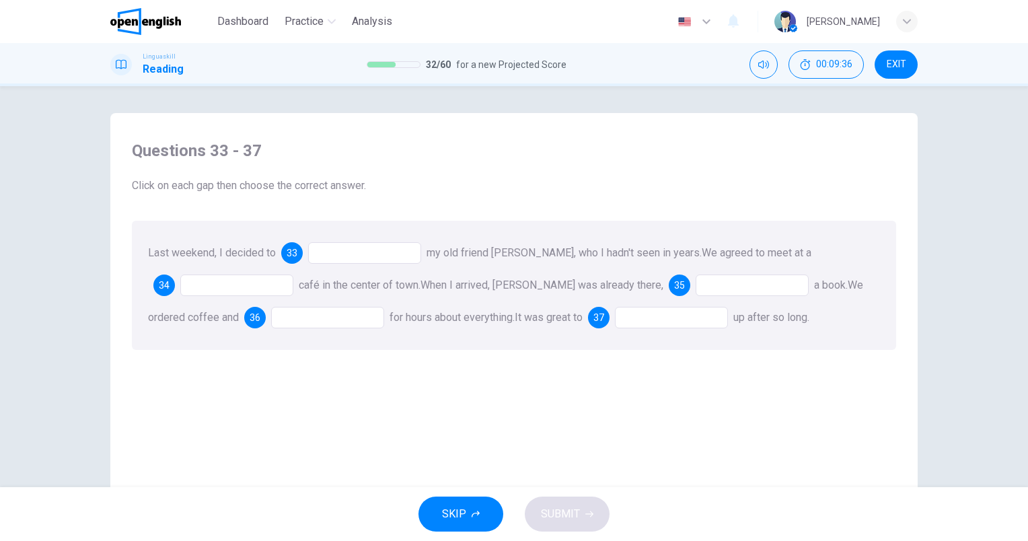
click at [362, 248] on div at bounding box center [364, 253] width 113 height 22
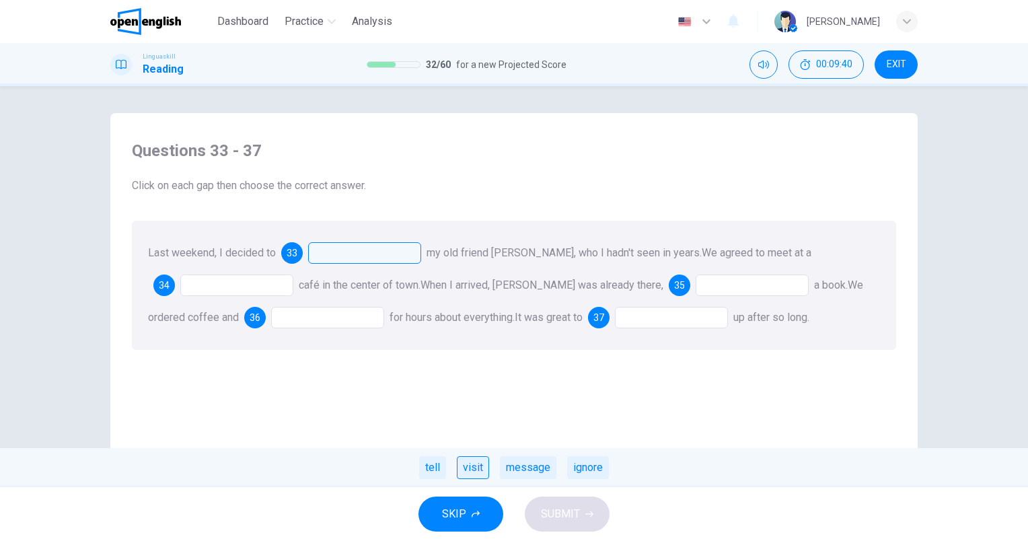
click at [476, 474] on div "visit" at bounding box center [473, 467] width 32 height 23
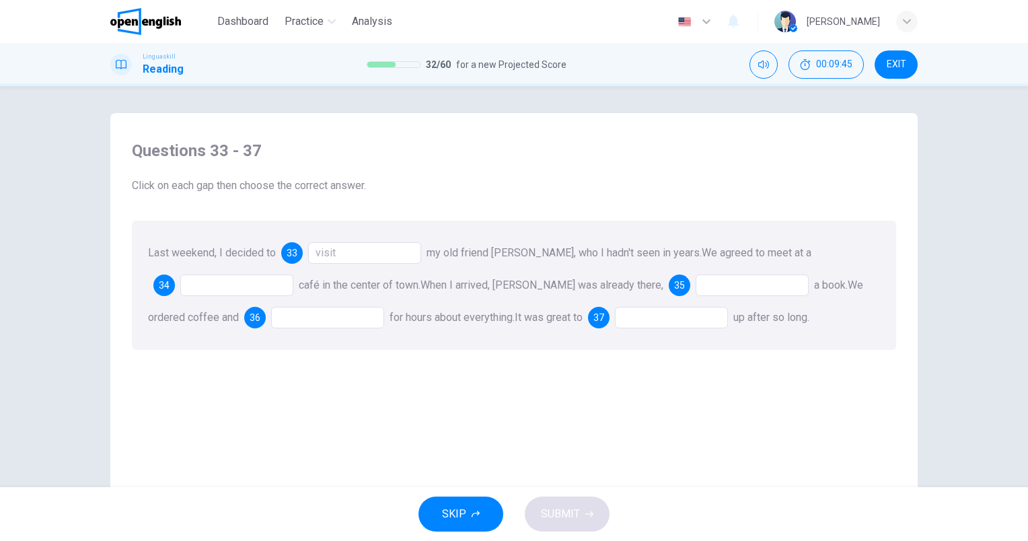
click at [258, 291] on div at bounding box center [236, 286] width 113 height 22
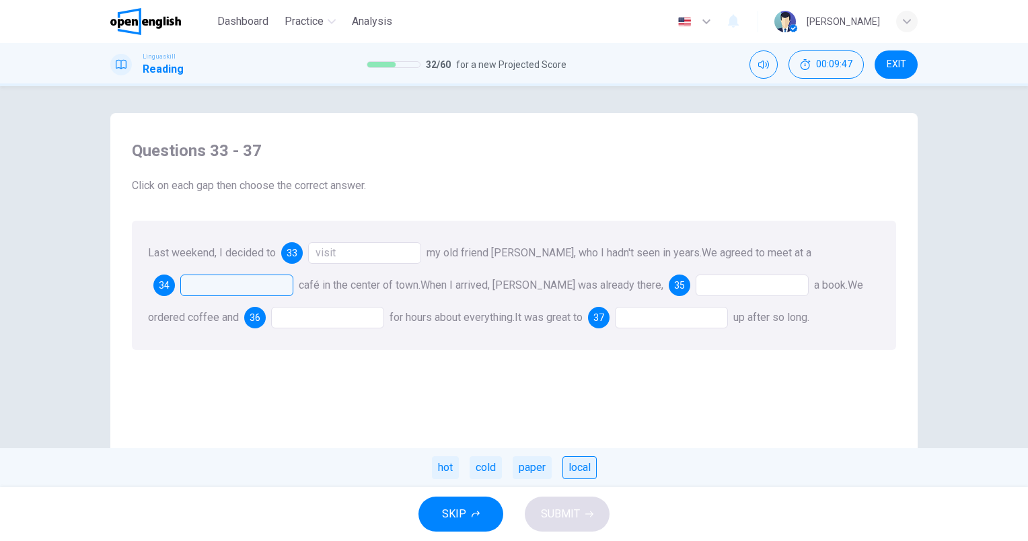
click at [587, 470] on div "local" at bounding box center [580, 467] width 34 height 23
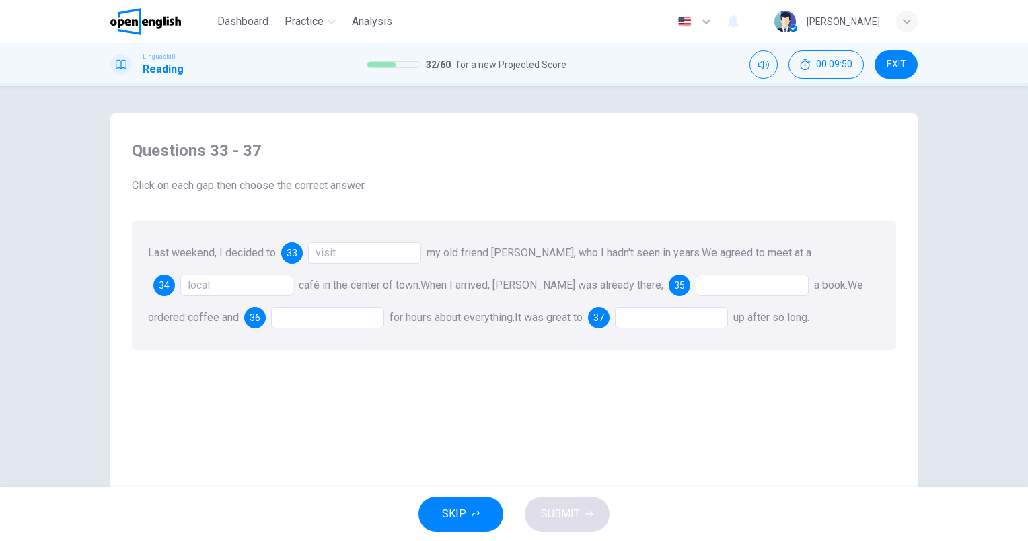
click at [696, 288] on div at bounding box center [752, 286] width 113 height 22
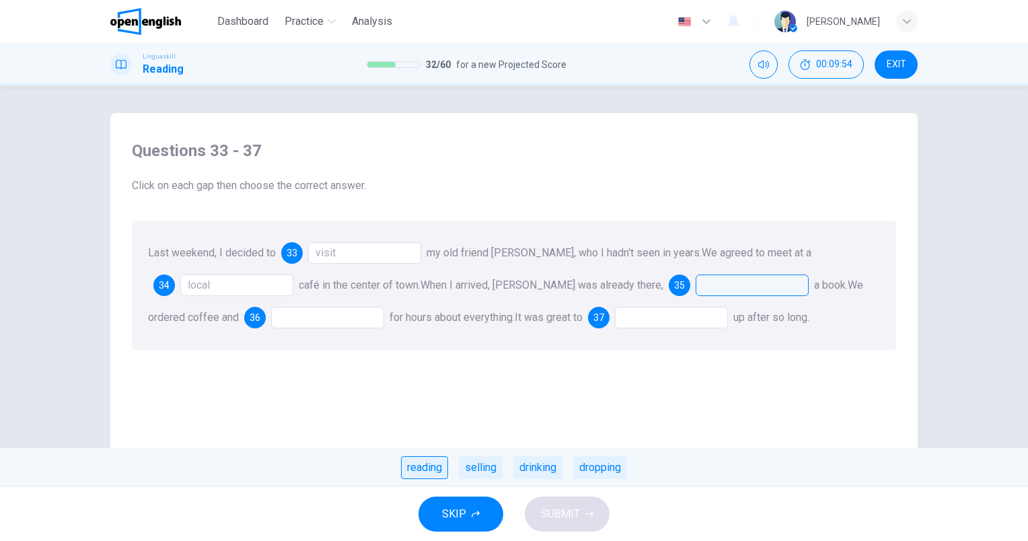
click at [423, 474] on div "reading" at bounding box center [424, 467] width 47 height 23
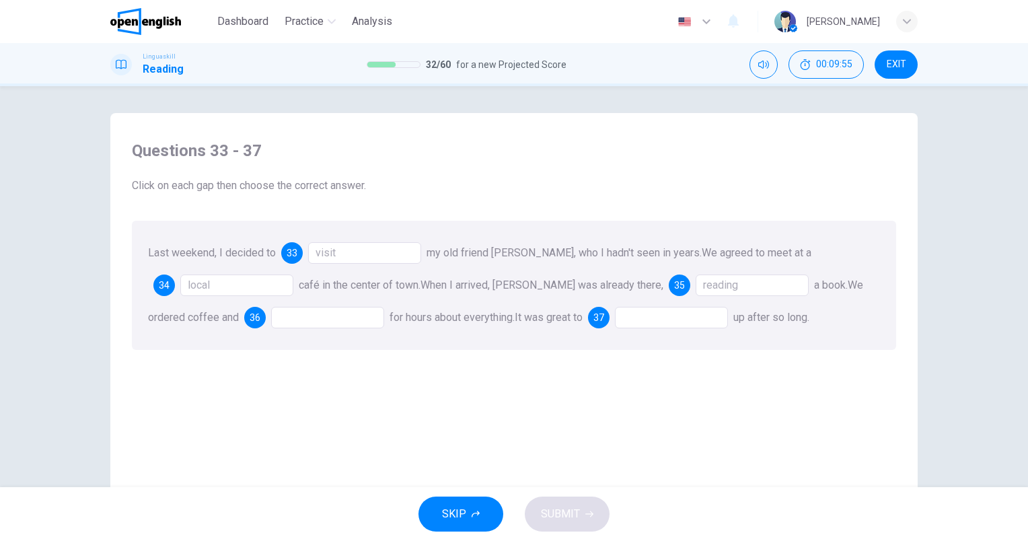
click at [271, 320] on div at bounding box center [327, 318] width 113 height 22
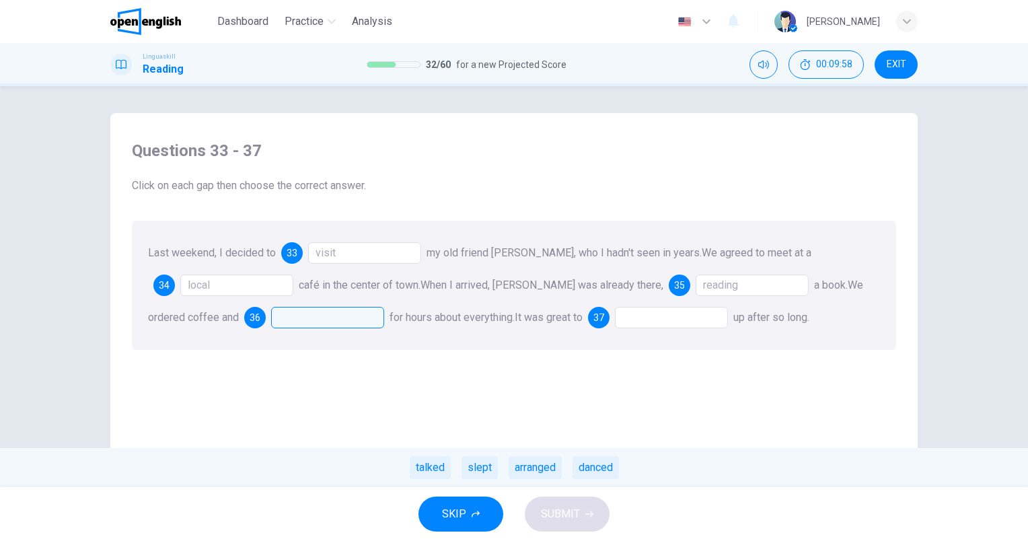
click at [428, 466] on div "talked" at bounding box center [430, 467] width 41 height 23
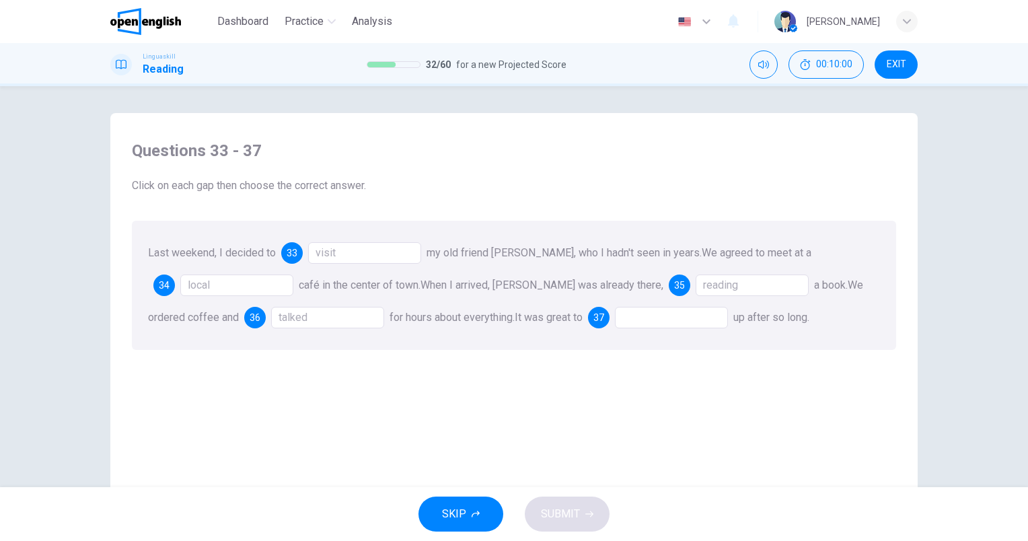
click at [642, 313] on div at bounding box center [671, 318] width 113 height 22
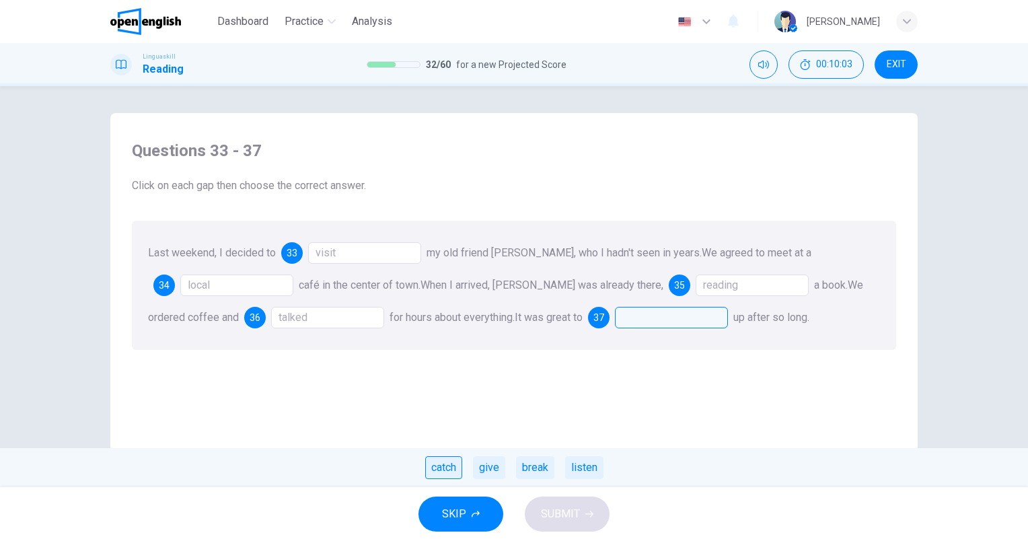
click at [455, 468] on div "catch" at bounding box center [443, 467] width 37 height 23
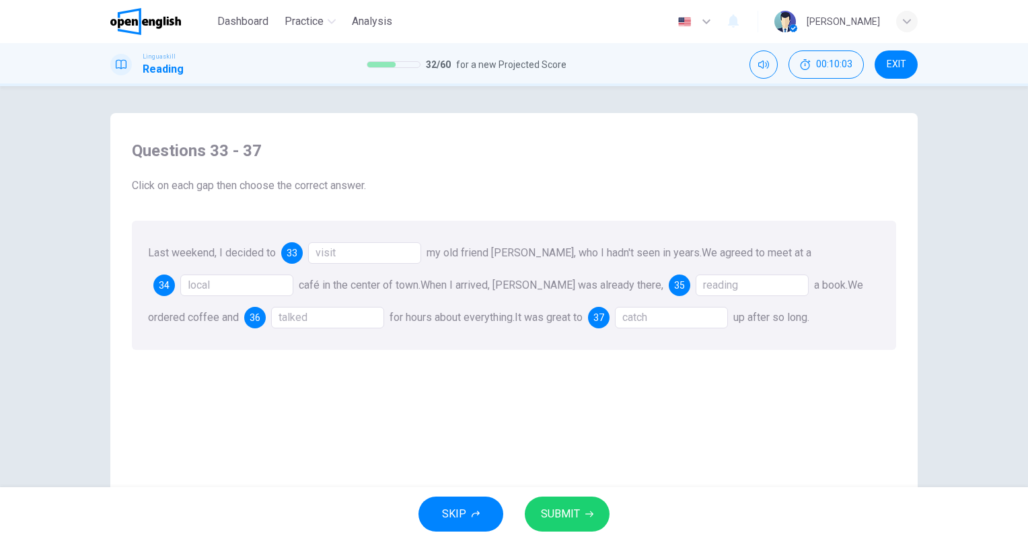
click at [551, 512] on span "SUBMIT" at bounding box center [560, 514] width 39 height 19
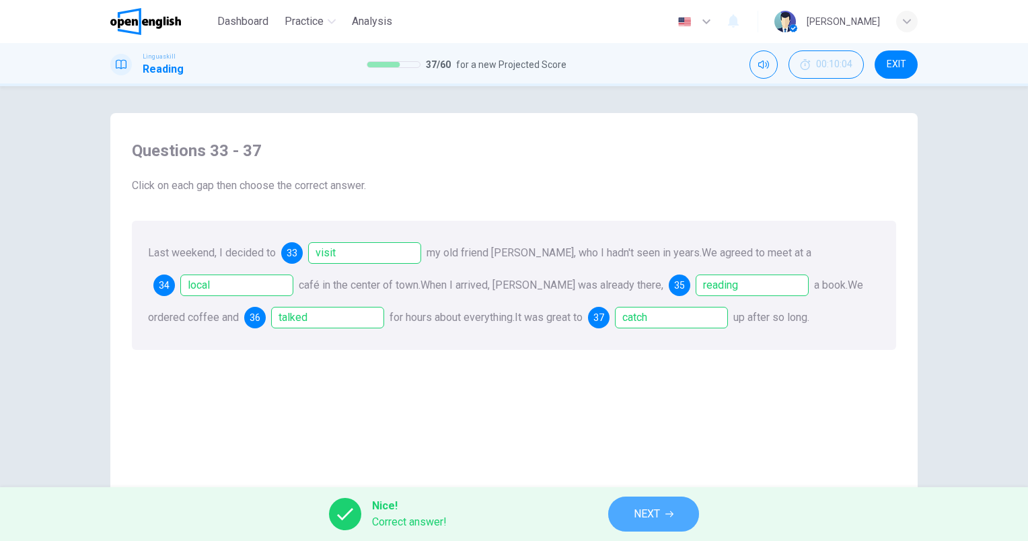
click at [652, 520] on span "NEXT" at bounding box center [647, 514] width 26 height 19
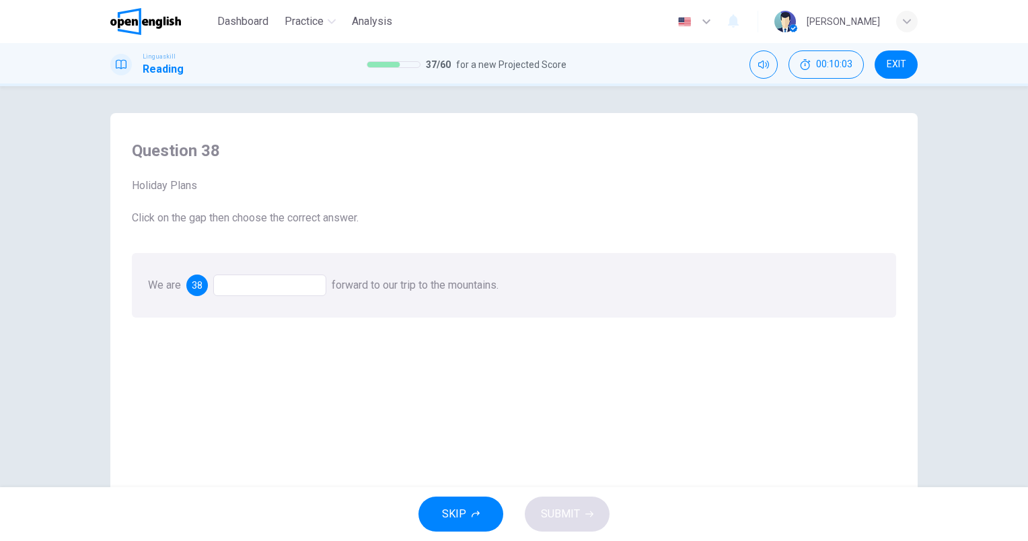
click at [287, 281] on div at bounding box center [269, 286] width 113 height 22
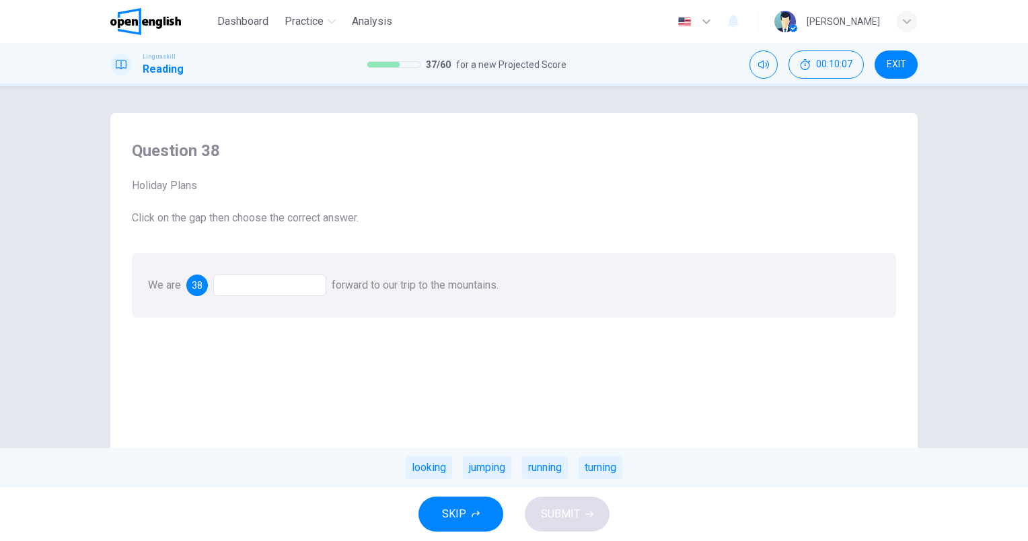
click at [408, 464] on div "looking" at bounding box center [429, 467] width 46 height 23
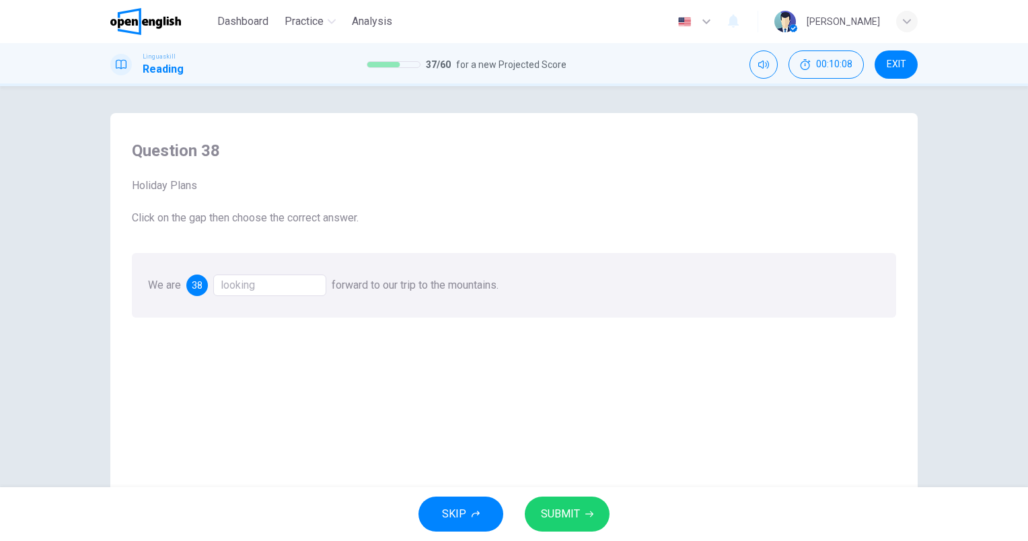
click at [571, 520] on span "SUBMIT" at bounding box center [560, 514] width 39 height 19
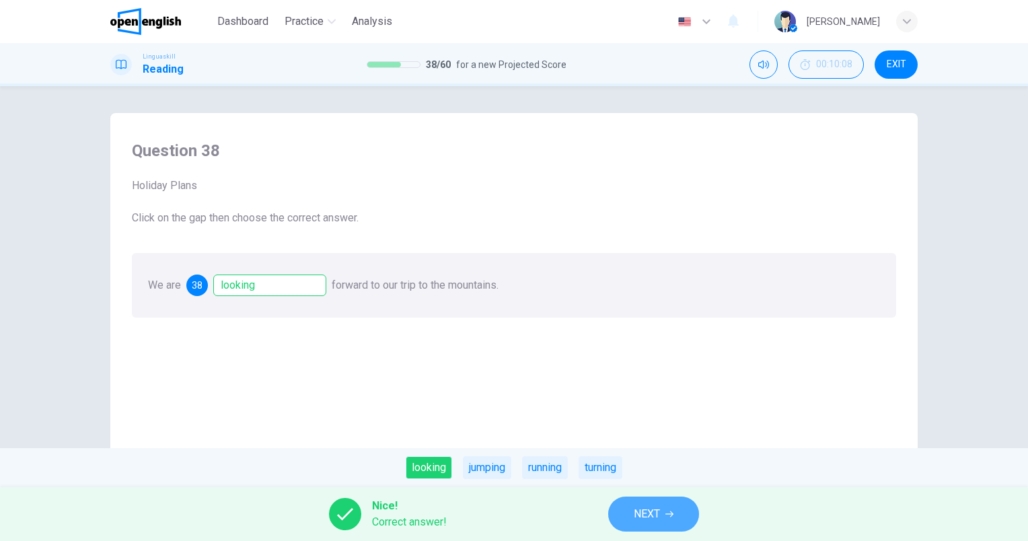
click at [635, 506] on span "NEXT" at bounding box center [647, 514] width 26 height 19
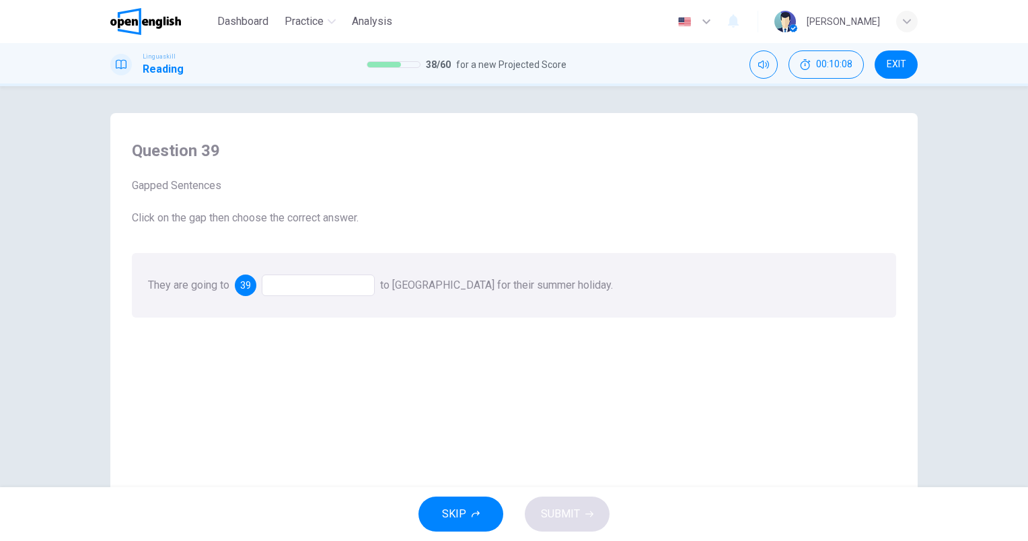
click at [336, 284] on div at bounding box center [318, 286] width 113 height 22
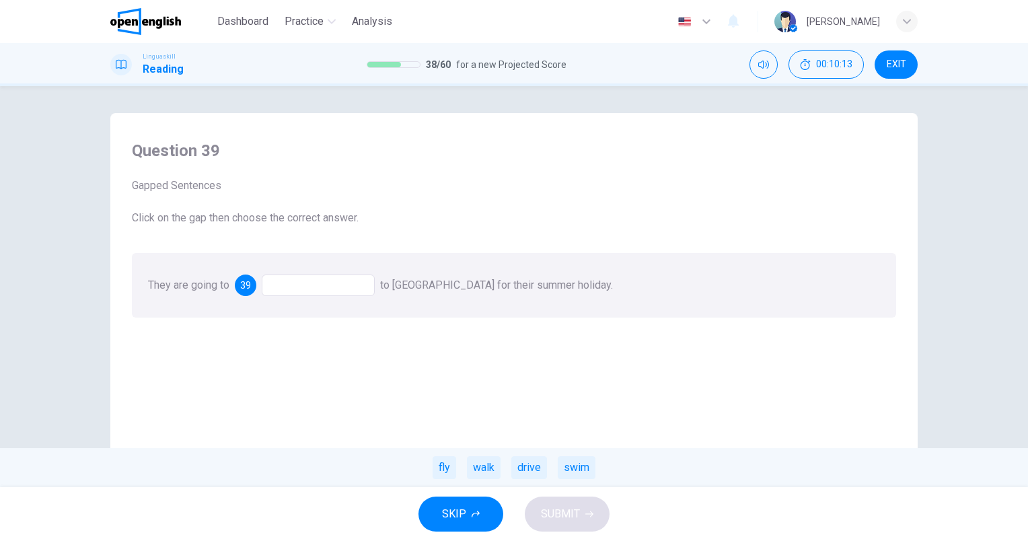
click at [446, 474] on div "fly" at bounding box center [445, 467] width 24 height 23
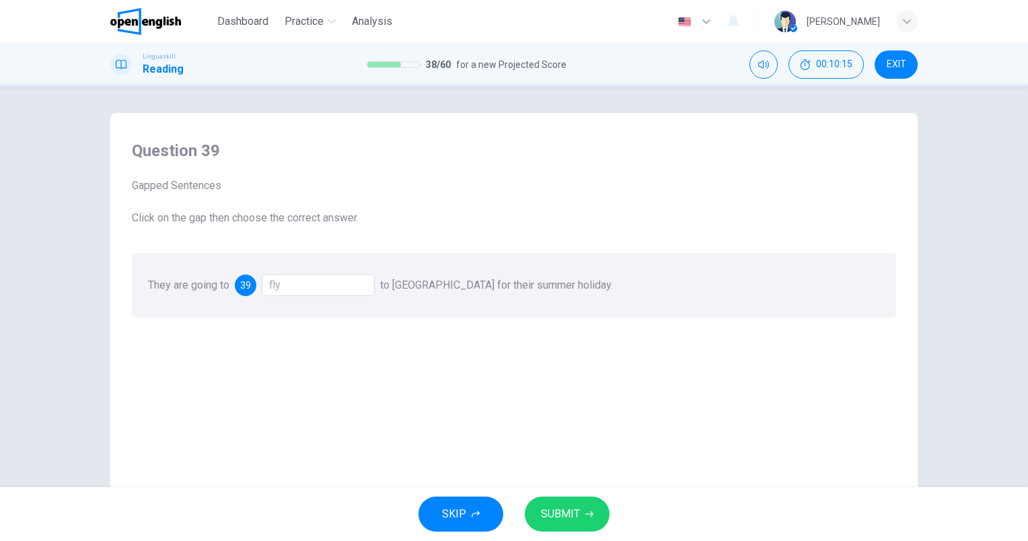
click at [568, 514] on span "SUBMIT" at bounding box center [560, 514] width 39 height 19
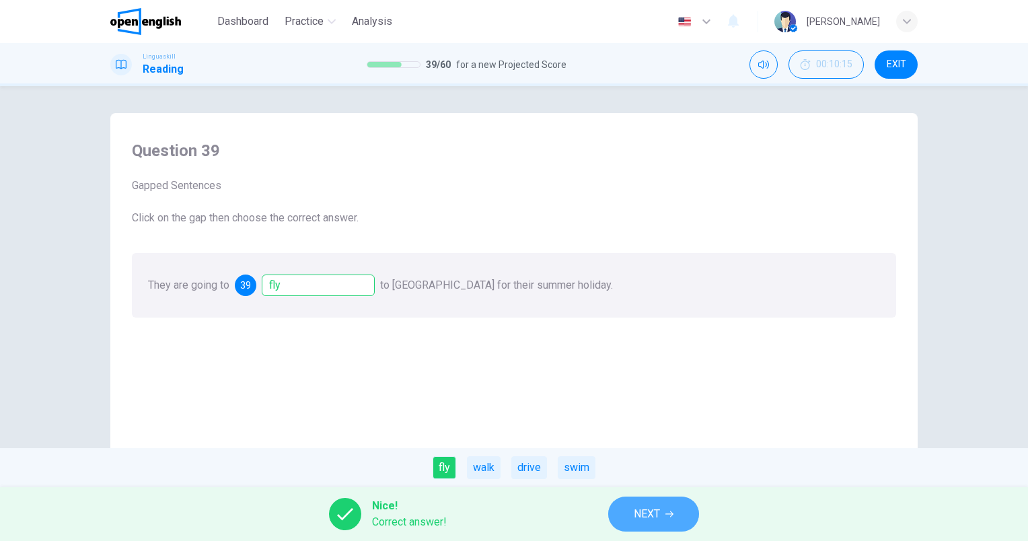
click at [652, 511] on span "NEXT" at bounding box center [647, 514] width 26 height 19
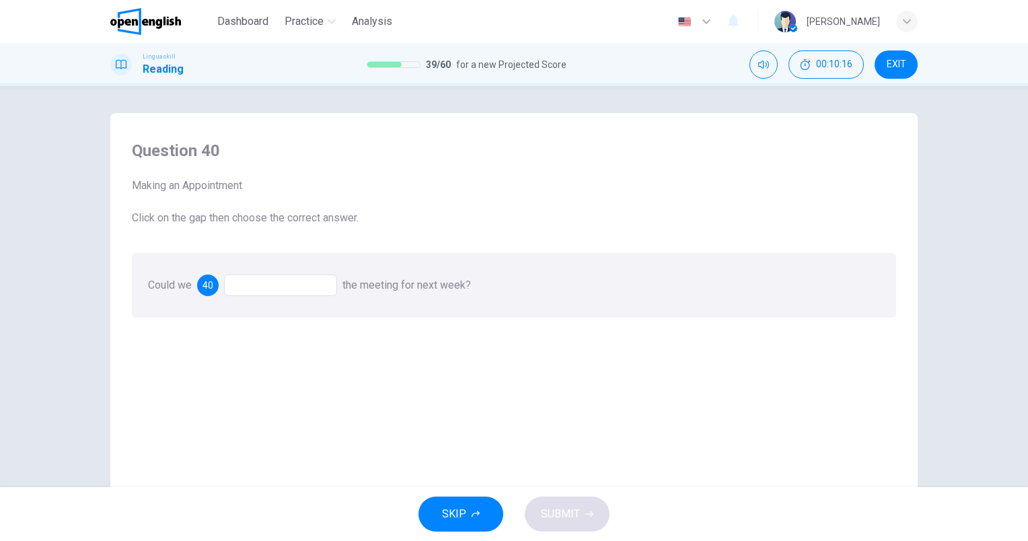
click at [281, 288] on div at bounding box center [280, 286] width 113 height 22
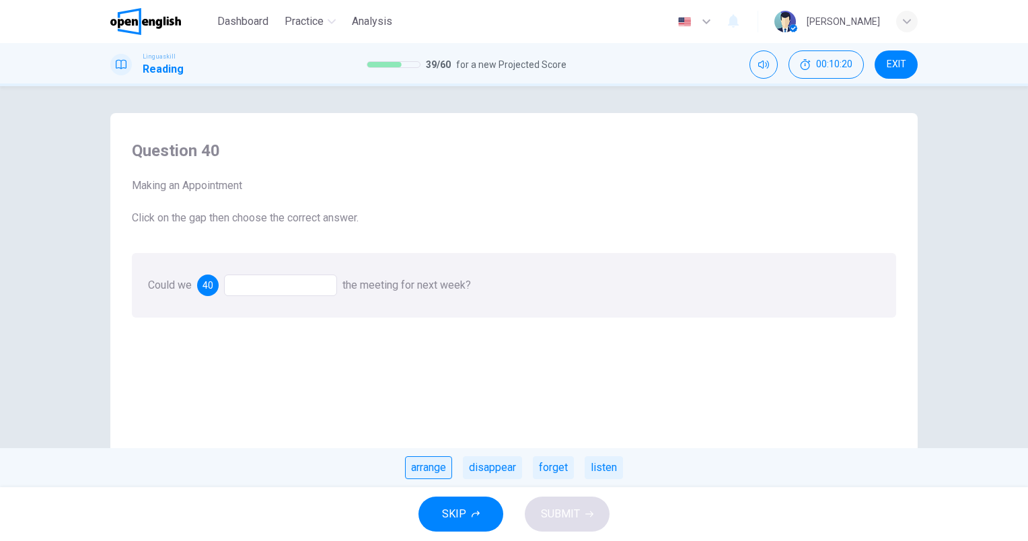
click at [425, 466] on div "arrange" at bounding box center [428, 467] width 47 height 23
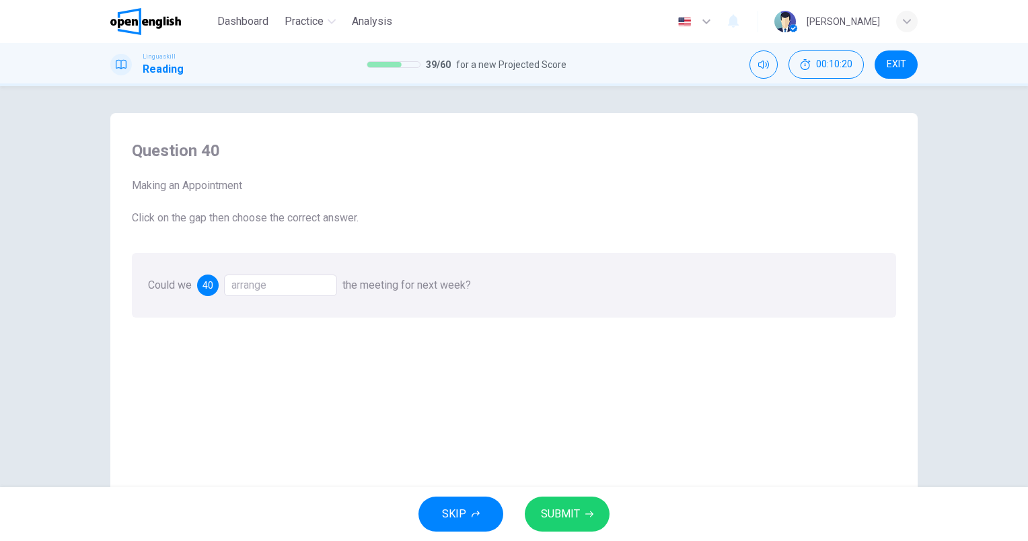
click at [571, 514] on span "SUBMIT" at bounding box center [560, 514] width 39 height 19
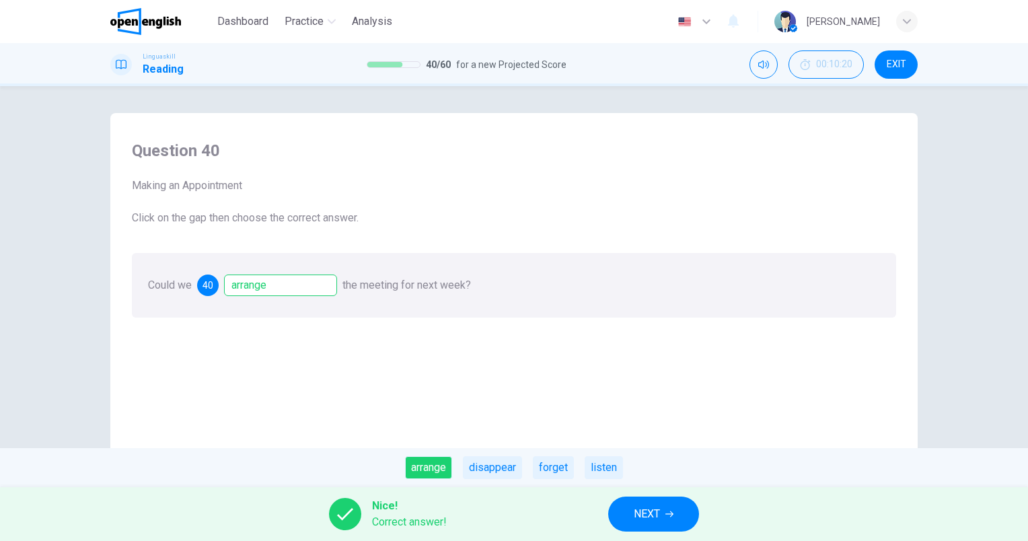
click at [638, 509] on span "NEXT" at bounding box center [647, 514] width 26 height 19
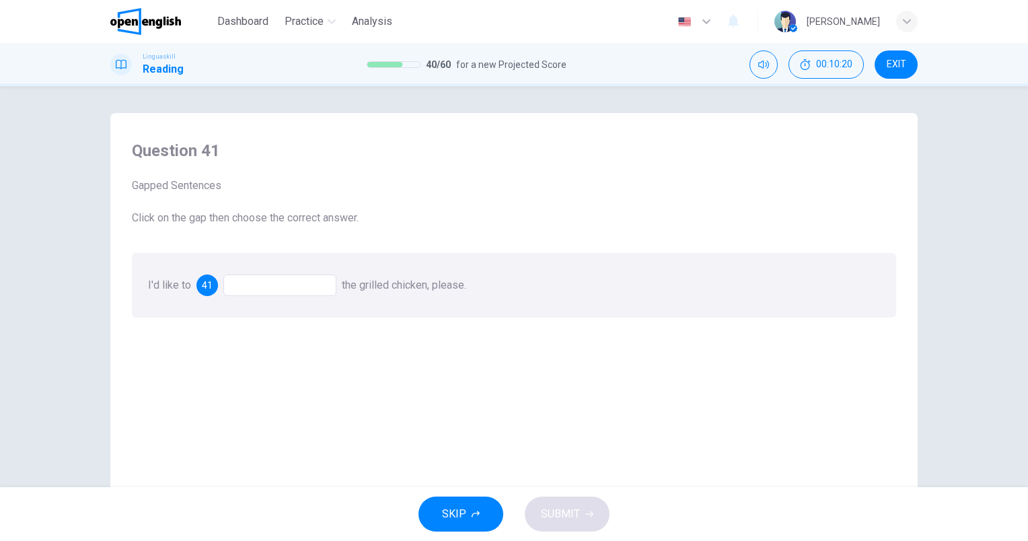
click at [279, 284] on div at bounding box center [279, 286] width 113 height 22
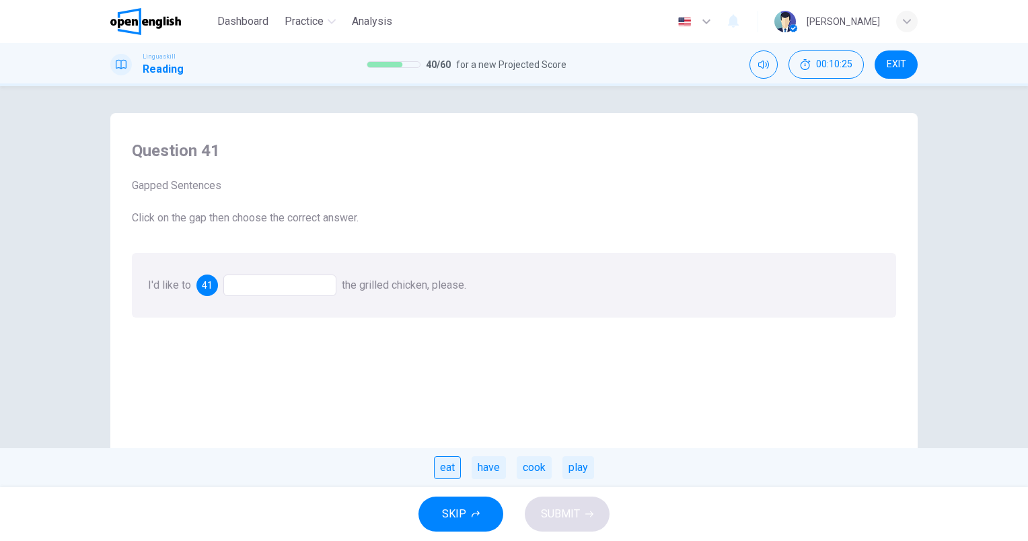
click at [444, 464] on div "eat" at bounding box center [447, 467] width 27 height 23
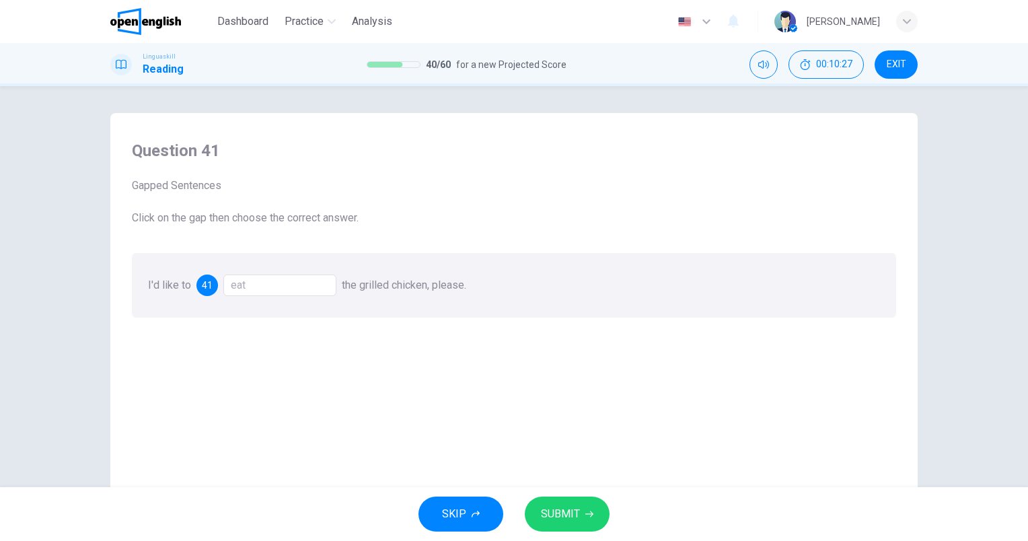
click at [302, 277] on div "eat" at bounding box center [279, 286] width 113 height 22
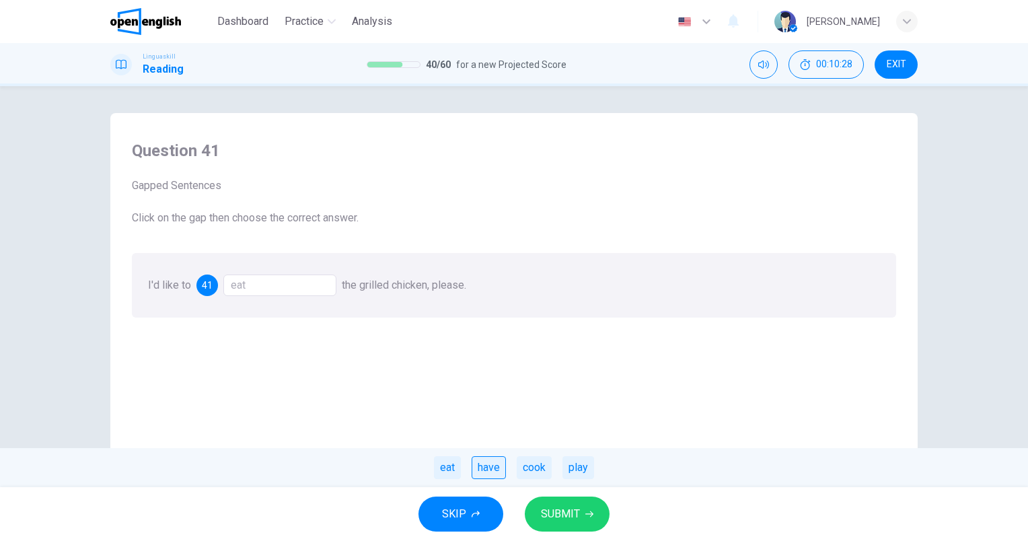
click at [490, 465] on div "have" at bounding box center [489, 467] width 34 height 23
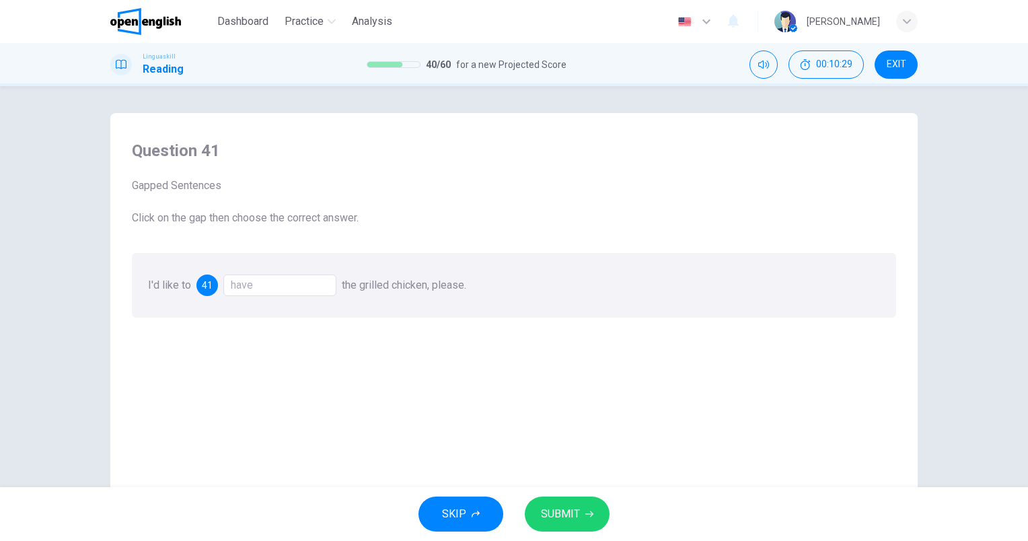
click at [562, 505] on span "SUBMIT" at bounding box center [560, 514] width 39 height 19
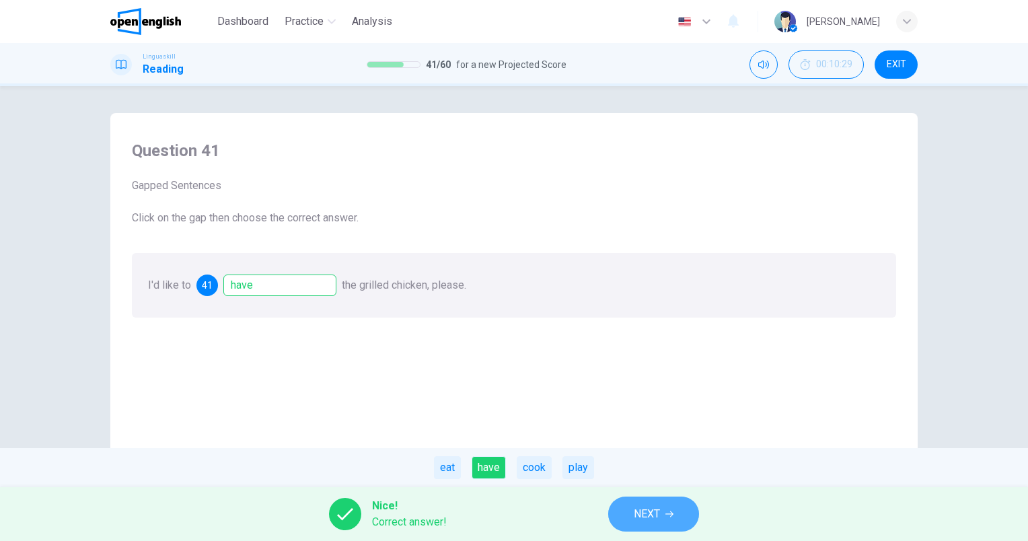
click at [662, 509] on button "NEXT" at bounding box center [653, 514] width 91 height 35
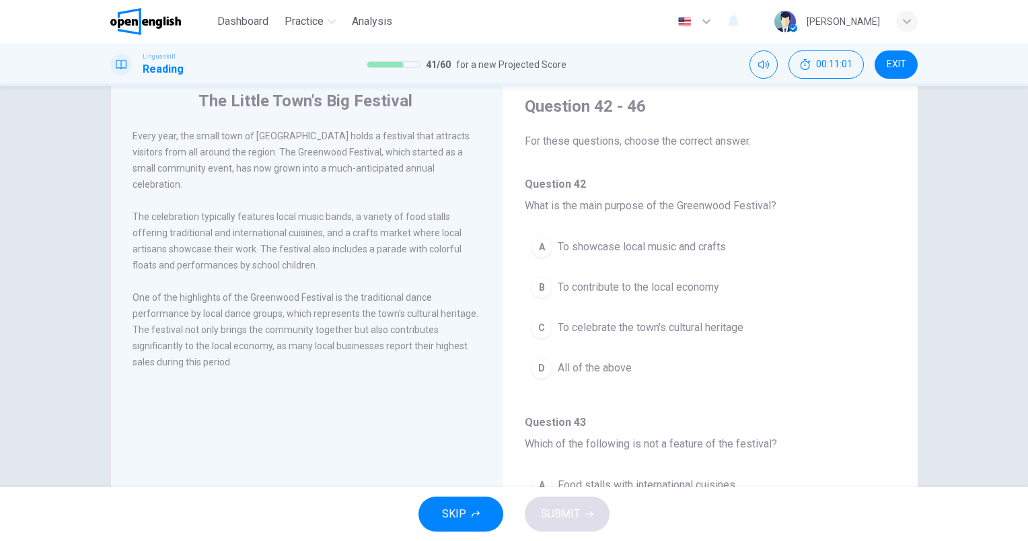
scroll to position [67, 0]
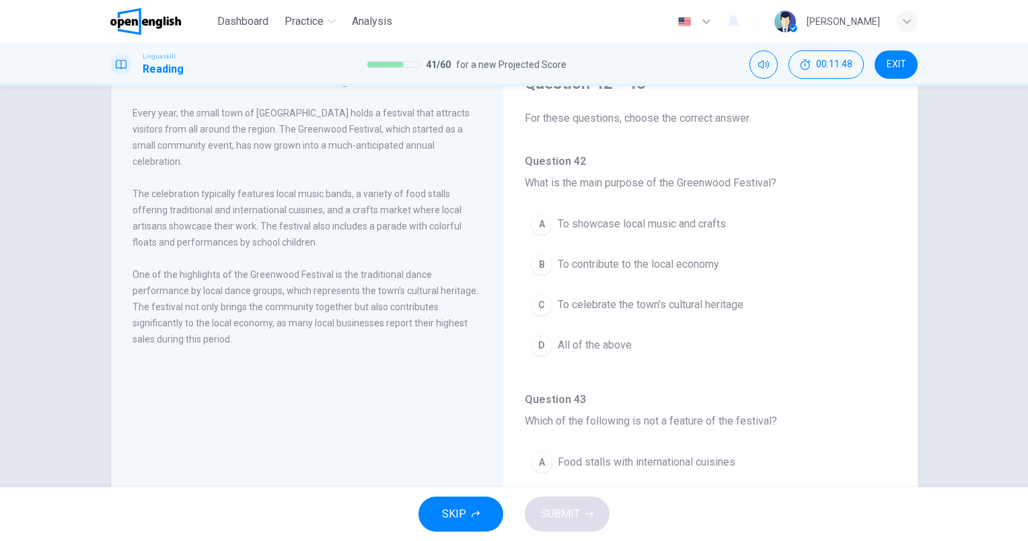
click at [564, 344] on span "All of the above" at bounding box center [595, 345] width 74 height 16
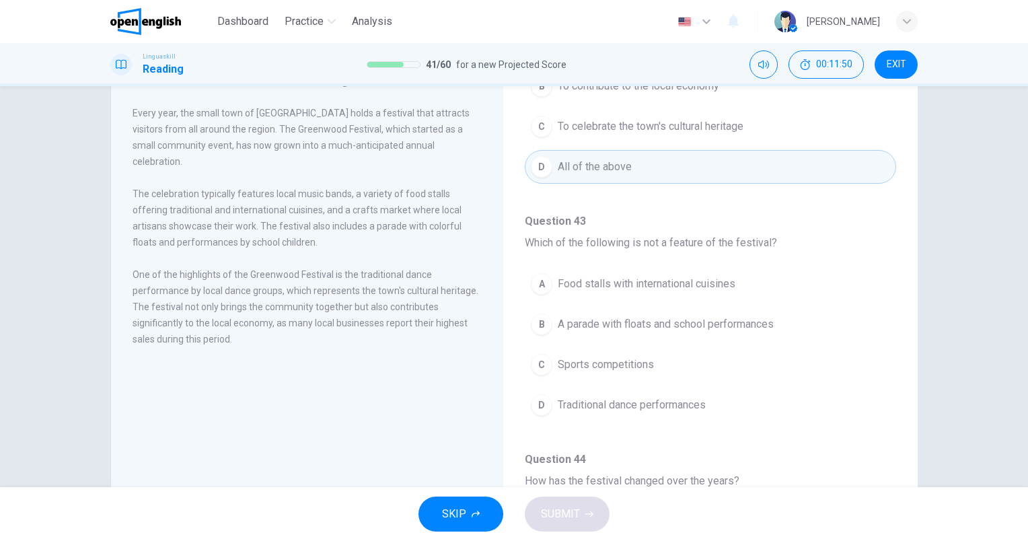
scroll to position [202, 0]
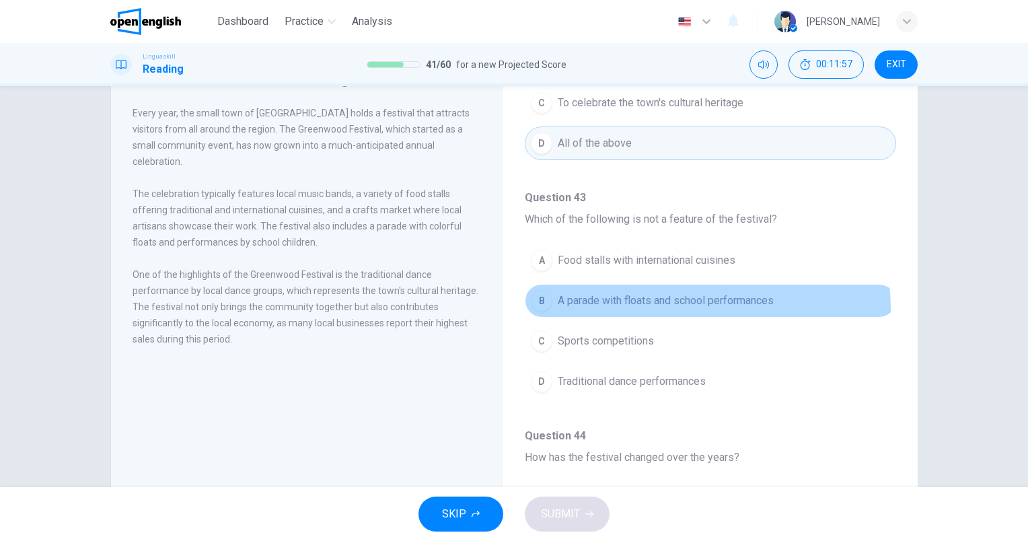
click at [606, 310] on button "B A parade with floats and school performances" at bounding box center [711, 301] width 372 height 34
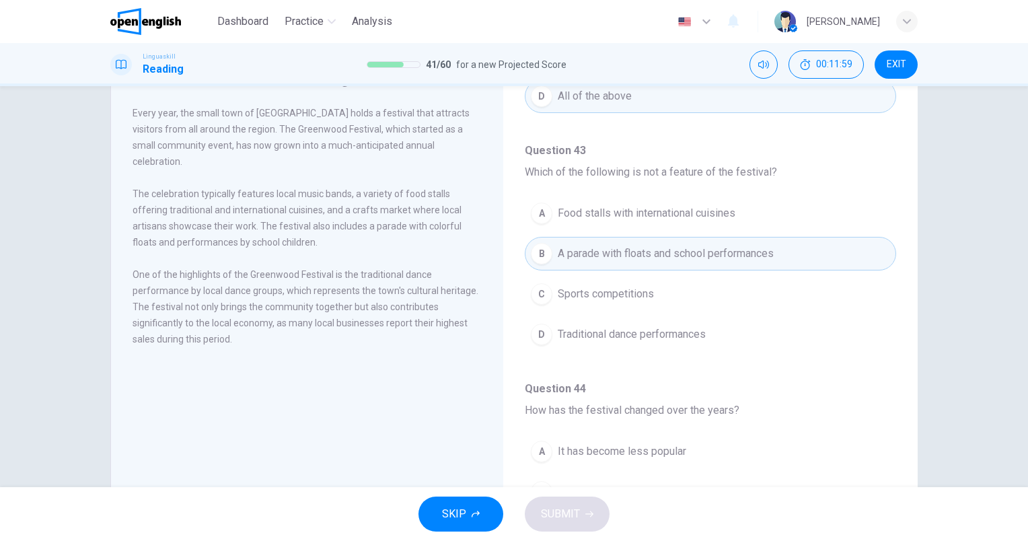
scroll to position [269, 0]
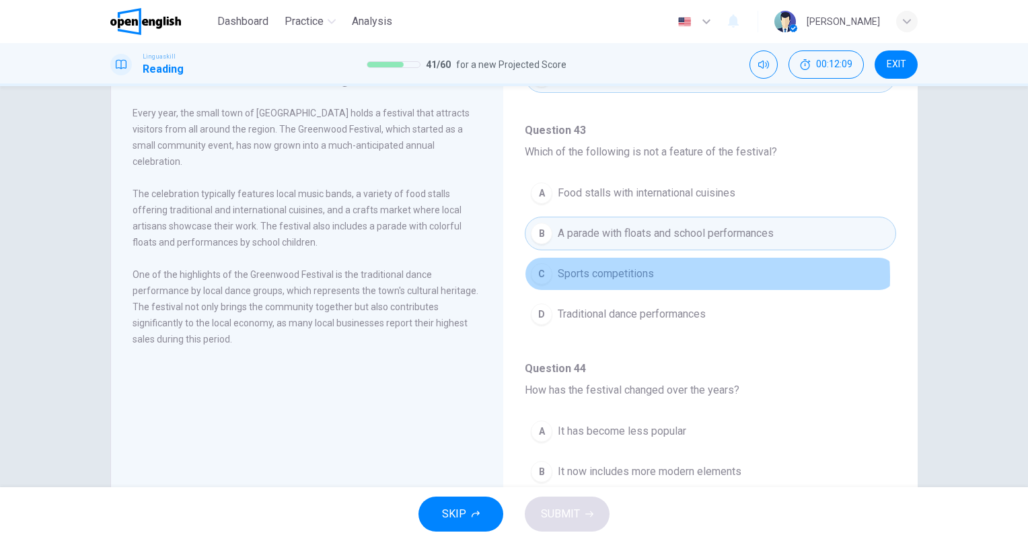
click at [632, 275] on span "Sports competitions" at bounding box center [606, 274] width 96 height 16
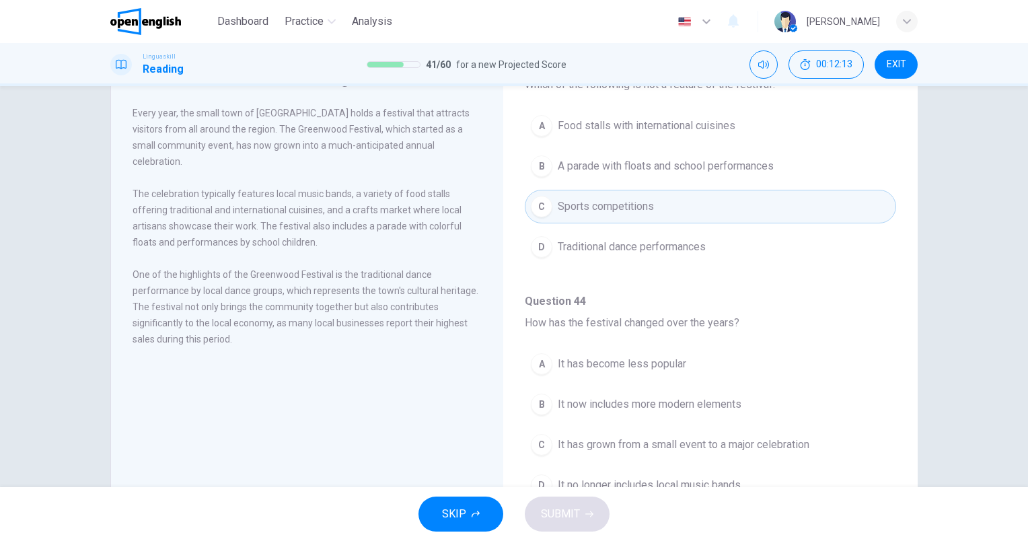
scroll to position [404, 0]
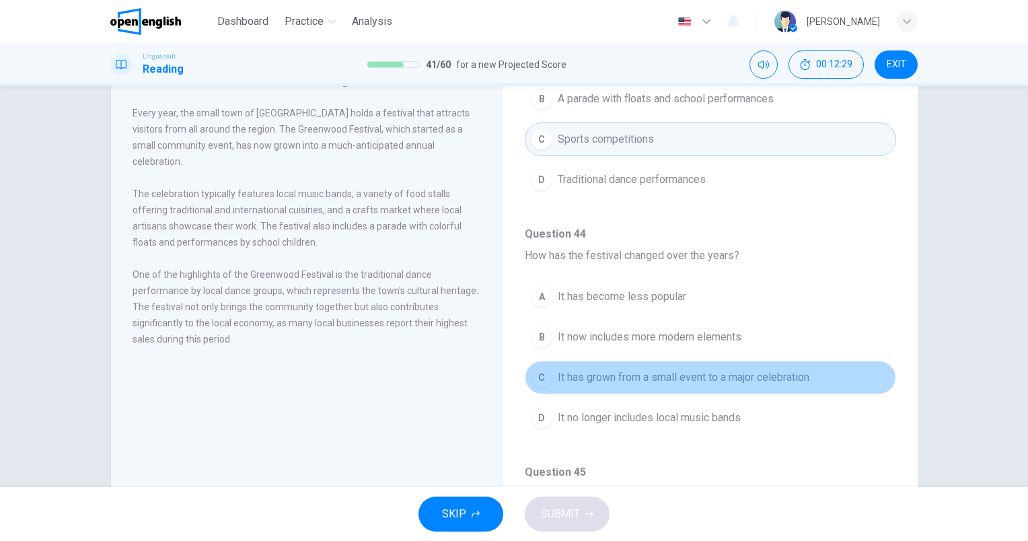
click at [708, 380] on span "It has grown from a small event to a major celebration" at bounding box center [684, 378] width 252 height 16
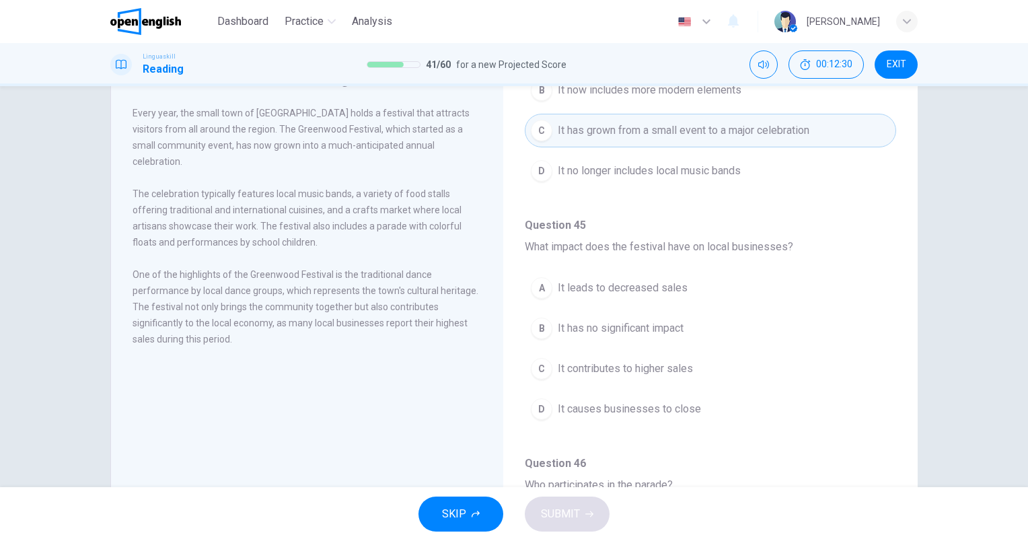
scroll to position [673, 0]
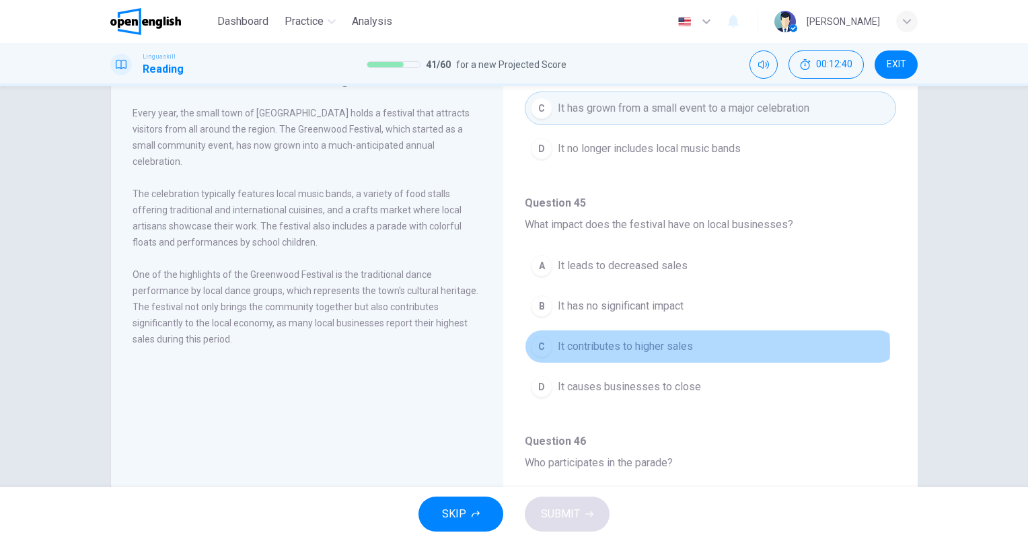
click at [682, 345] on span "It contributes to higher sales" at bounding box center [625, 347] width 135 height 16
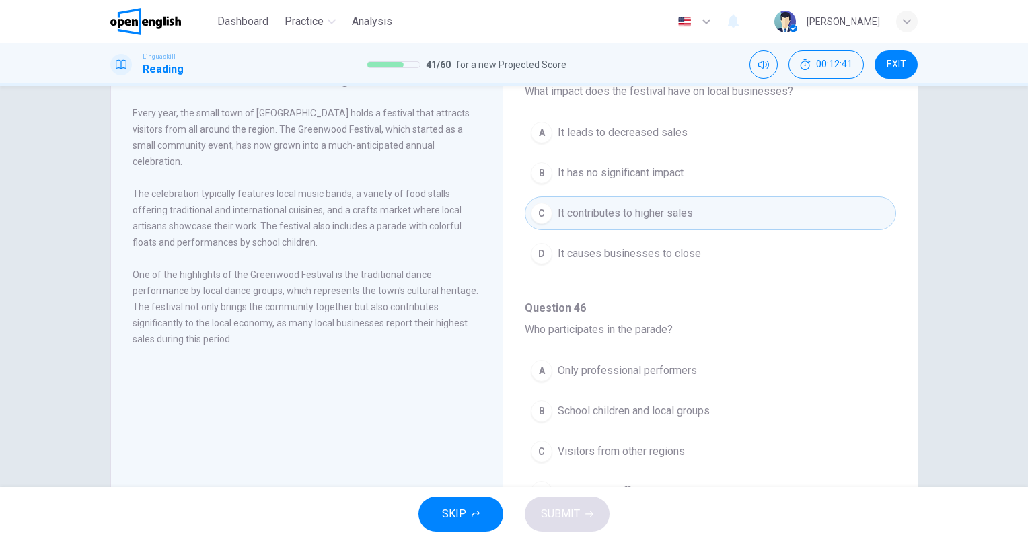
scroll to position [837, 0]
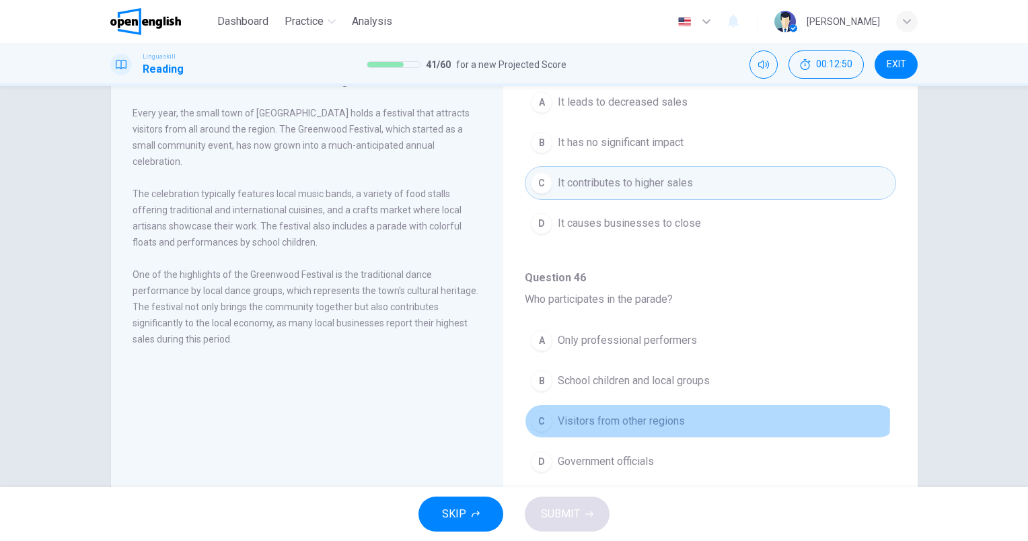
click at [668, 413] on span "Visitors from other regions" at bounding box center [621, 421] width 127 height 16
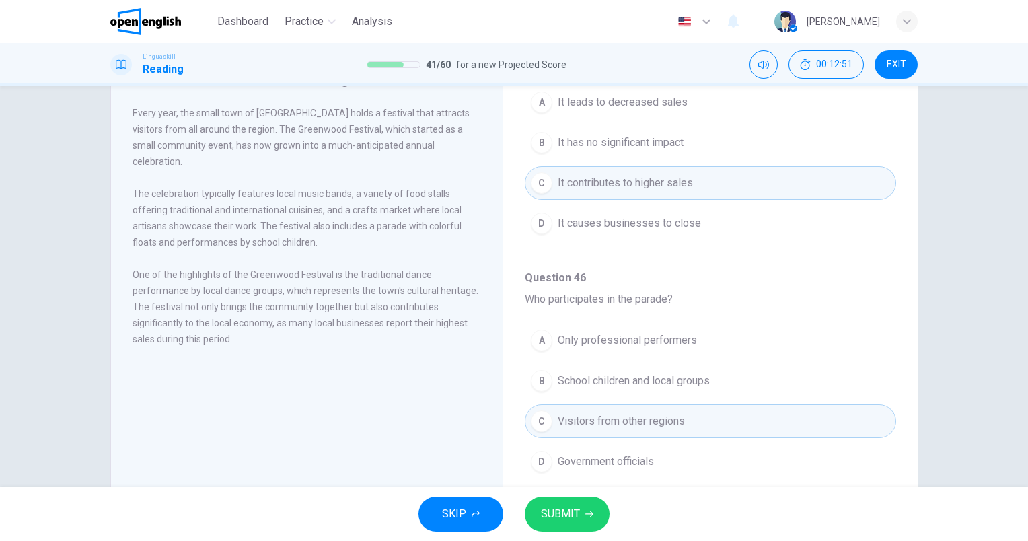
click at [574, 512] on span "SUBMIT" at bounding box center [560, 514] width 39 height 19
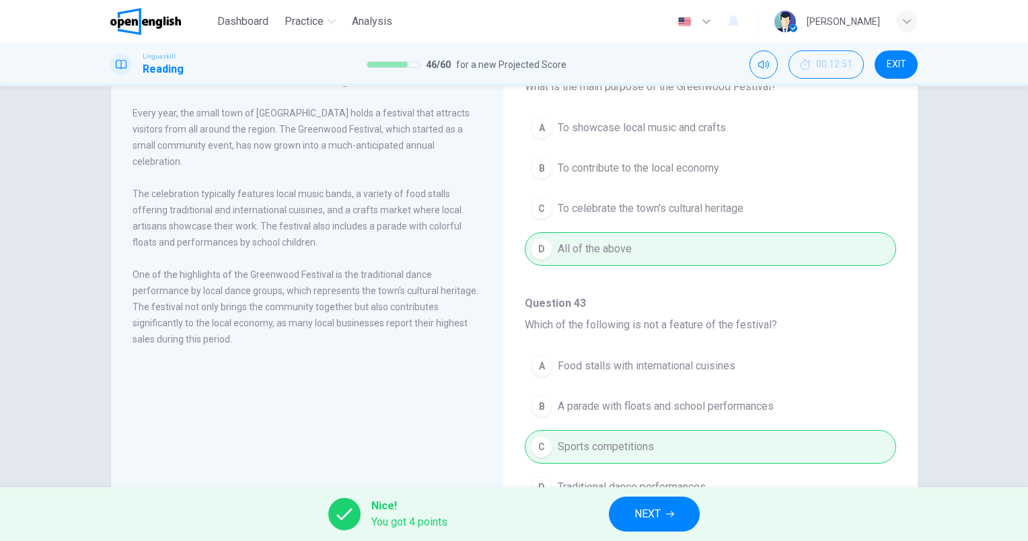
scroll to position [0, 0]
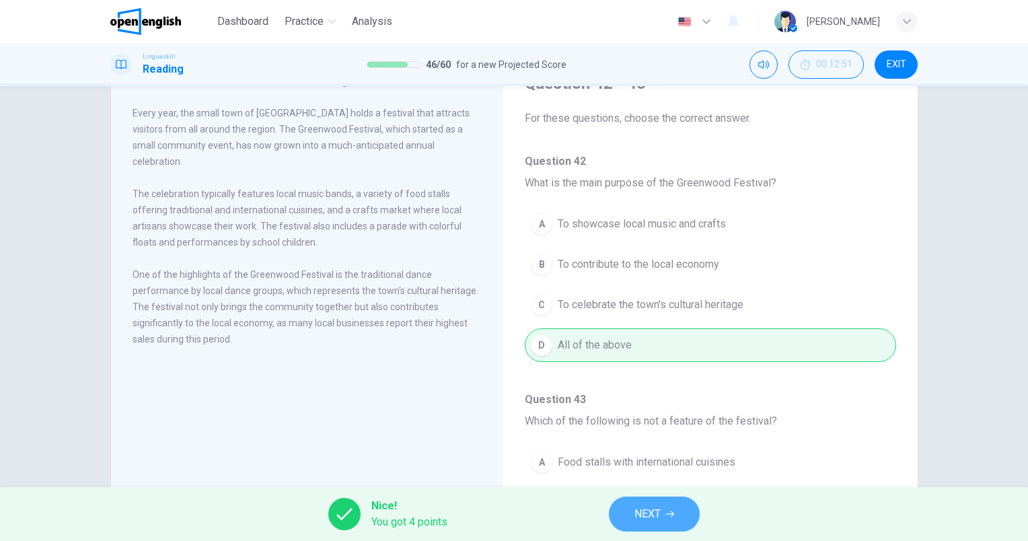
click at [654, 515] on span "NEXT" at bounding box center [648, 514] width 26 height 19
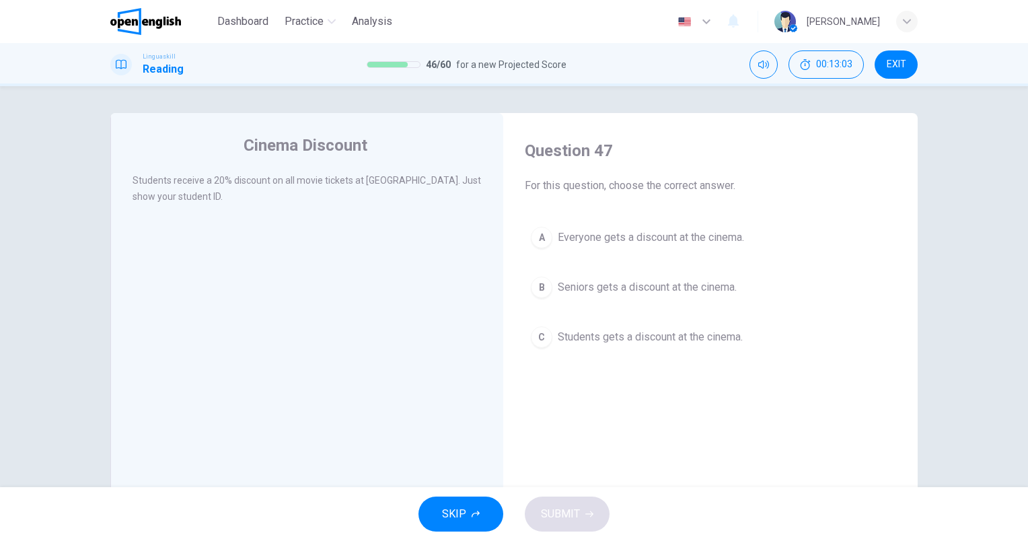
click at [678, 331] on span "Students gets a discount at the cinema." at bounding box center [650, 337] width 185 height 16
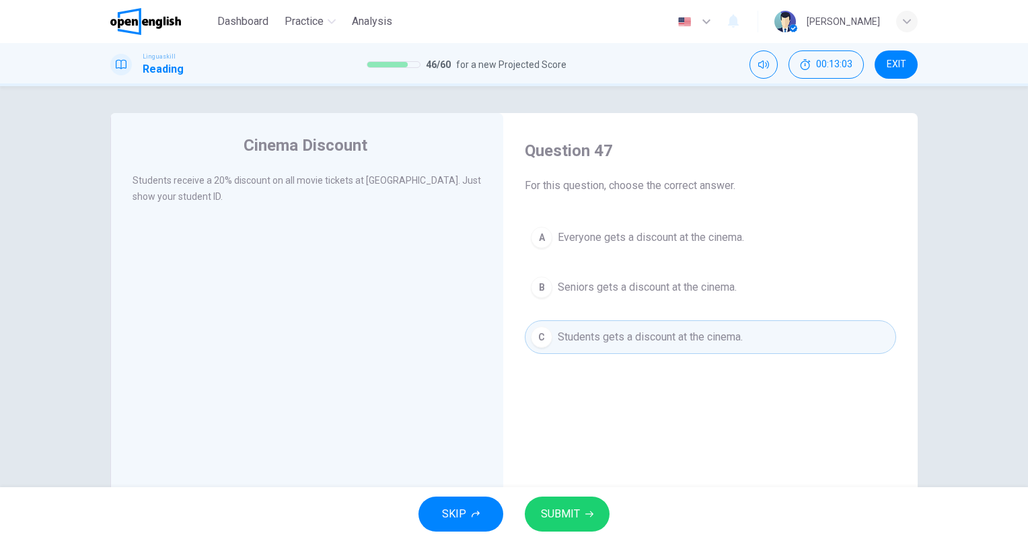
click at [592, 517] on icon "button" at bounding box center [590, 514] width 8 height 8
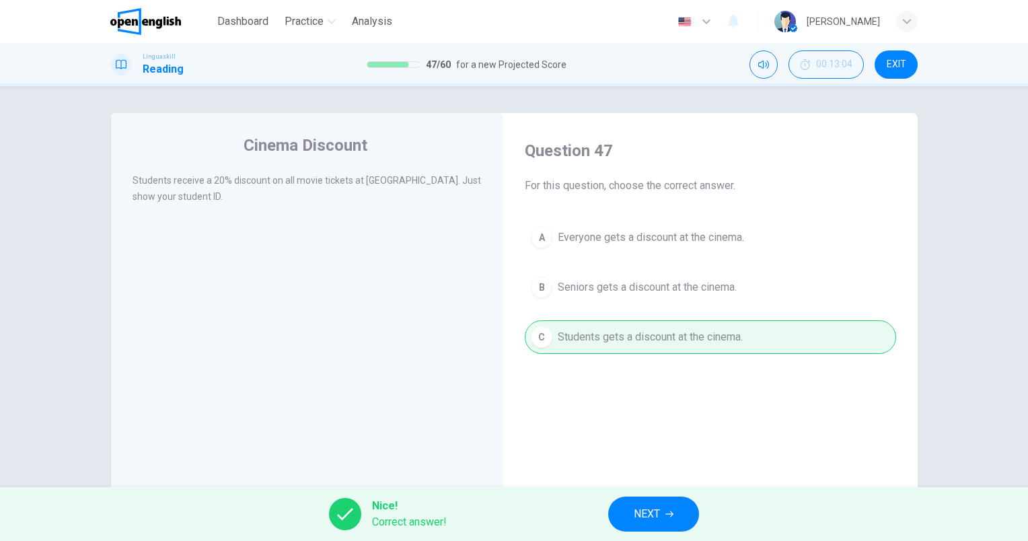
click at [684, 517] on button "NEXT" at bounding box center [653, 514] width 91 height 35
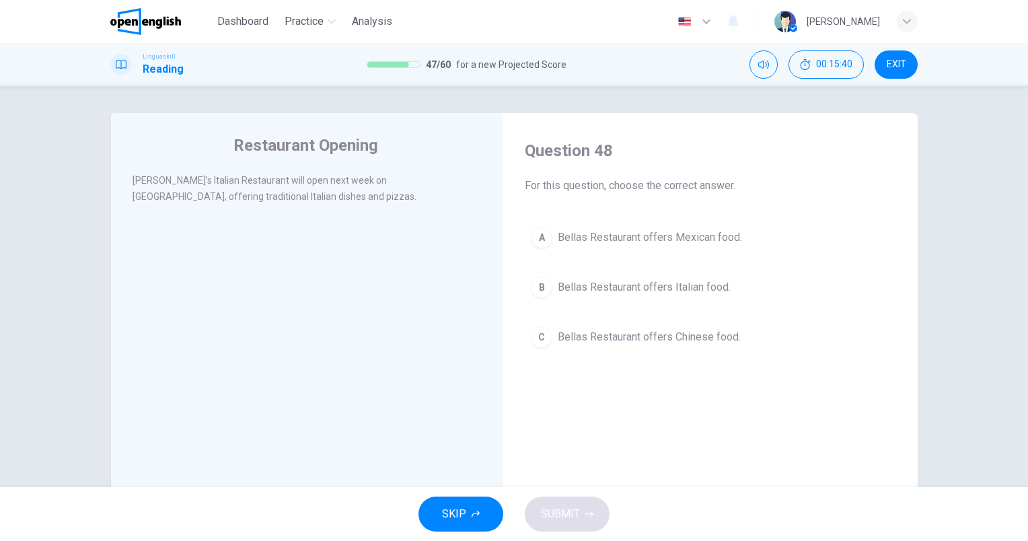
click at [705, 293] on span "Bellas Restaurant offers Italian food." at bounding box center [644, 287] width 173 height 16
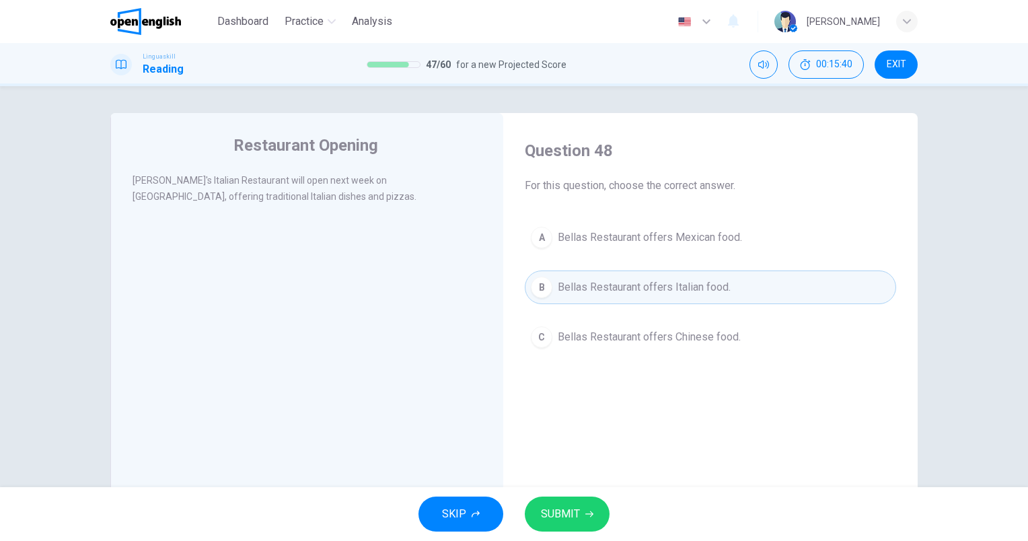
click at [581, 516] on button "SUBMIT" at bounding box center [567, 514] width 85 height 35
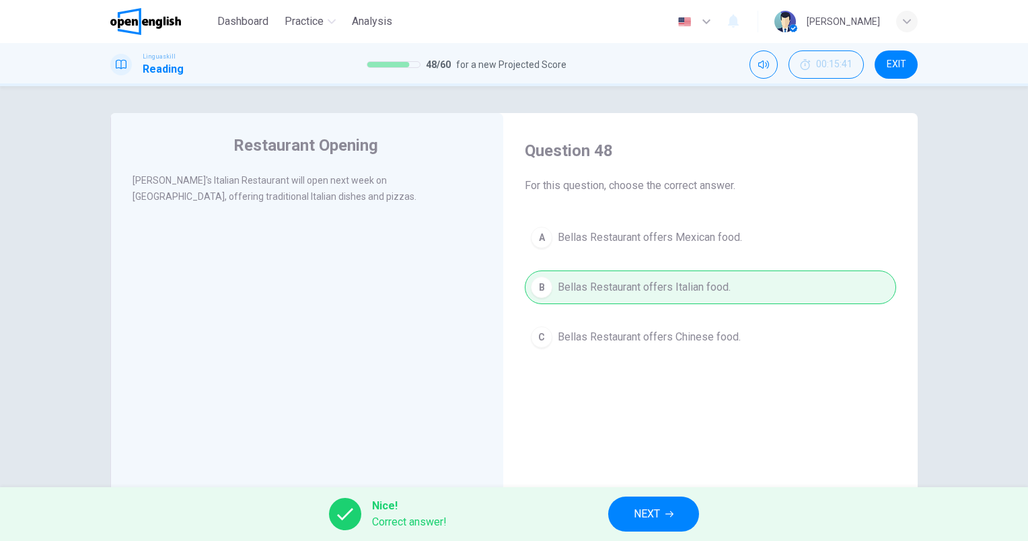
click at [649, 509] on span "NEXT" at bounding box center [647, 514] width 26 height 19
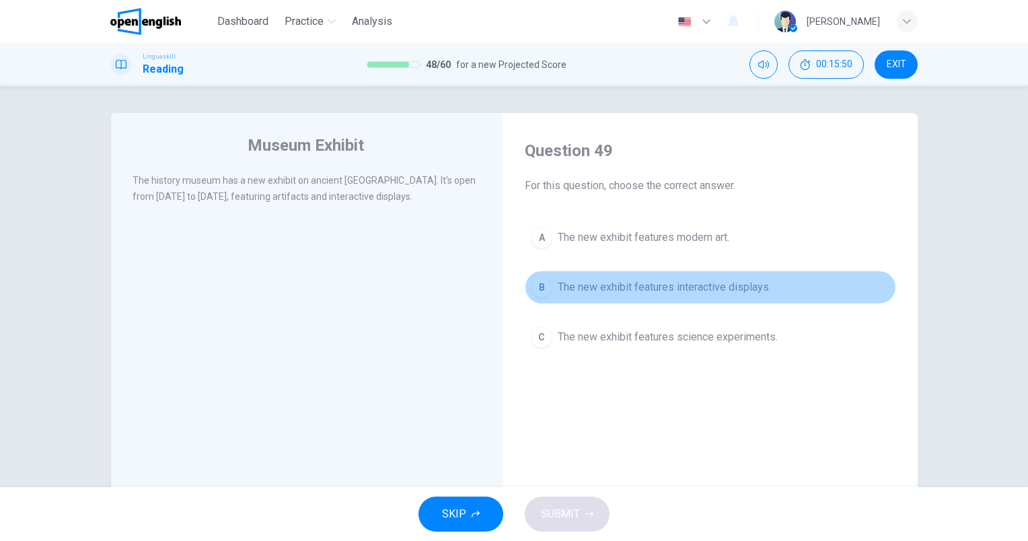
click at [790, 287] on button "B The new exhibit features interactive displays." at bounding box center [711, 288] width 372 height 34
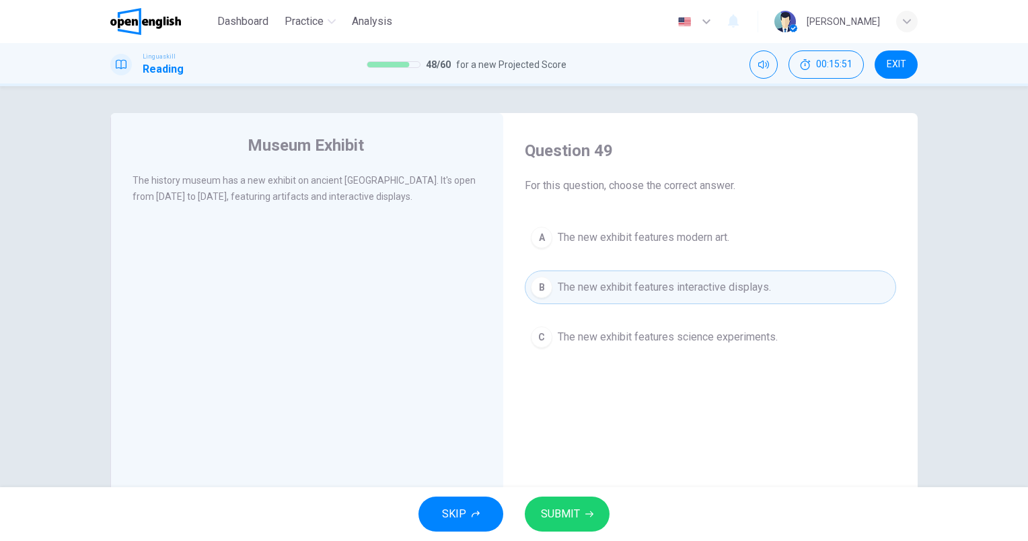
click at [573, 514] on span "SUBMIT" at bounding box center [560, 514] width 39 height 19
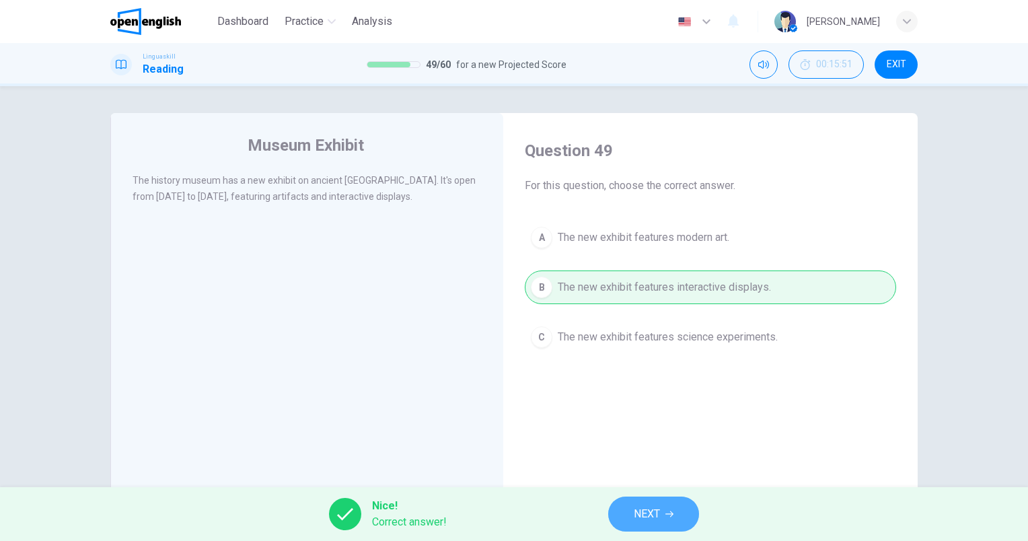
click at [629, 518] on button "NEXT" at bounding box center [653, 514] width 91 height 35
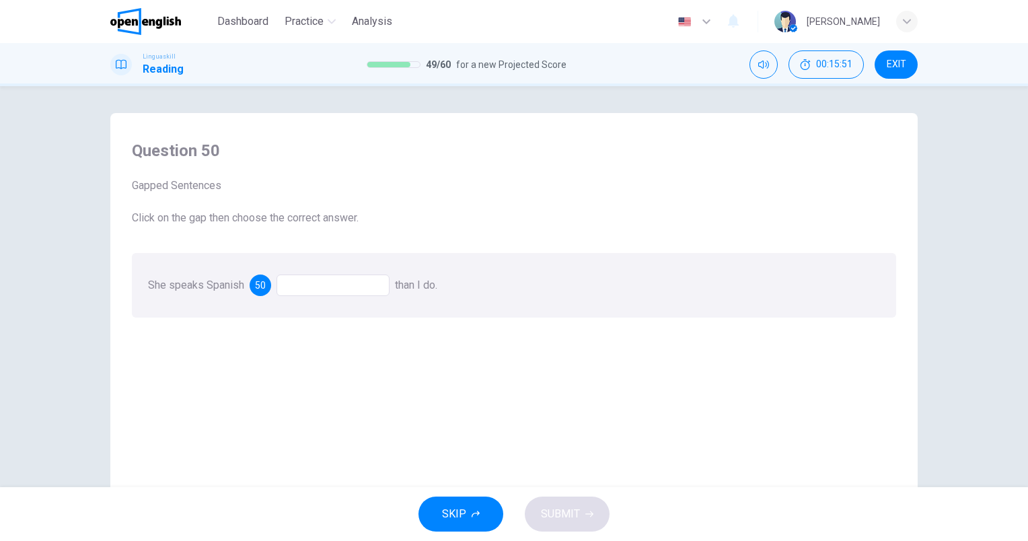
click at [311, 291] on div at bounding box center [333, 286] width 113 height 22
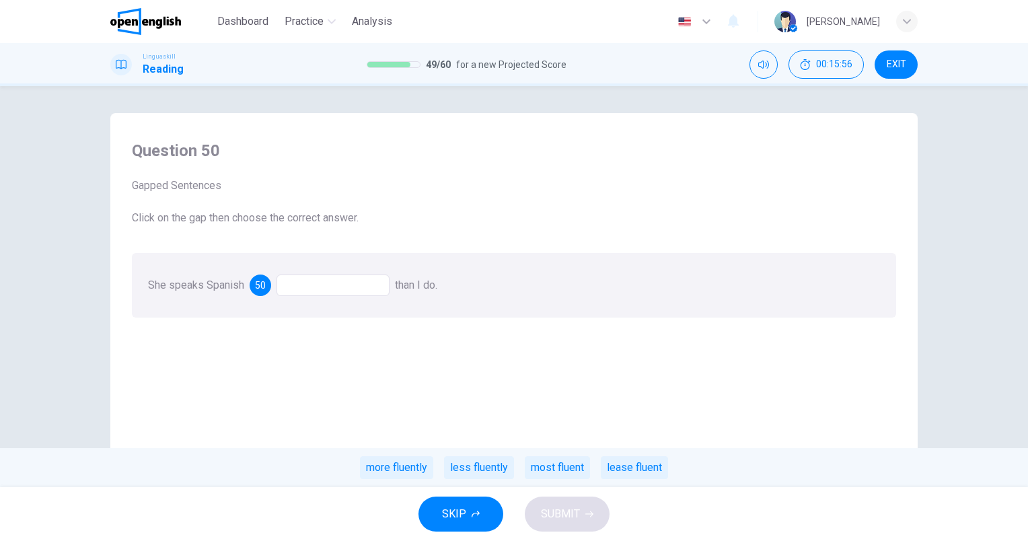
click at [405, 464] on div "more fluently" at bounding box center [396, 467] width 73 height 23
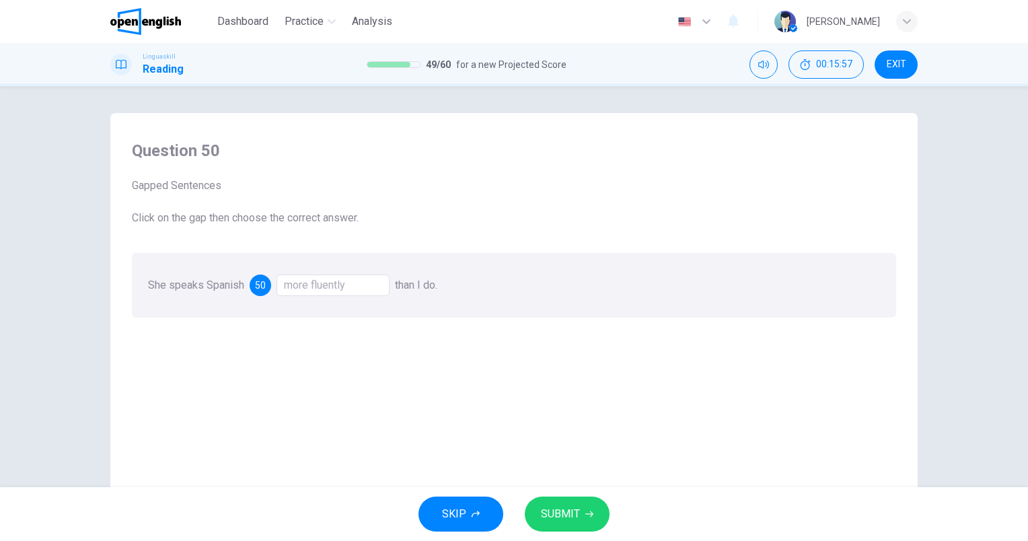
click at [586, 511] on icon "button" at bounding box center [590, 514] width 8 height 8
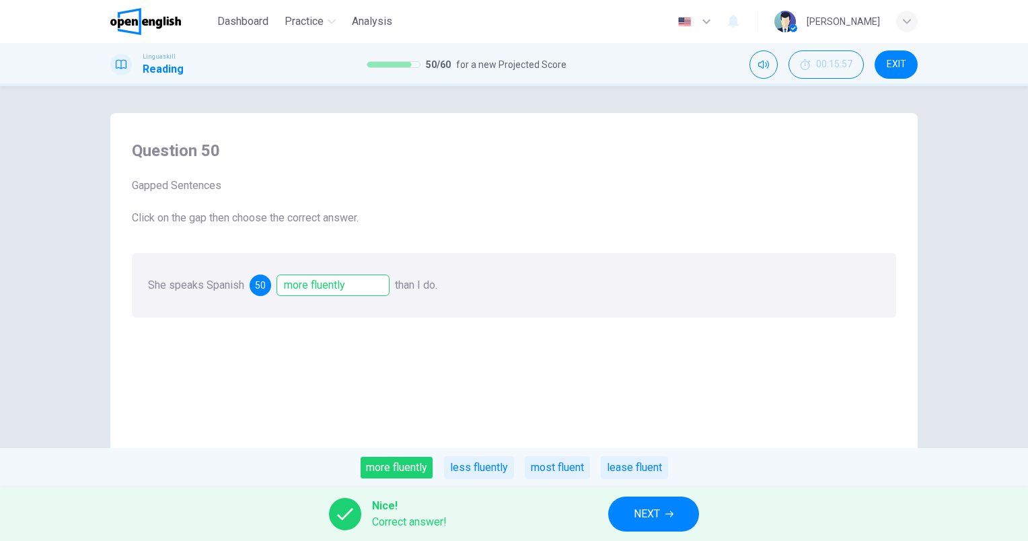
click at [674, 523] on button "NEXT" at bounding box center [653, 514] width 91 height 35
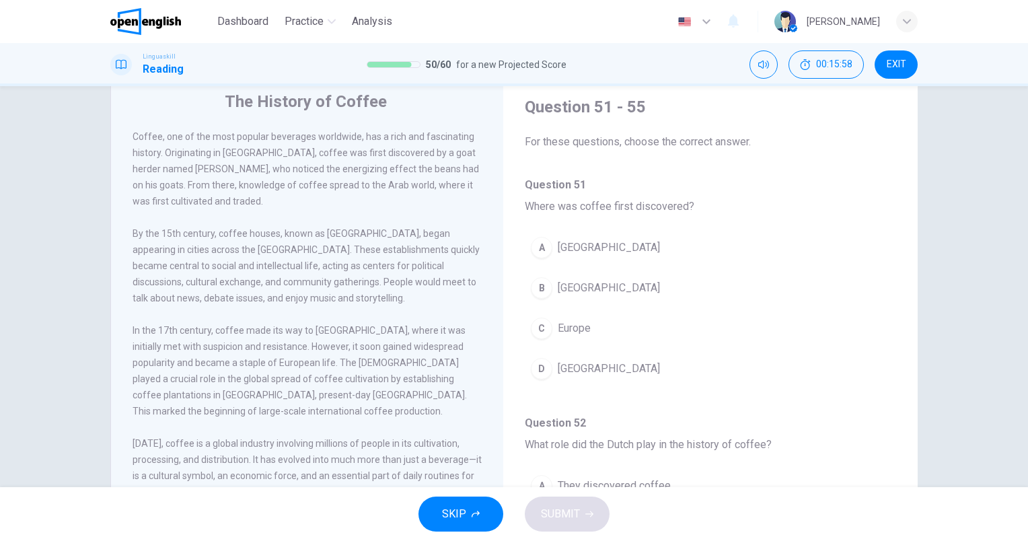
scroll to position [67, 0]
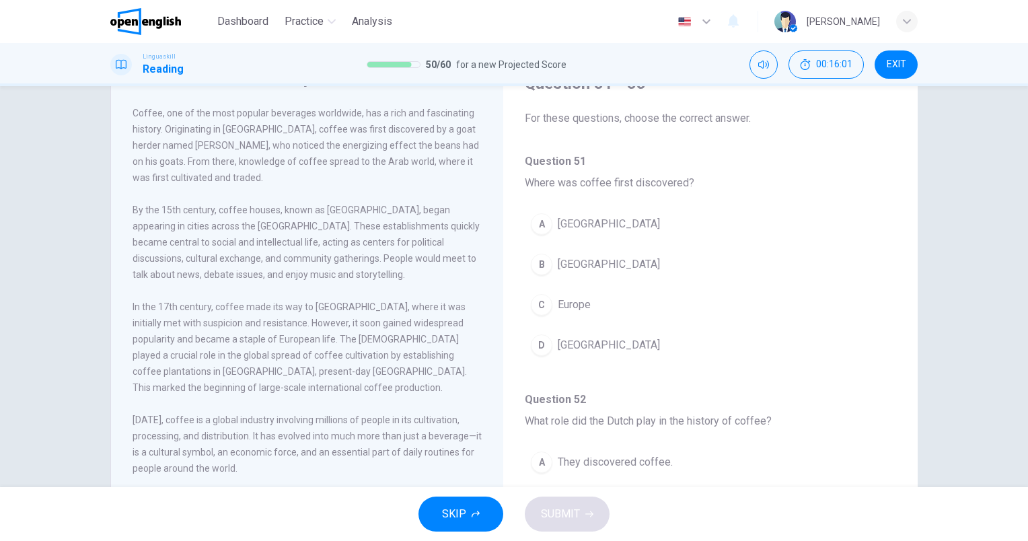
click at [558, 266] on span "[GEOGRAPHIC_DATA]" at bounding box center [609, 264] width 102 height 16
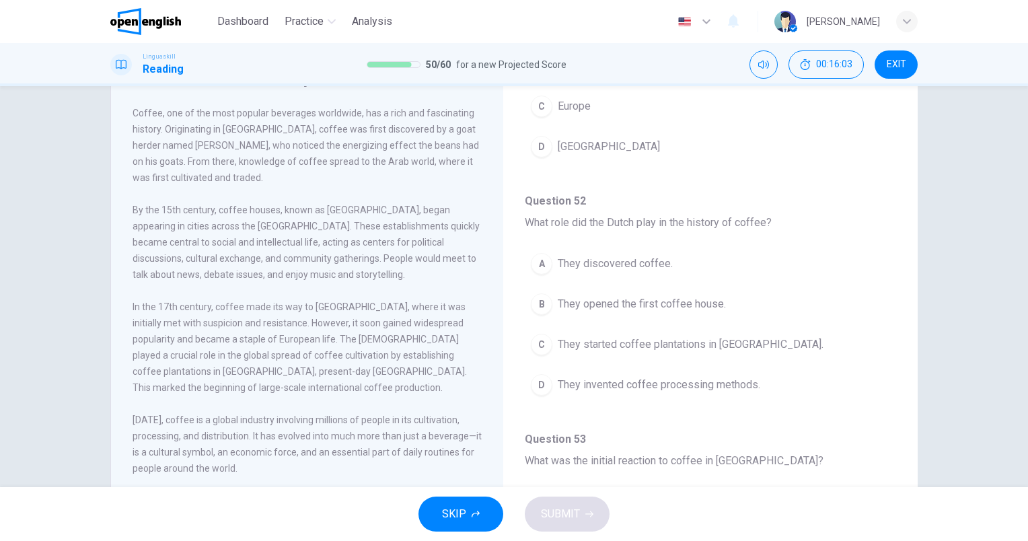
scroll to position [202, 0]
click at [611, 340] on span "They started coffee plantations in [GEOGRAPHIC_DATA]." at bounding box center [691, 341] width 266 height 16
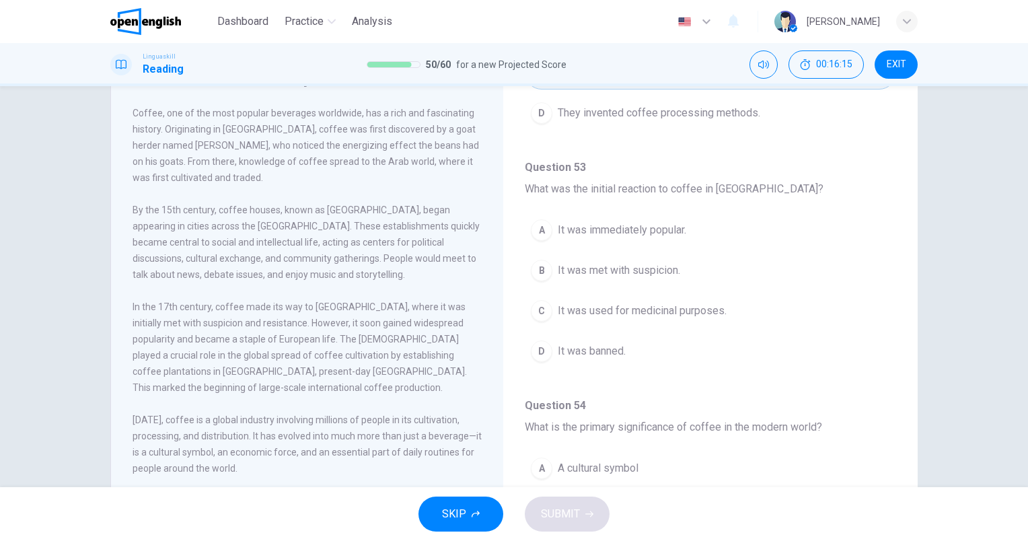
scroll to position [471, 0]
click at [636, 270] on span "It was met with suspicion." at bounding box center [619, 270] width 122 height 16
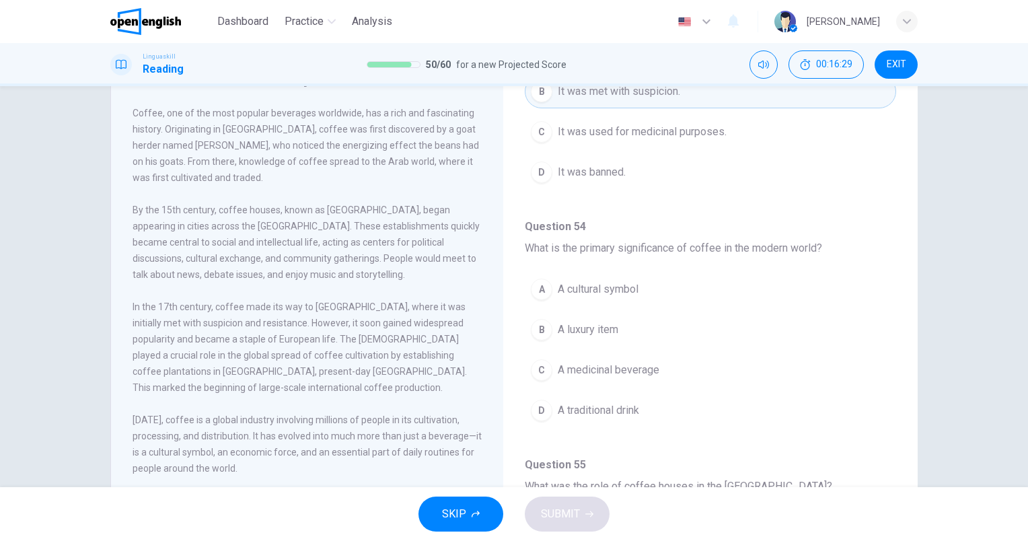
scroll to position [673, 0]
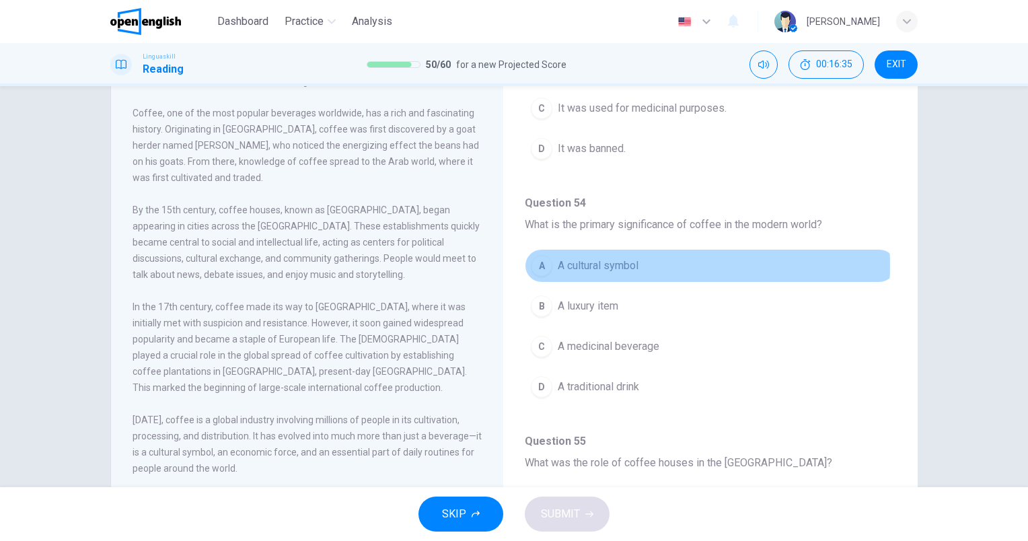
click at [611, 262] on span "A cultural symbol" at bounding box center [598, 266] width 81 height 16
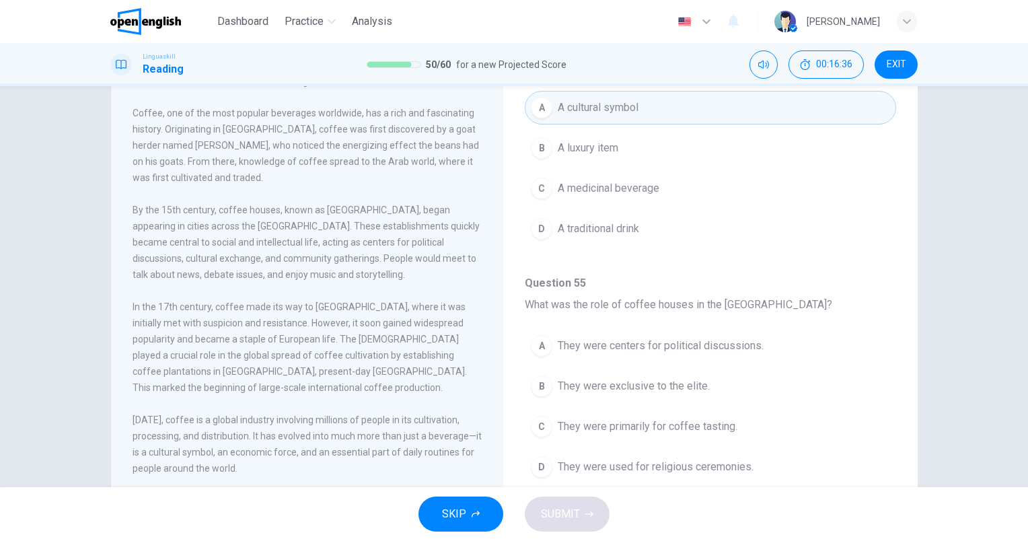
scroll to position [837, 0]
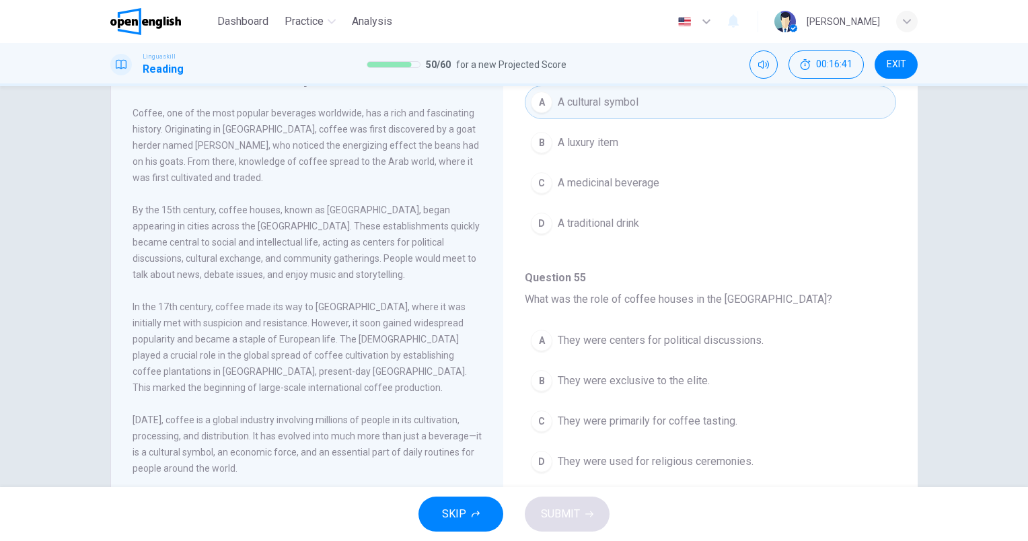
click at [691, 332] on span "They were centers for political discussions." at bounding box center [661, 340] width 206 height 16
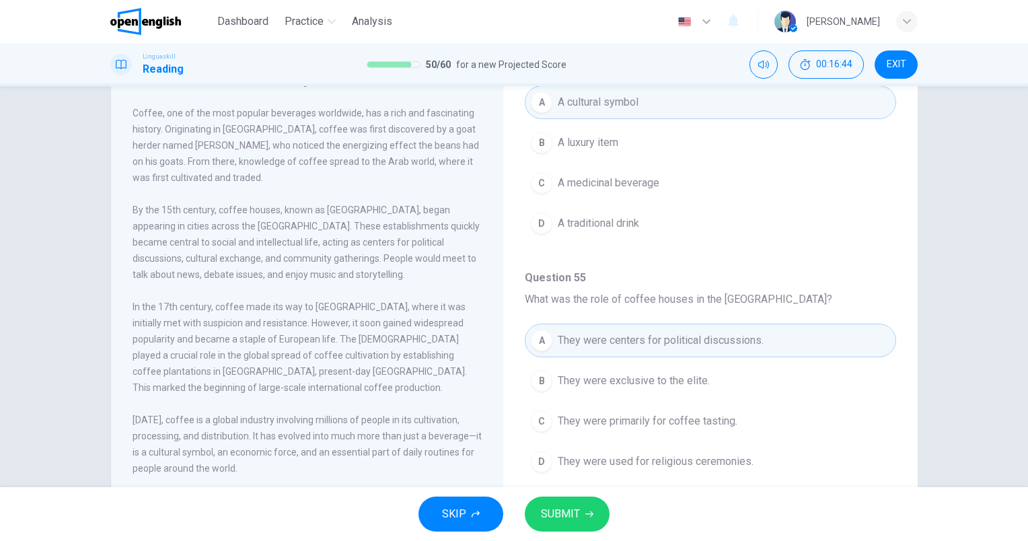
click at [566, 518] on span "SUBMIT" at bounding box center [560, 514] width 39 height 19
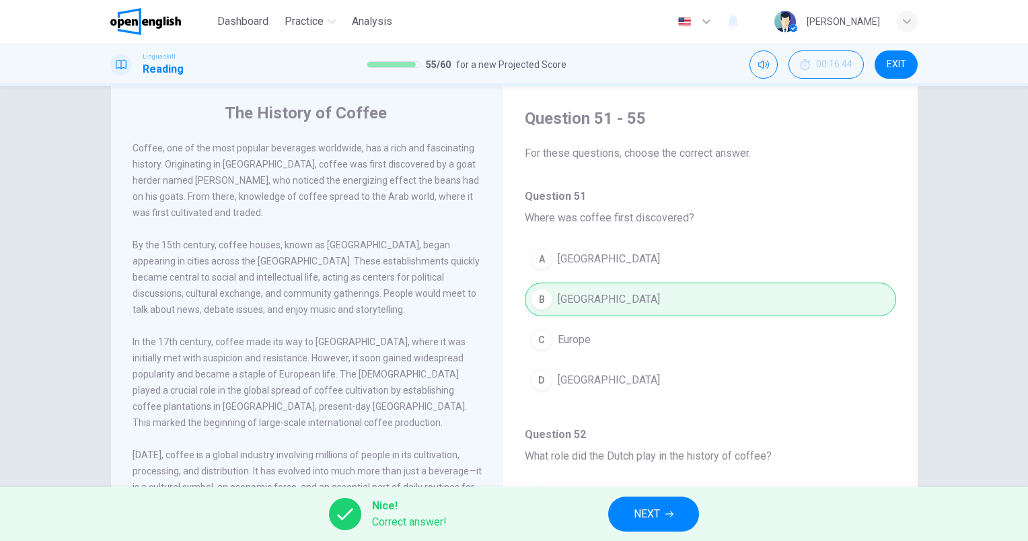
scroll to position [0, 0]
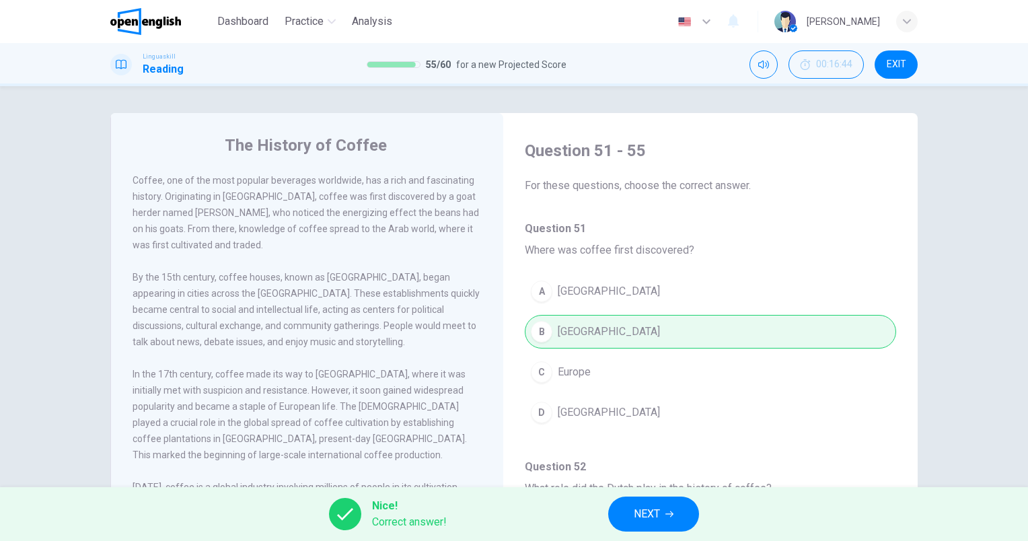
click at [650, 510] on span "NEXT" at bounding box center [647, 514] width 26 height 19
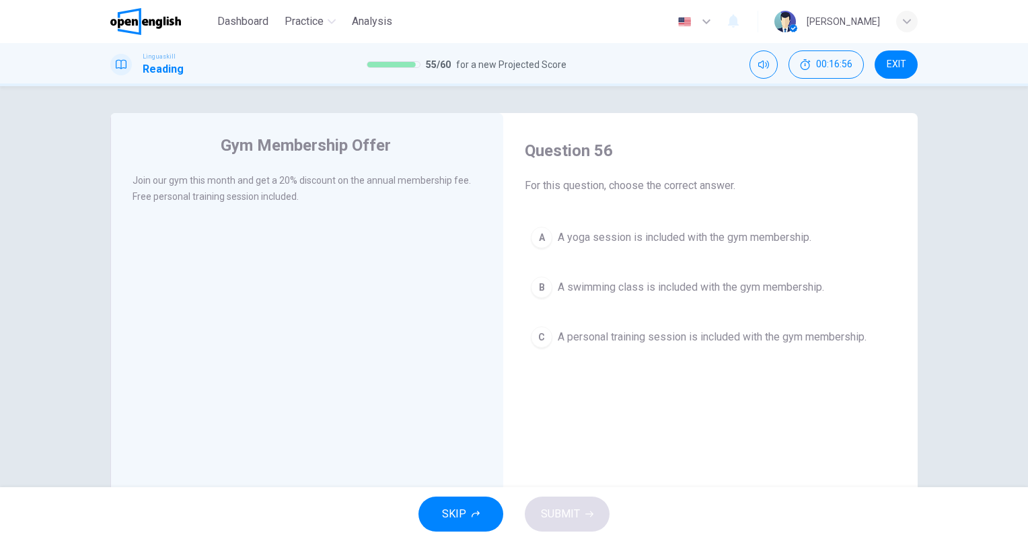
click at [666, 348] on button "C A personal training session is included with the gym membership." at bounding box center [711, 337] width 372 height 34
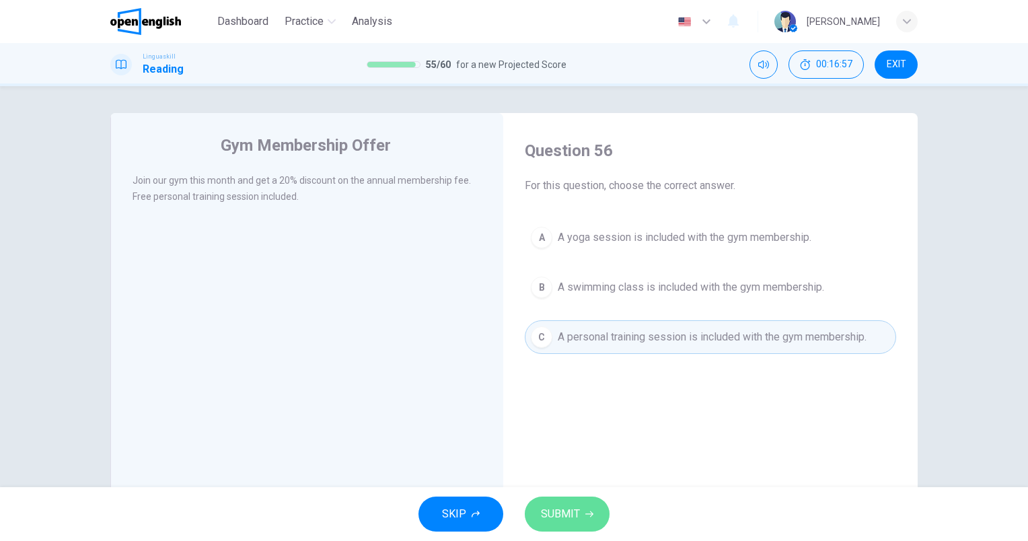
click at [576, 509] on span "SUBMIT" at bounding box center [560, 514] width 39 height 19
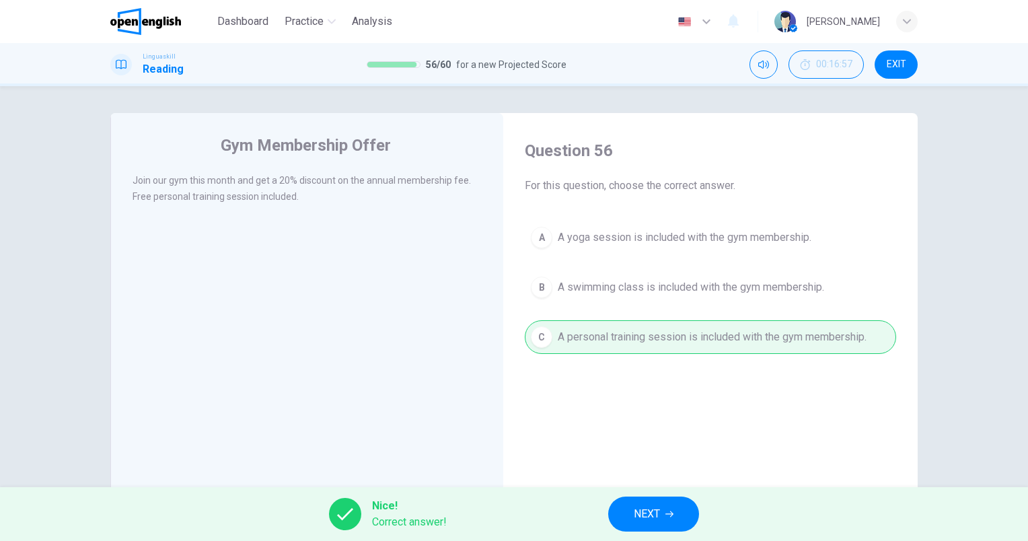
click at [660, 519] on span "NEXT" at bounding box center [647, 514] width 26 height 19
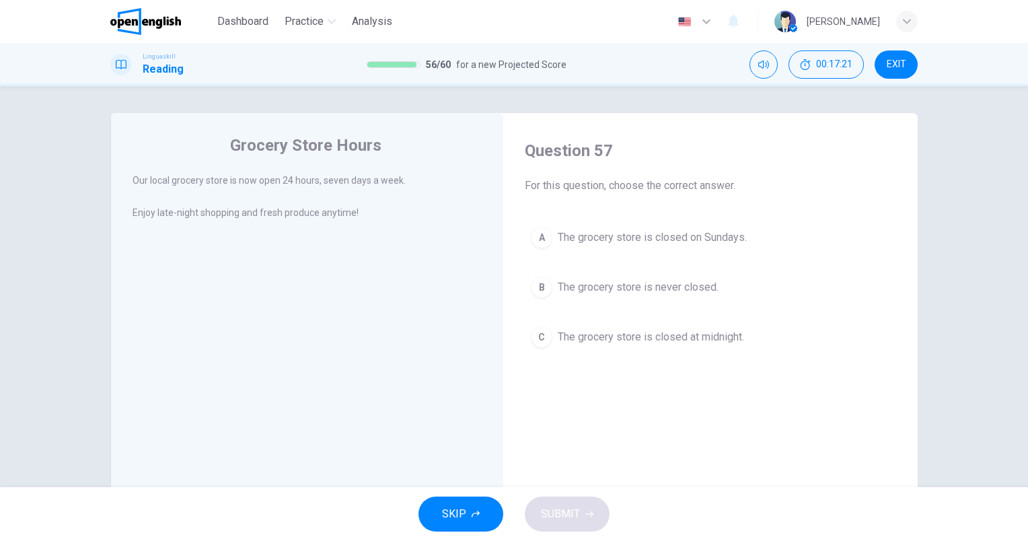
click at [721, 302] on button "B The grocery store is never closed." at bounding box center [711, 288] width 372 height 34
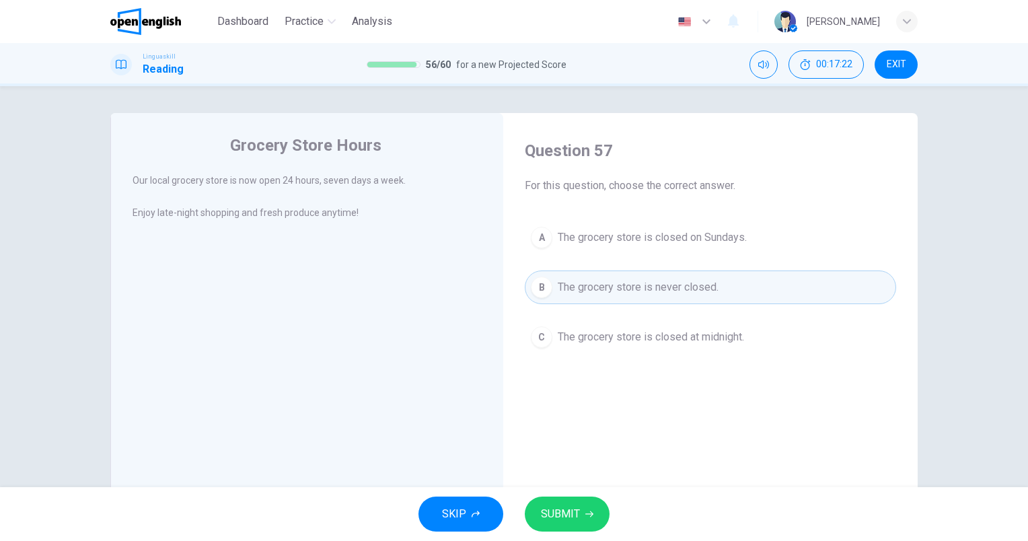
click at [606, 506] on div "SKIP SUBMIT" at bounding box center [514, 514] width 1028 height 54
click at [594, 520] on button "SUBMIT" at bounding box center [567, 514] width 85 height 35
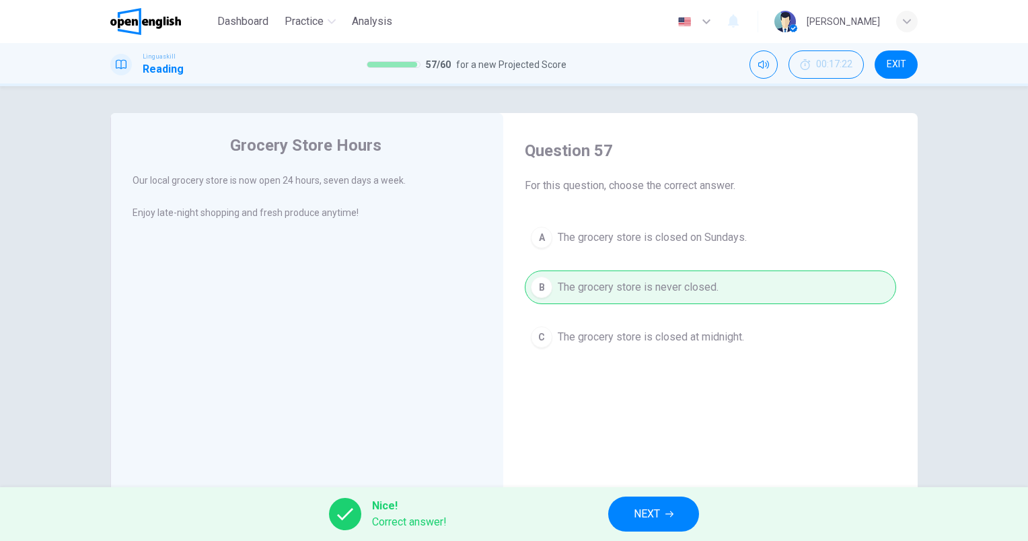
click at [659, 518] on span "NEXT" at bounding box center [647, 514] width 26 height 19
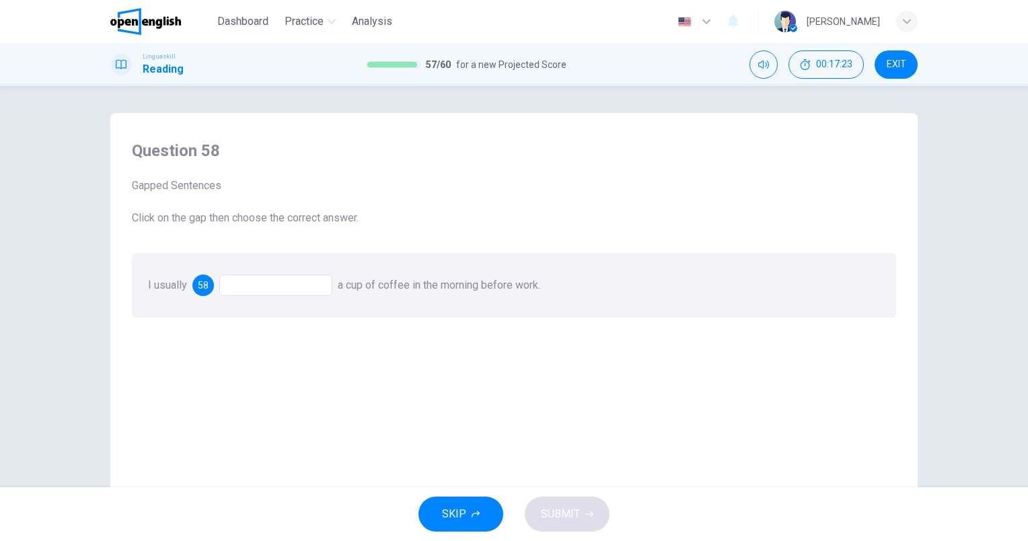
click at [279, 285] on div at bounding box center [275, 286] width 113 height 22
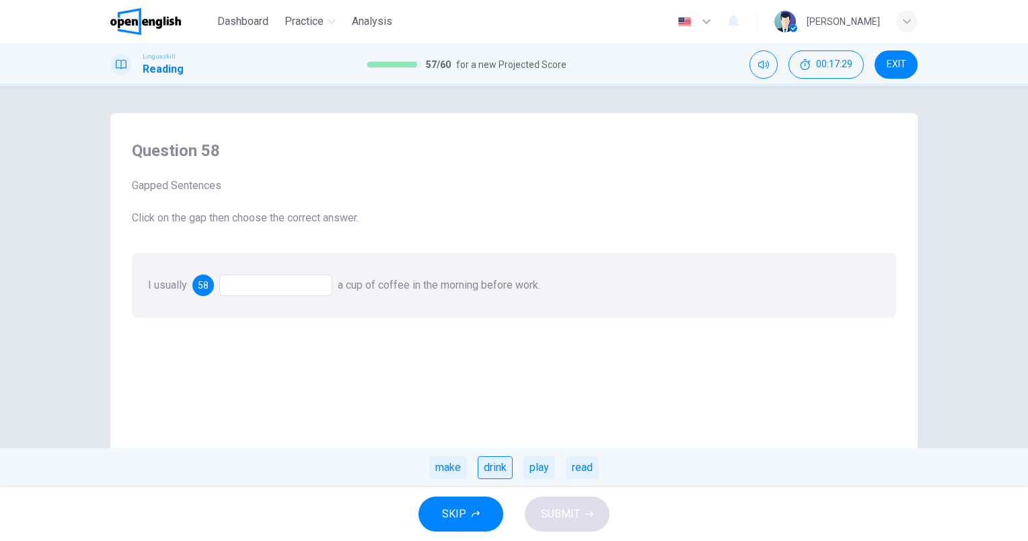
click at [491, 462] on div "drink" at bounding box center [495, 467] width 35 height 23
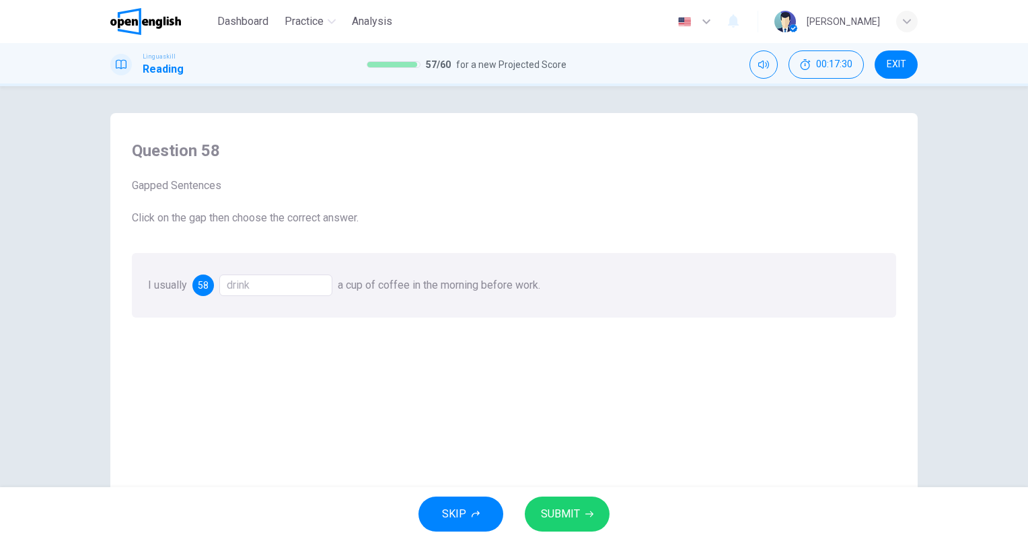
click at [553, 512] on span "SUBMIT" at bounding box center [560, 514] width 39 height 19
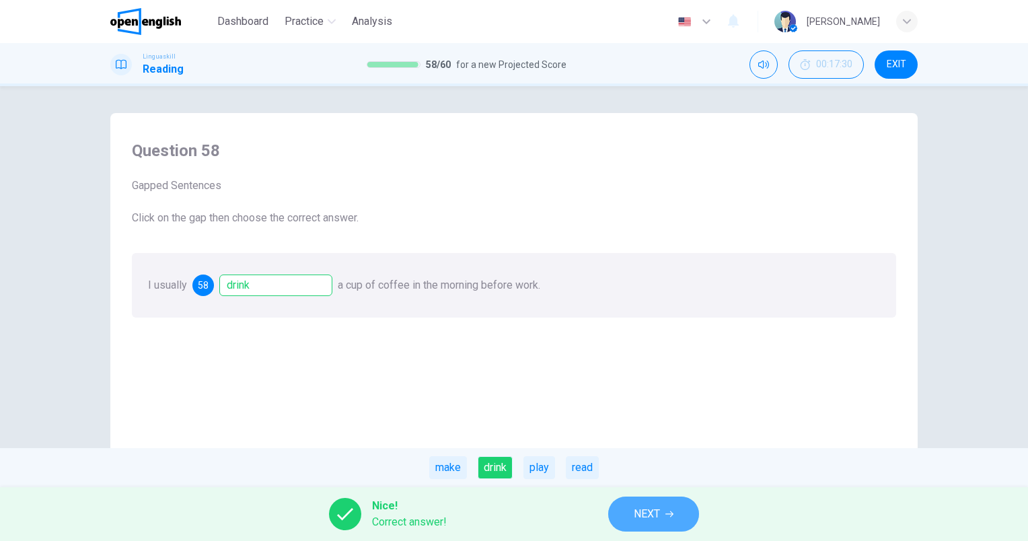
click at [635, 512] on button "NEXT" at bounding box center [653, 514] width 91 height 35
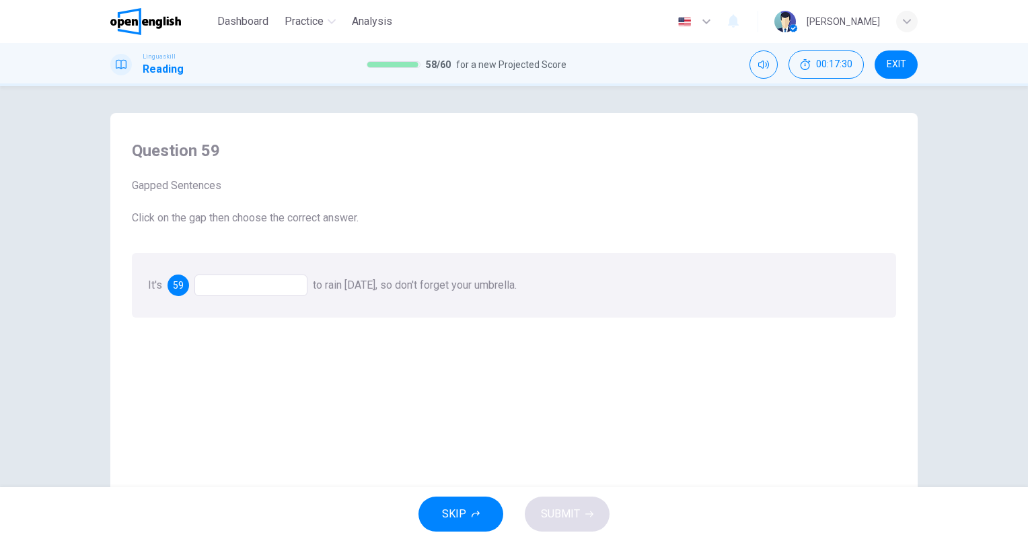
click at [213, 283] on div at bounding box center [251, 286] width 113 height 22
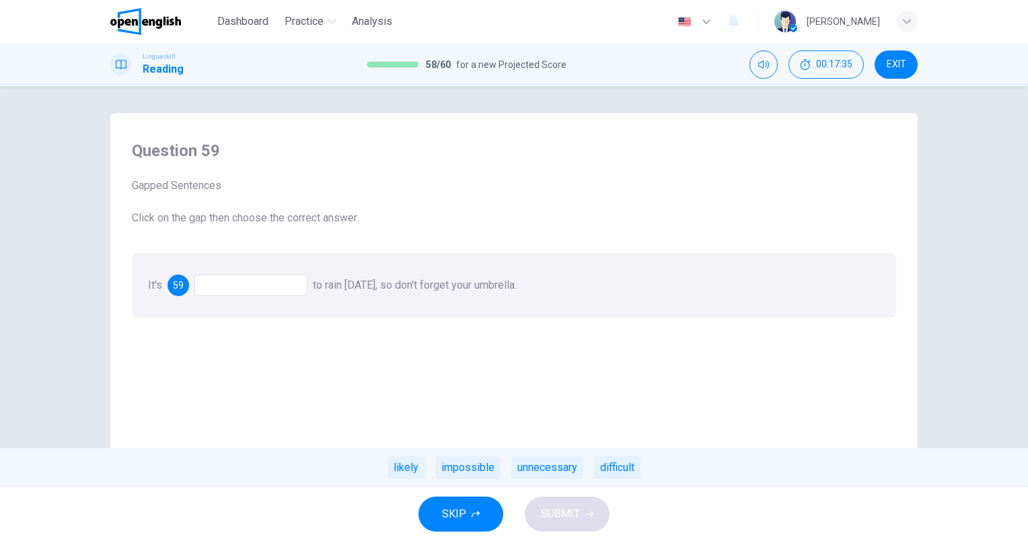
click at [411, 468] on div "likely" at bounding box center [406, 467] width 37 height 23
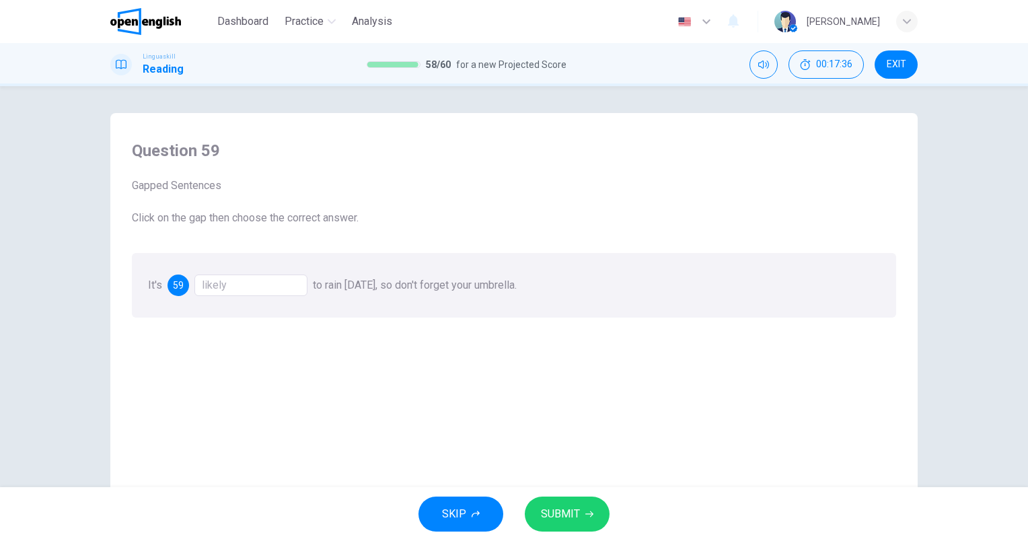
click at [570, 512] on span "SUBMIT" at bounding box center [560, 514] width 39 height 19
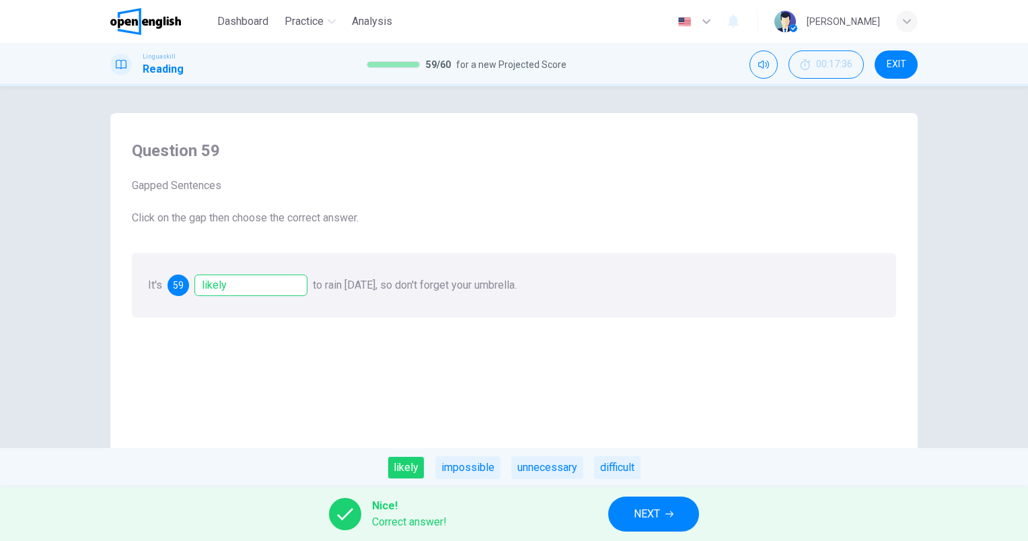
click at [643, 512] on span "NEXT" at bounding box center [647, 514] width 26 height 19
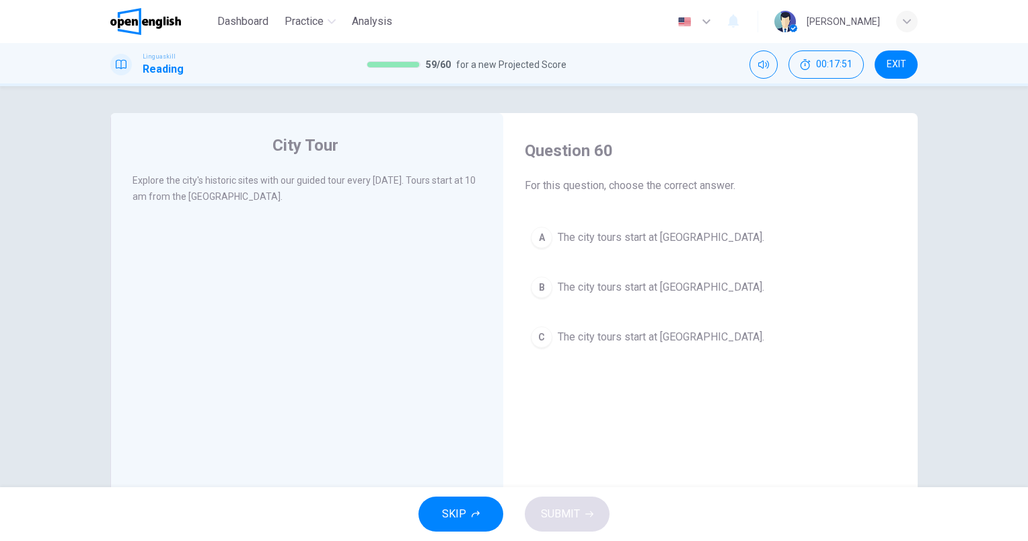
click at [713, 242] on span "The city tours start at [GEOGRAPHIC_DATA]." at bounding box center [661, 238] width 207 height 16
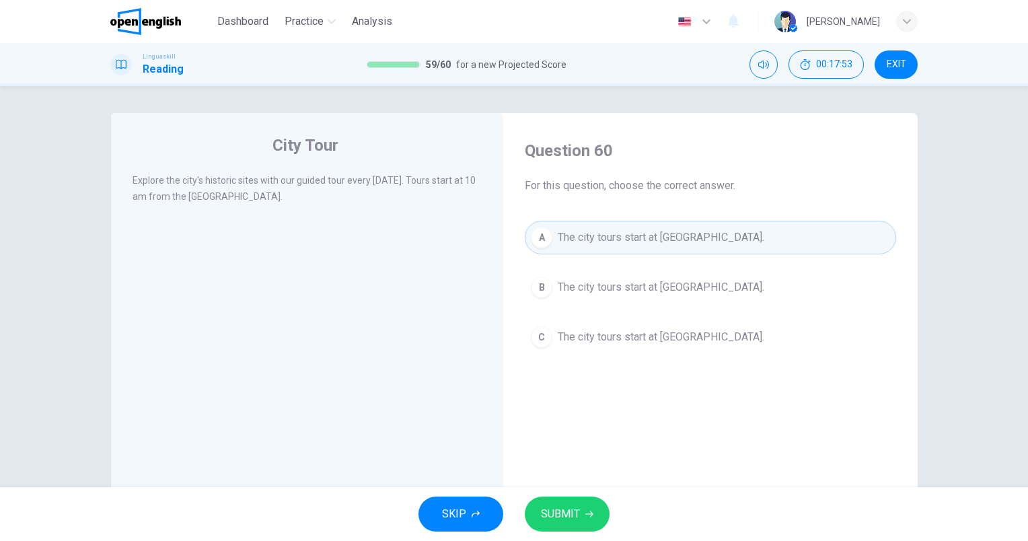
click at [551, 503] on button "SUBMIT" at bounding box center [567, 514] width 85 height 35
